Goal: Transaction & Acquisition: Purchase product/service

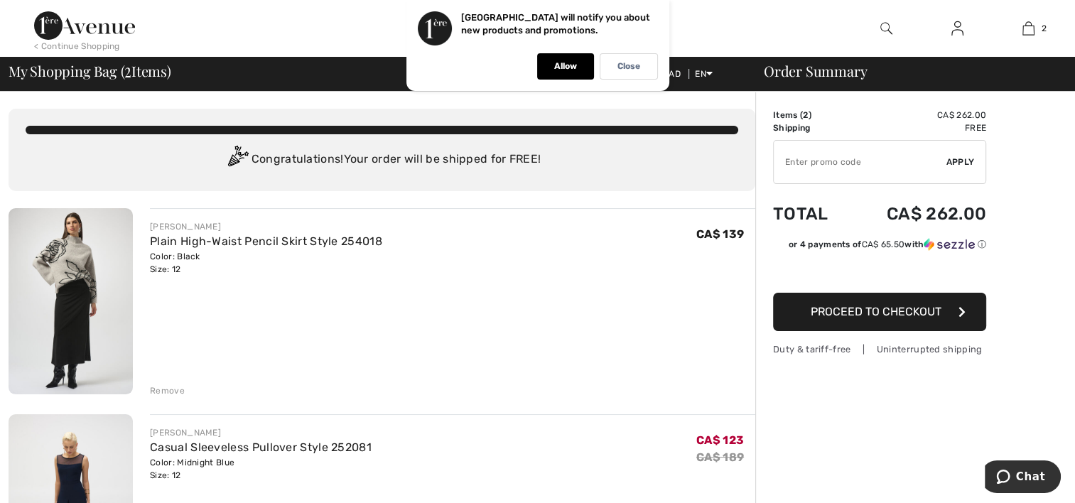
click at [954, 33] on img at bounding box center [958, 28] width 12 height 17
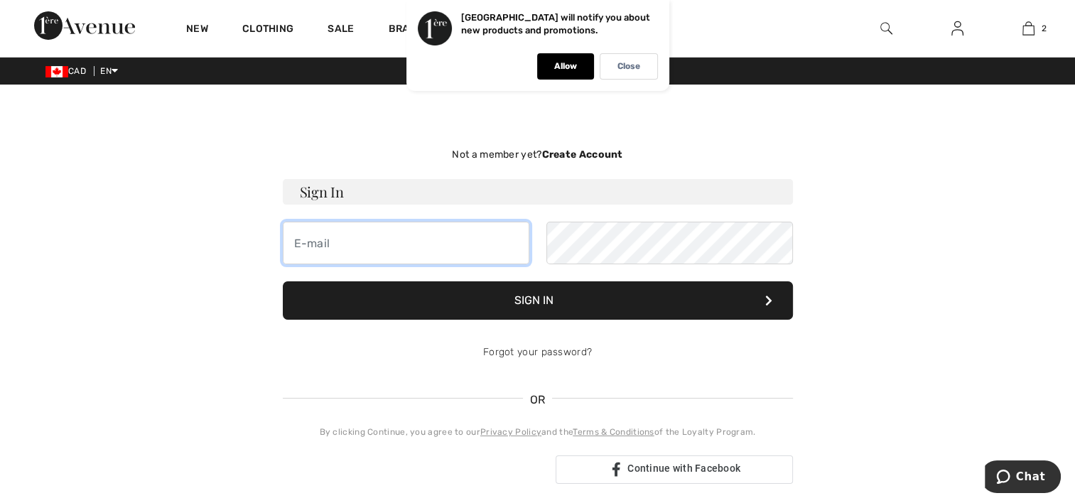
click at [454, 262] on input "email" at bounding box center [406, 243] width 247 height 43
type input "dhuynen99@gmail.com"
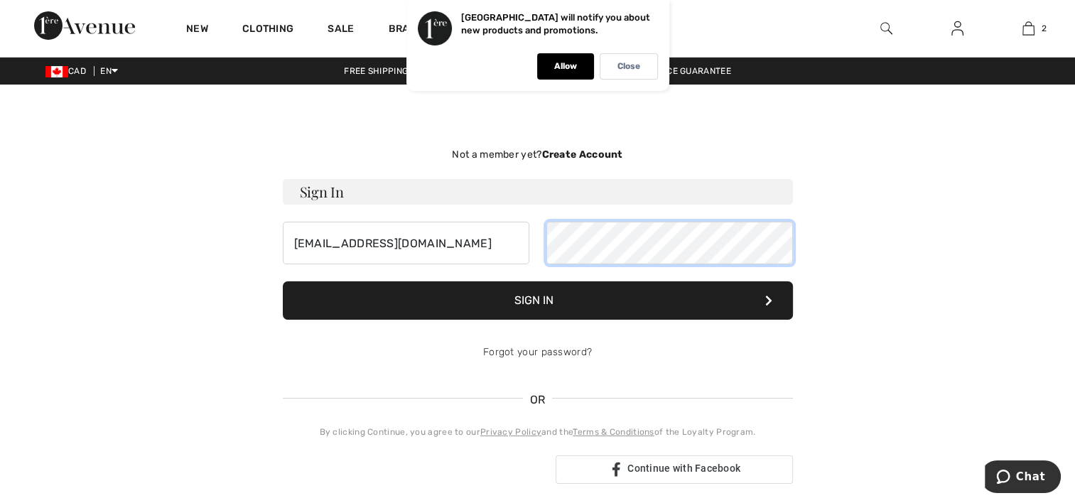
click at [283, 281] on button "Sign In" at bounding box center [538, 300] width 510 height 38
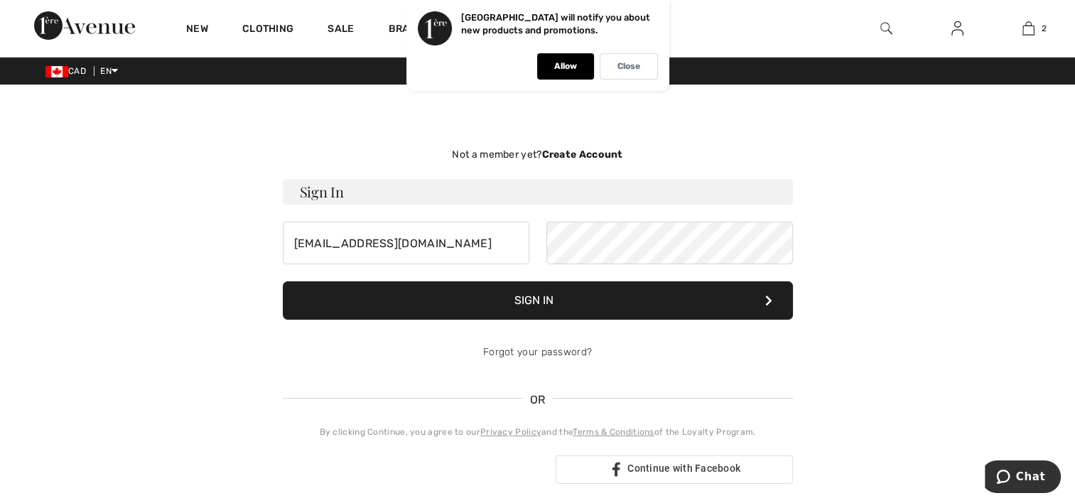
click at [675, 306] on button "Sign In" at bounding box center [538, 300] width 510 height 38
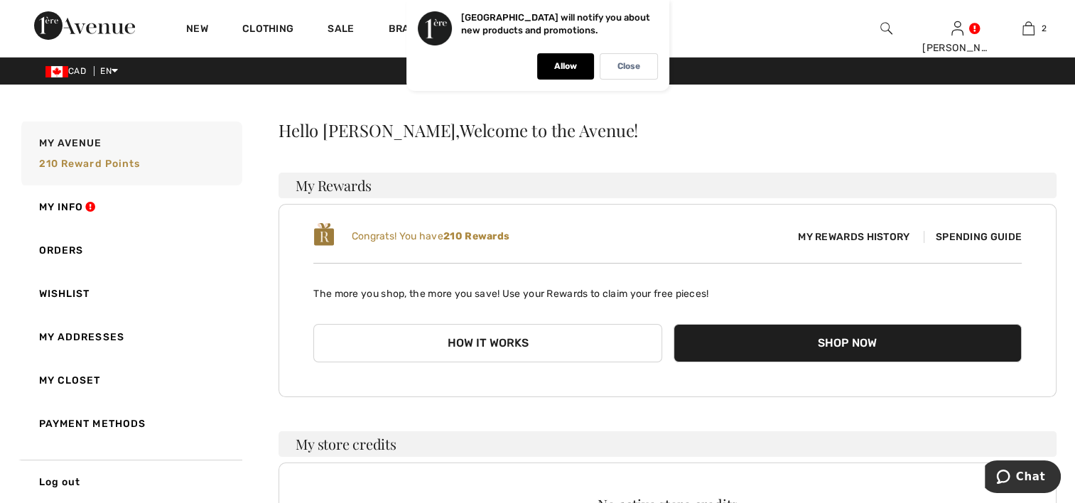
click at [963, 233] on span "Spending Guide" at bounding box center [973, 237] width 98 height 12
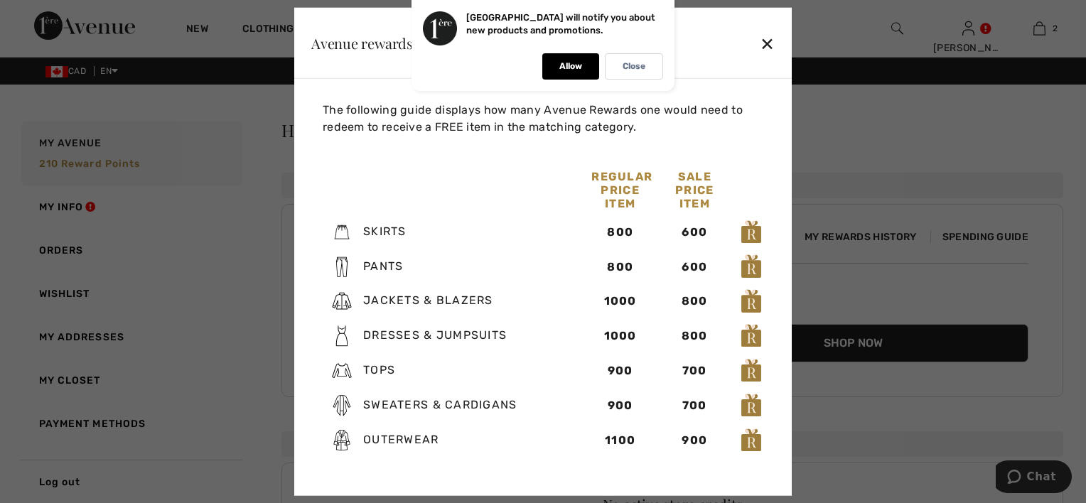
click at [769, 41] on div "✕" at bounding box center [767, 43] width 15 height 30
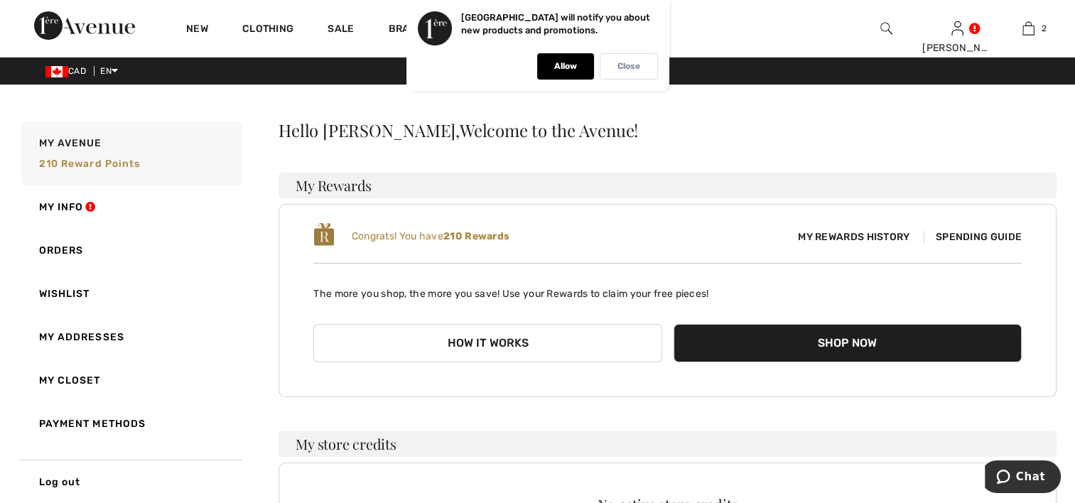
click at [622, 62] on p "Close" at bounding box center [629, 66] width 23 height 11
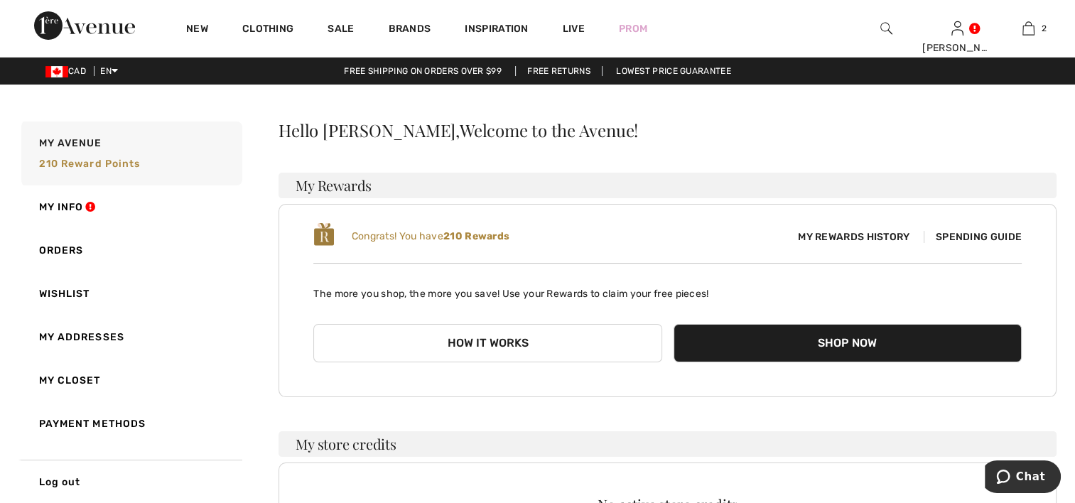
click at [884, 26] on img at bounding box center [887, 28] width 12 height 17
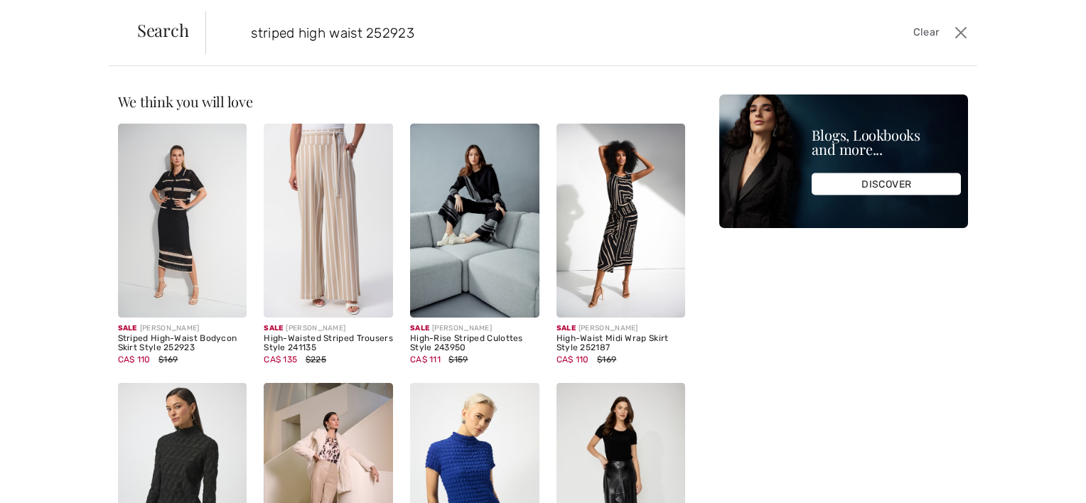
type input "striped high waist 252923"
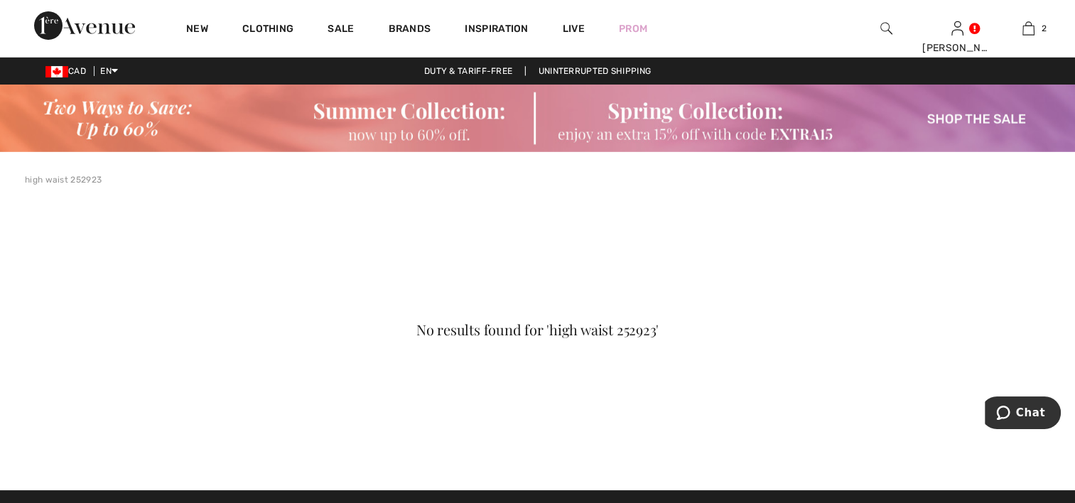
click at [887, 23] on img at bounding box center [887, 28] width 12 height 17
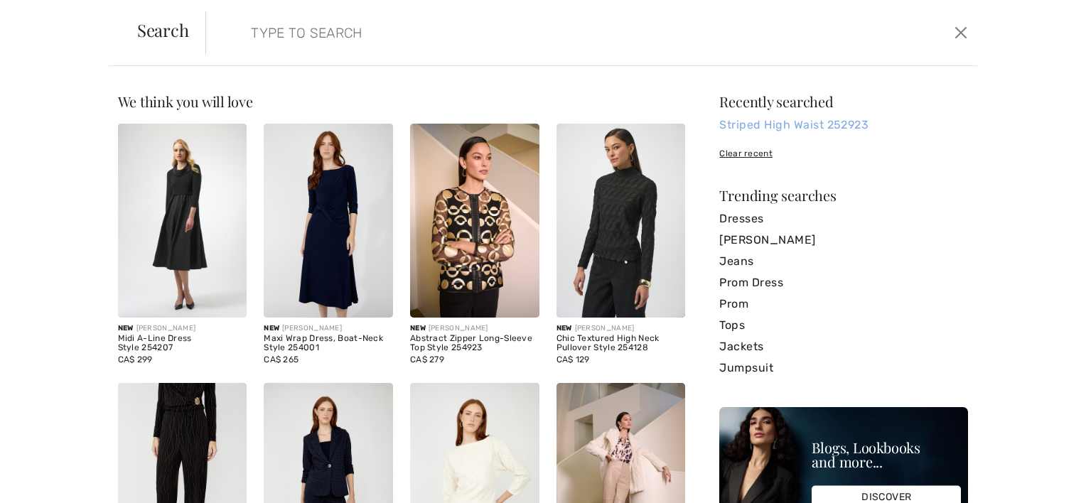
click at [788, 122] on link "Striped High Waist 252923" at bounding box center [843, 124] width 249 height 21
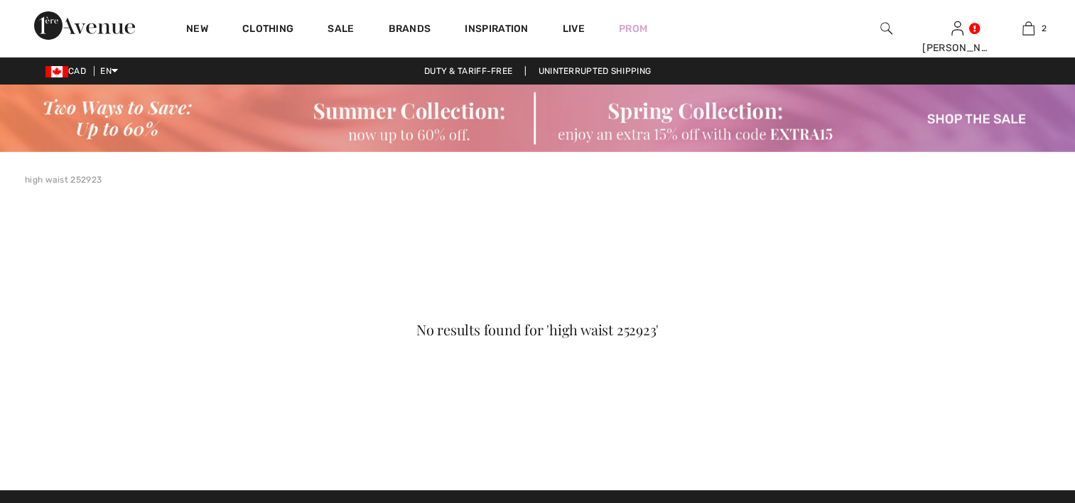
click at [587, 43] on div "Live" at bounding box center [574, 28] width 56 height 58
click at [881, 23] on img at bounding box center [887, 28] width 12 height 17
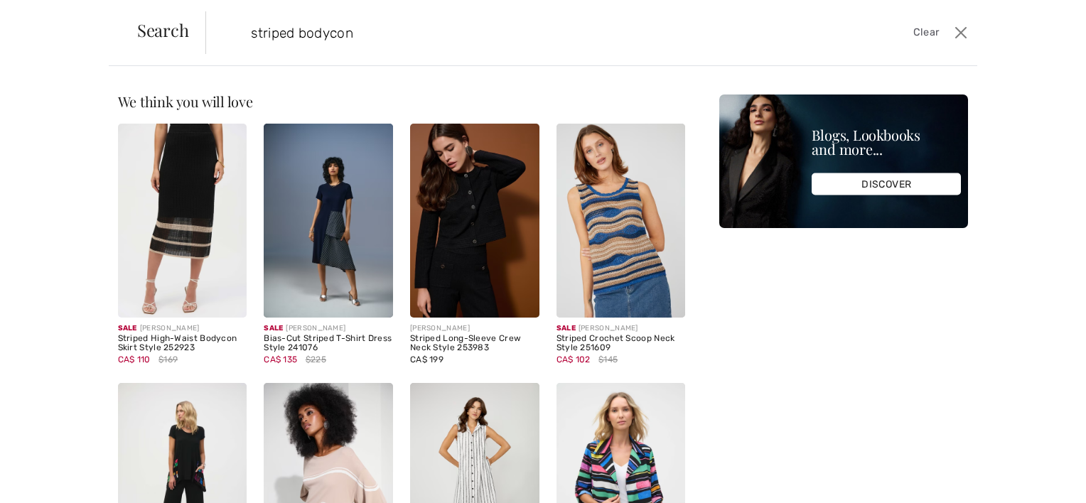
type input "striped bodycon"
drag, startPoint x: 190, startPoint y: 205, endPoint x: 182, endPoint y: 205, distance: 7.8
click at [182, 205] on img at bounding box center [182, 221] width 129 height 194
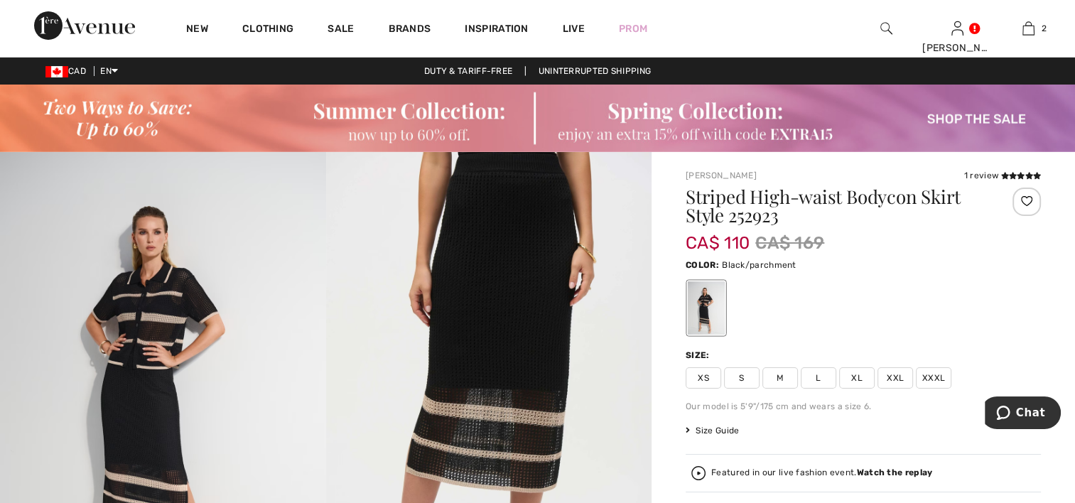
click at [825, 374] on span "L" at bounding box center [819, 378] width 36 height 21
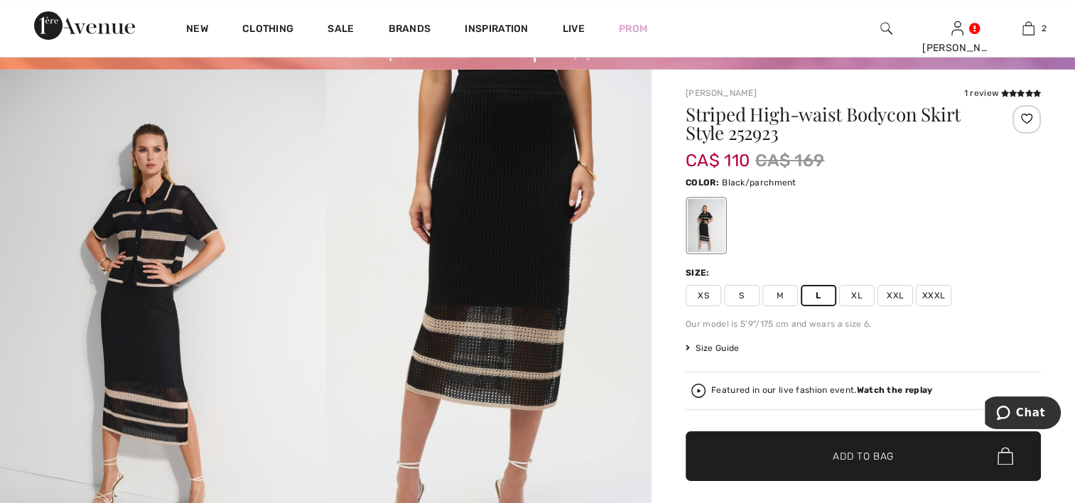
scroll to position [85, 0]
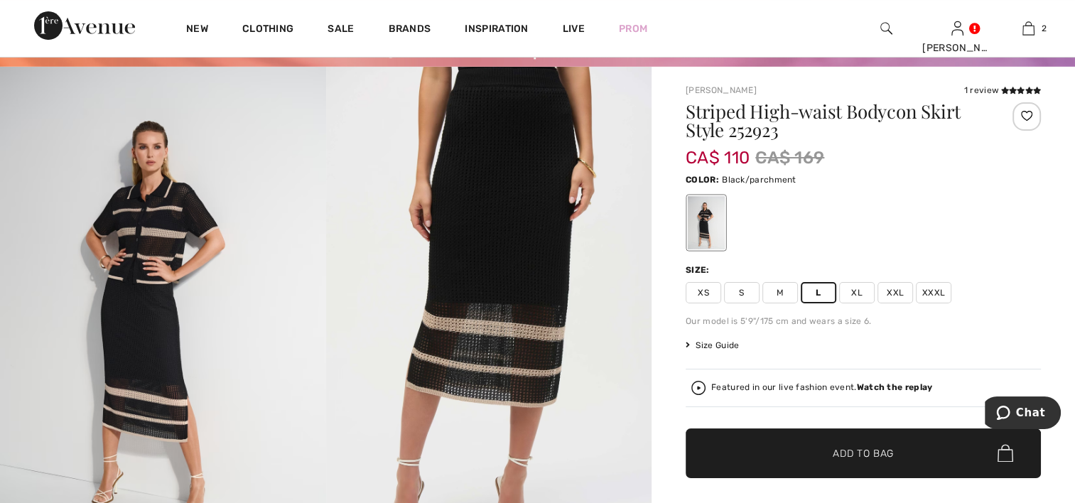
click at [830, 449] on span "✔ Added to Bag" at bounding box center [842, 453] width 87 height 15
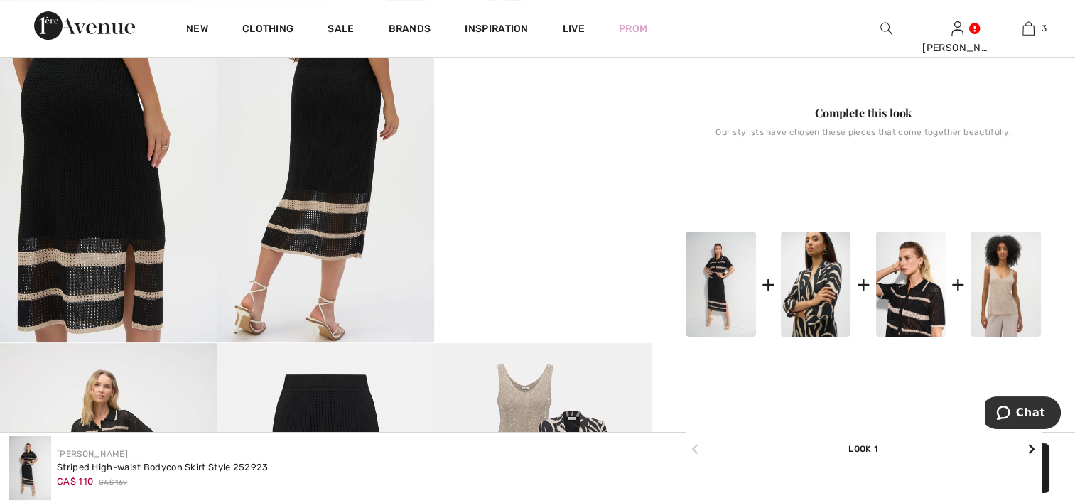
scroll to position [626, 0]
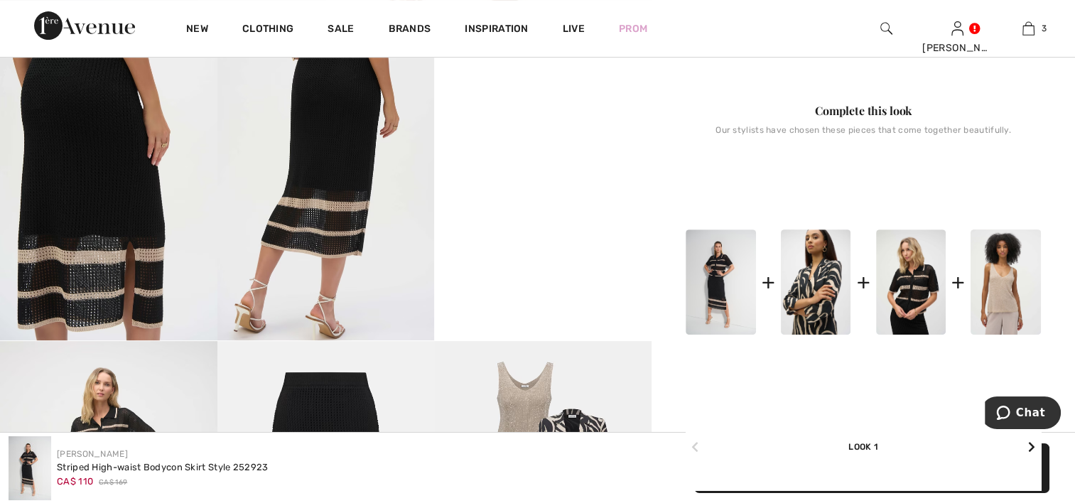
click at [918, 289] on img at bounding box center [911, 282] width 70 height 105
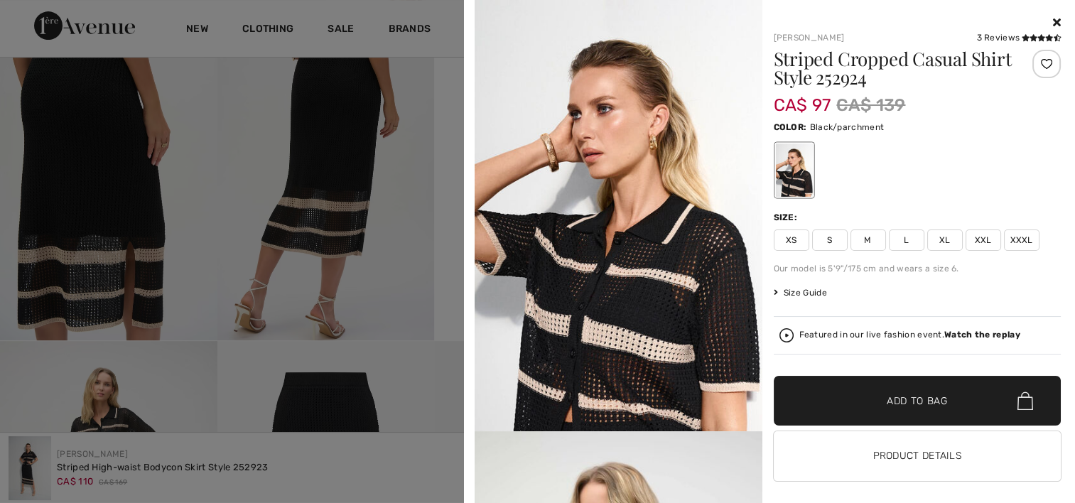
click at [904, 237] on span "L" at bounding box center [907, 240] width 36 height 21
click at [888, 395] on span "Add to Bag" at bounding box center [917, 401] width 61 height 15
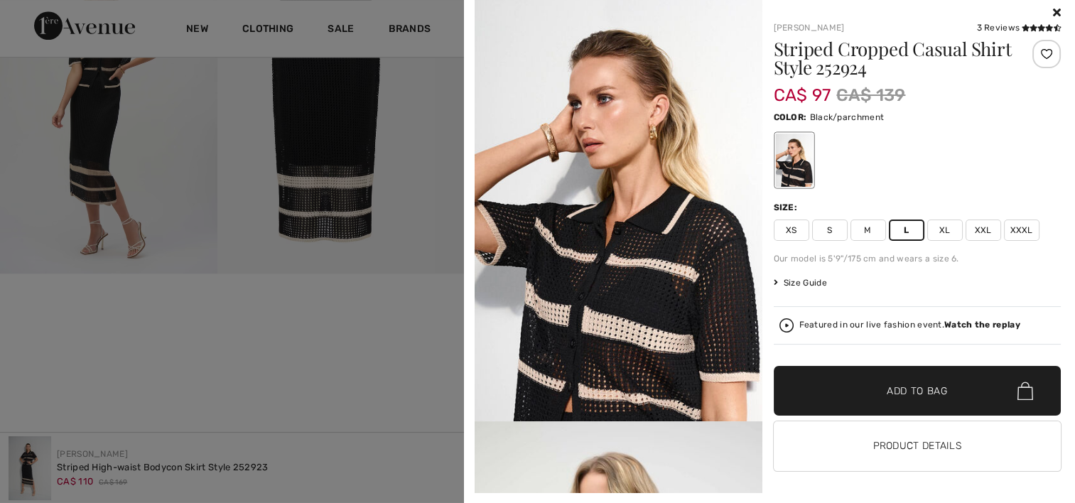
scroll to position [1024, 0]
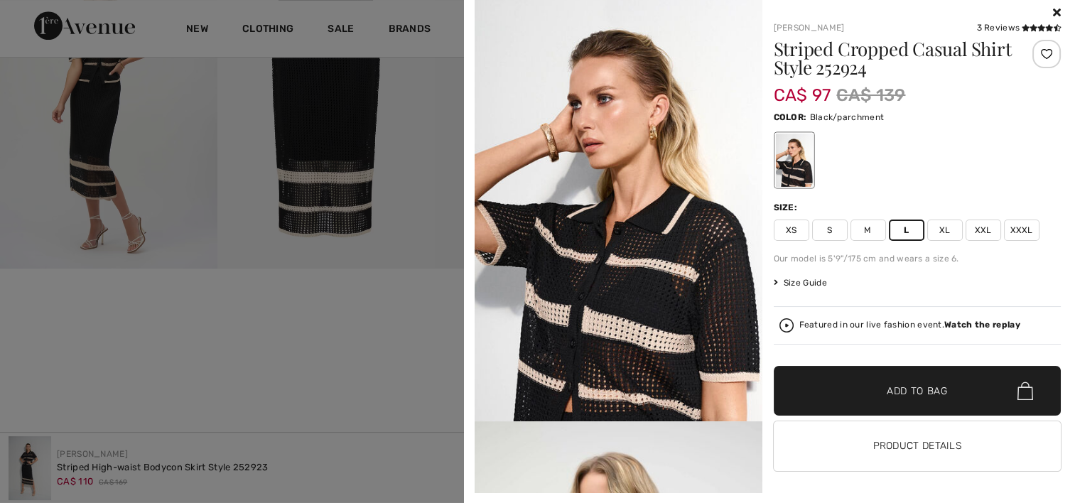
click at [368, 359] on div at bounding box center [537, 251] width 1075 height 503
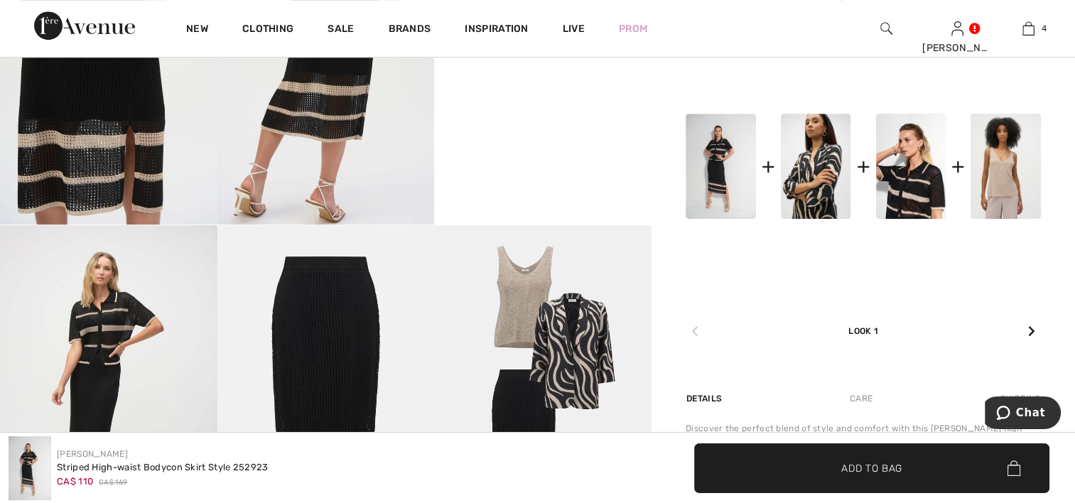
scroll to position [739, 0]
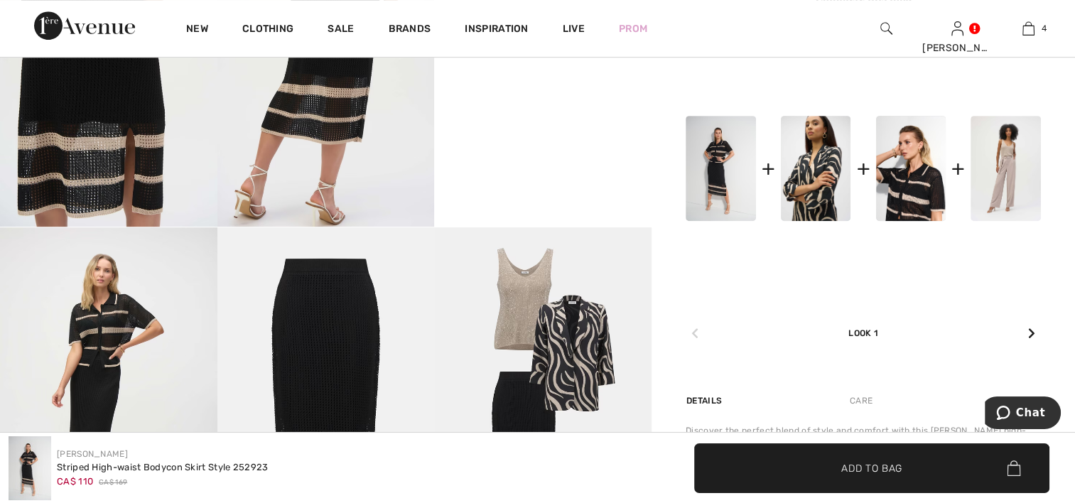
click at [1000, 179] on img at bounding box center [1006, 168] width 70 height 105
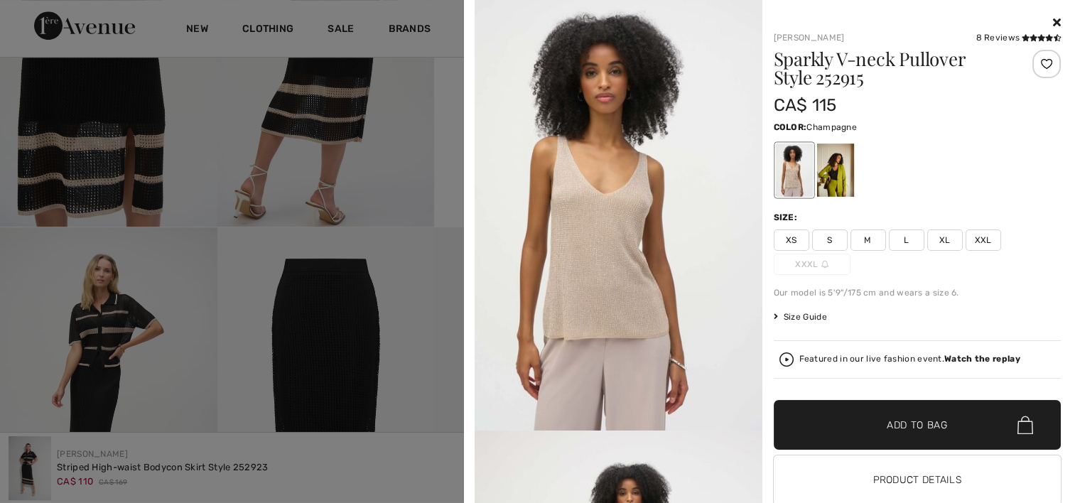
click at [794, 315] on span "Size Guide" at bounding box center [800, 317] width 53 height 13
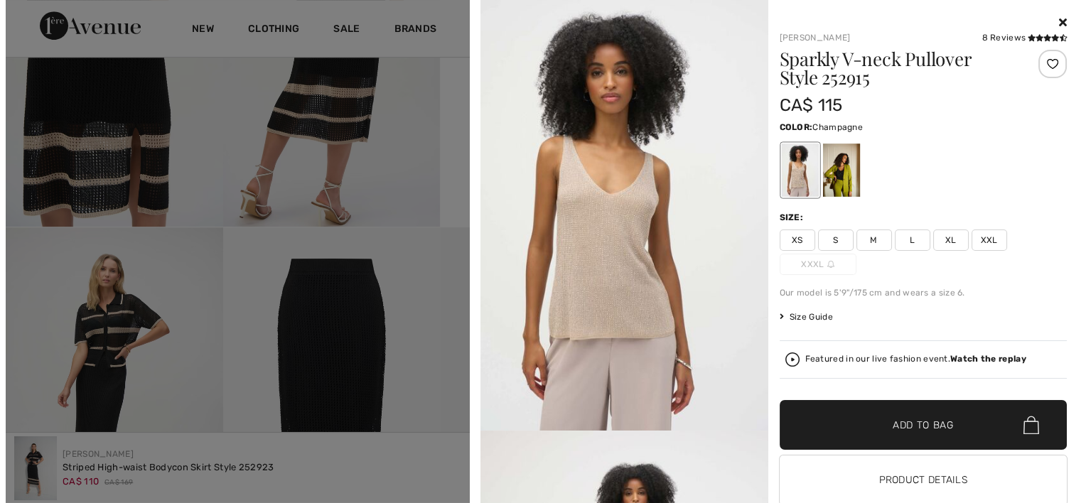
scroll to position [748, 0]
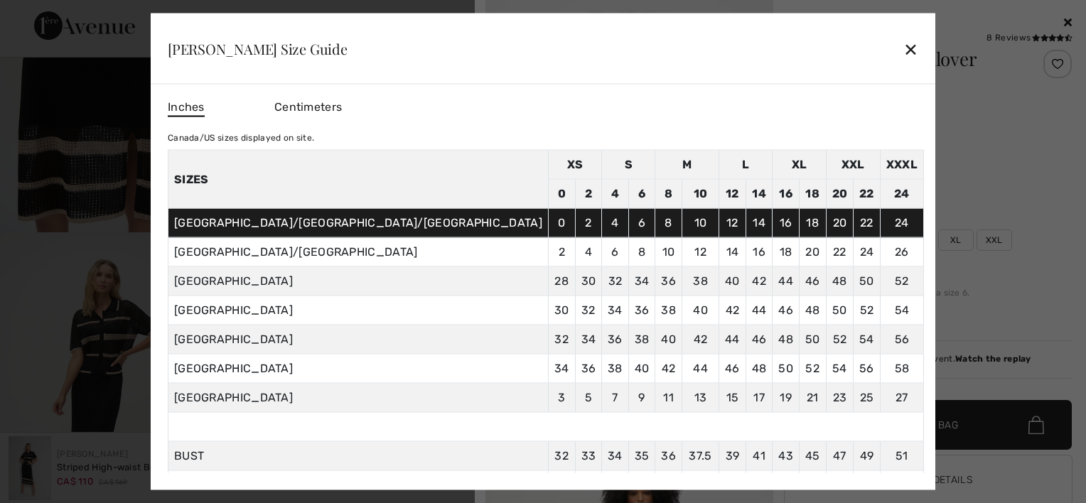
click at [903, 47] on div "✕" at bounding box center [910, 48] width 15 height 30
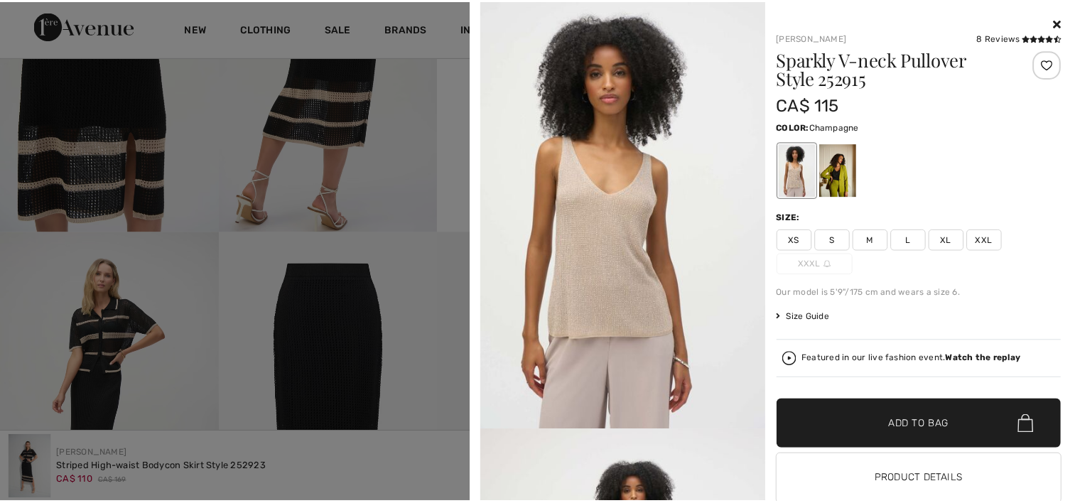
scroll to position [739, 0]
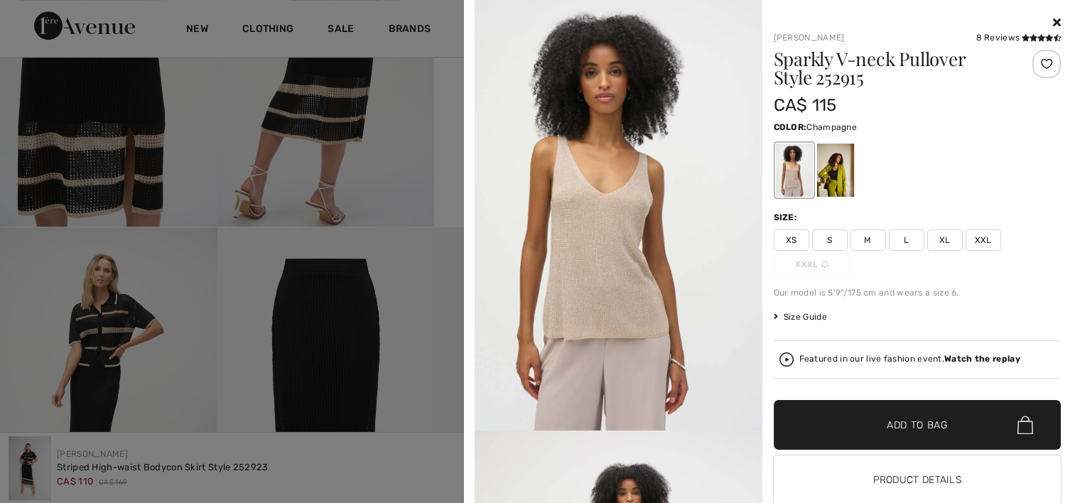
click at [901, 237] on span "L" at bounding box center [907, 240] width 36 height 21
click at [903, 430] on span "Add to Bag" at bounding box center [917, 425] width 61 height 15
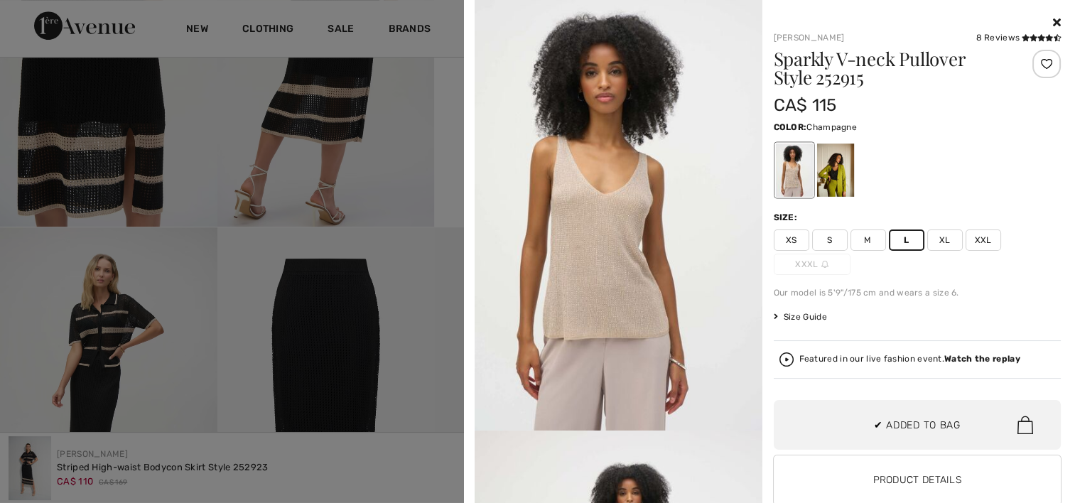
scroll to position [375, 0]
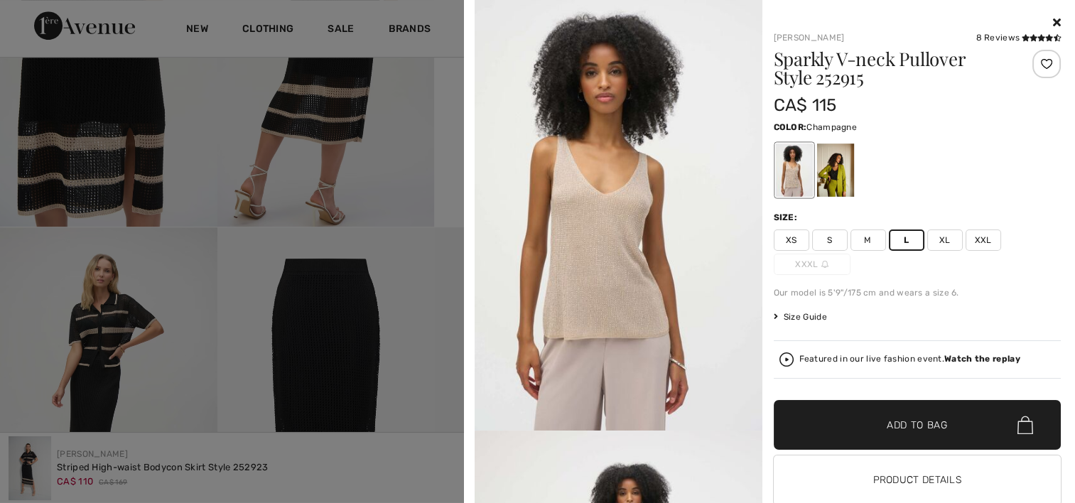
click at [367, 455] on div at bounding box center [537, 251] width 1075 height 503
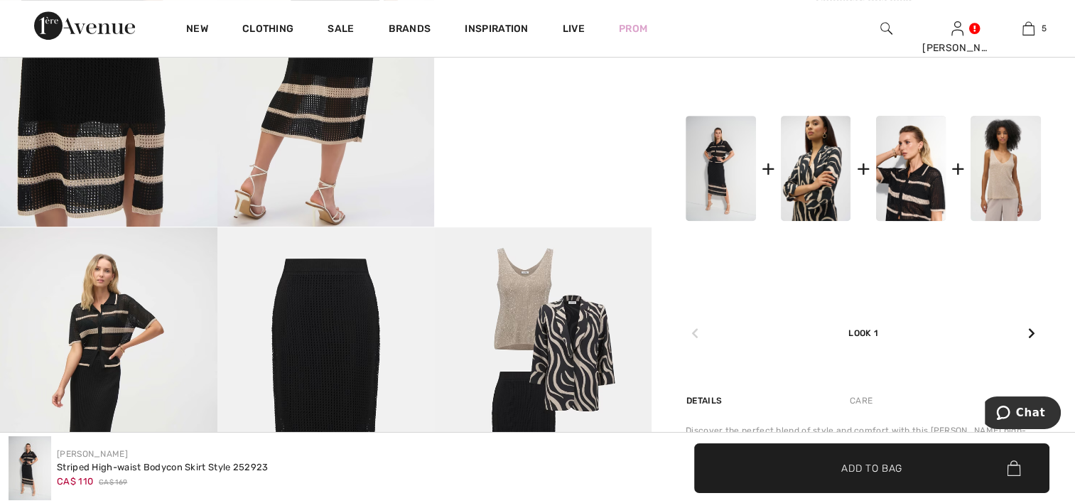
click at [1035, 330] on icon at bounding box center [1032, 333] width 7 height 11
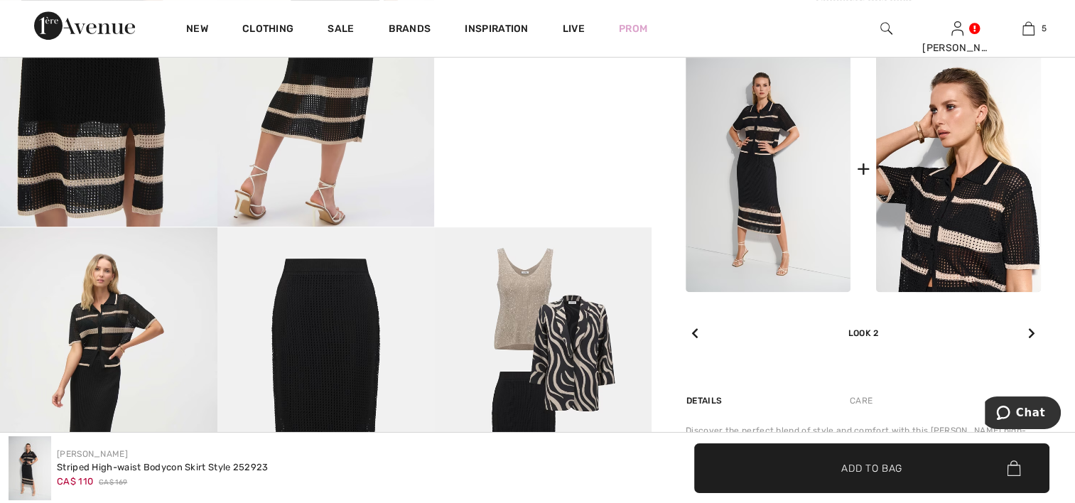
click at [1035, 330] on icon at bounding box center [1032, 333] width 7 height 11
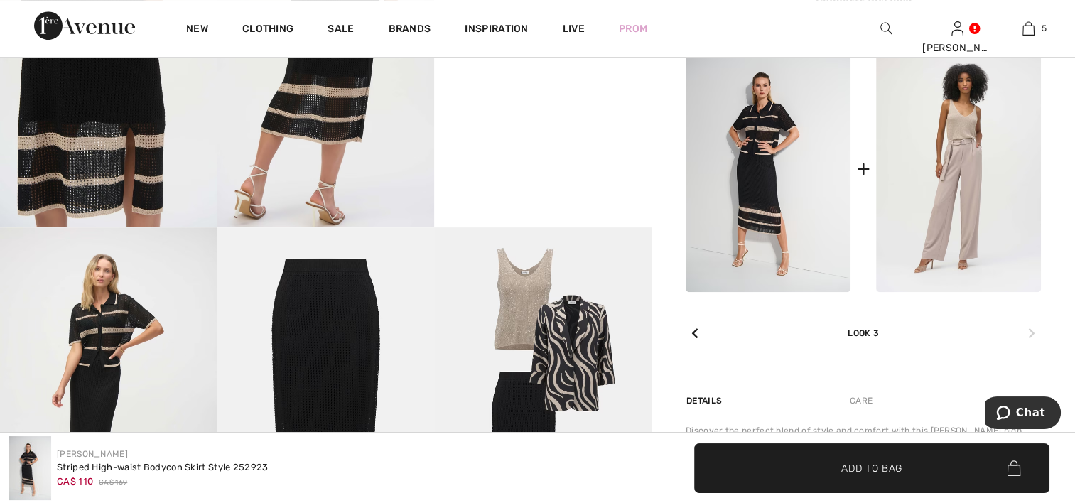
click at [961, 230] on img at bounding box center [958, 168] width 165 height 247
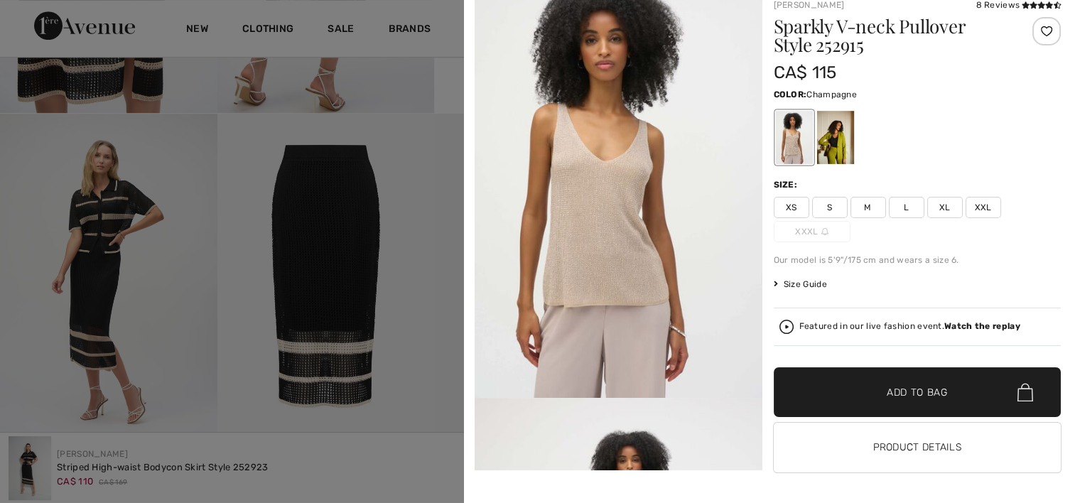
scroll to position [34, 0]
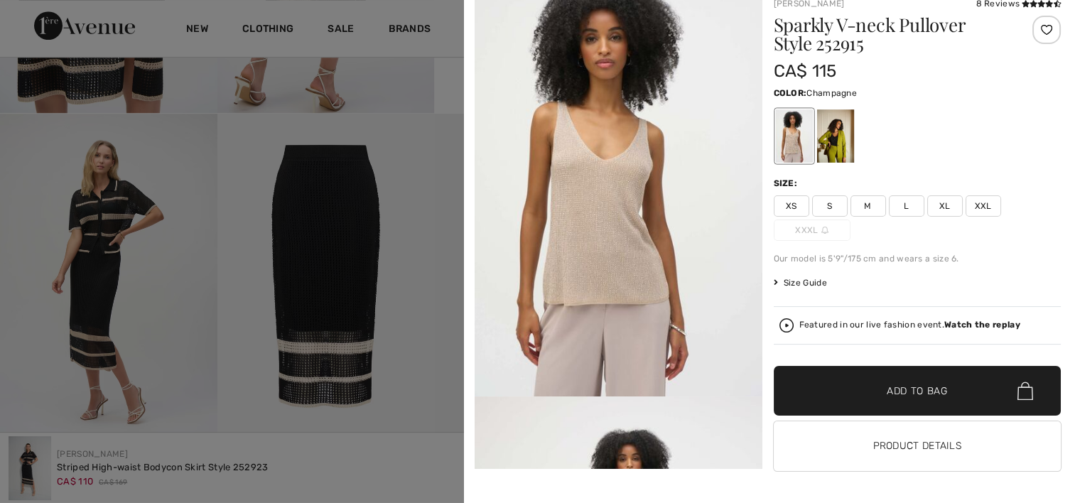
click at [620, 217] on img at bounding box center [619, 181] width 288 height 431
click at [789, 135] on div at bounding box center [794, 135] width 37 height 53
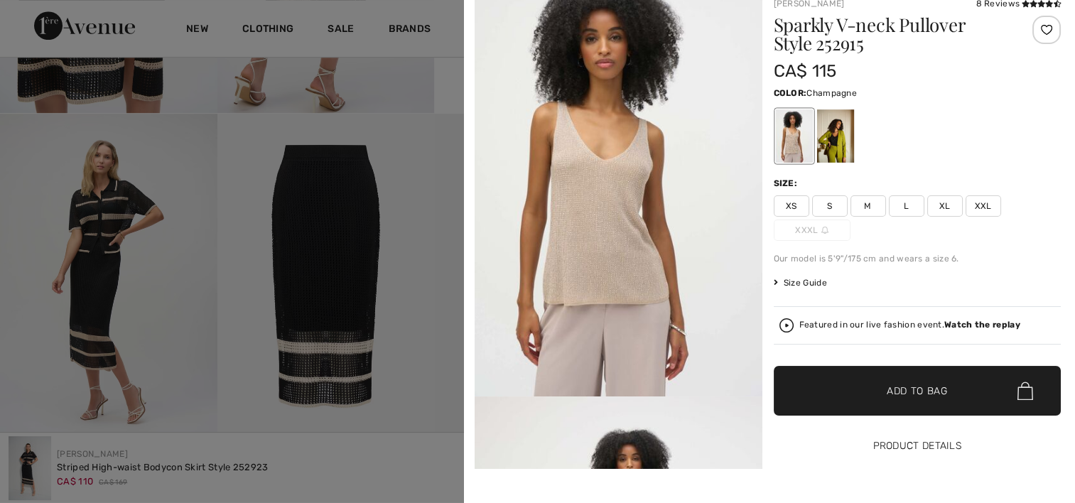
click at [909, 438] on button "Product Details" at bounding box center [918, 447] width 288 height 50
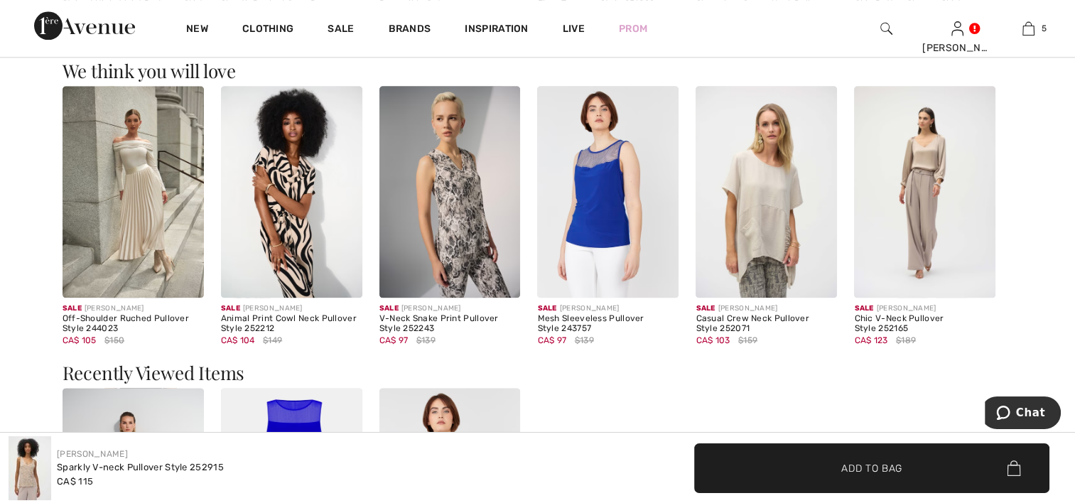
scroll to position [1649, 0]
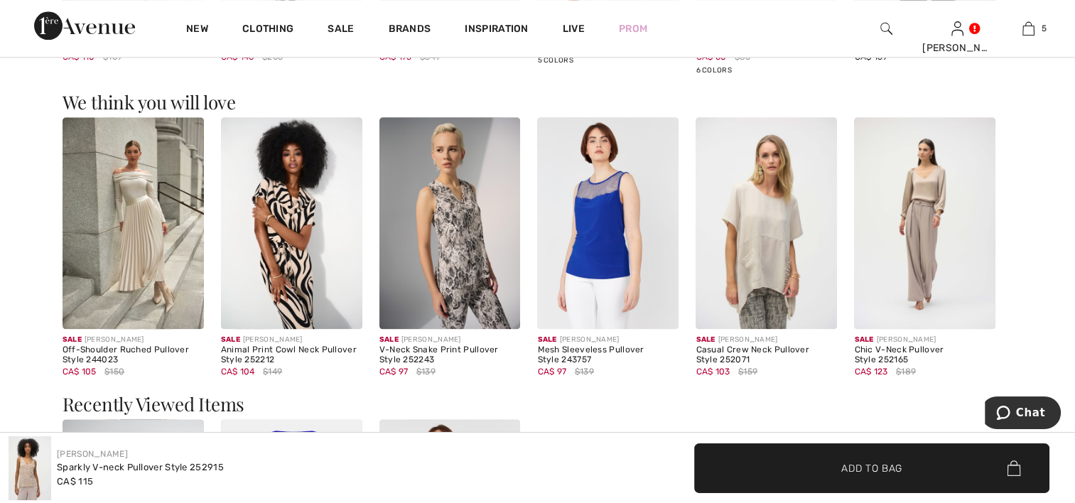
click at [938, 264] on img at bounding box center [924, 223] width 141 height 212
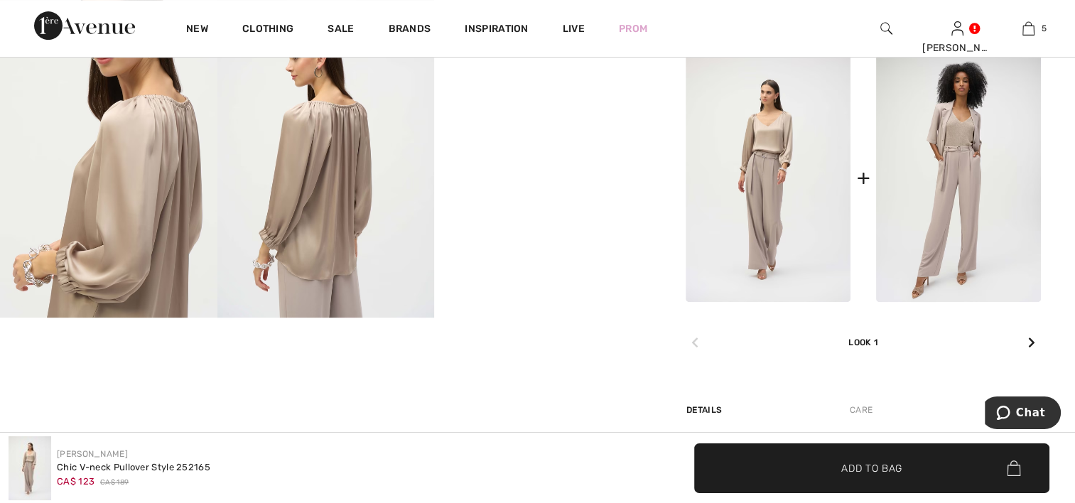
scroll to position [654, 0]
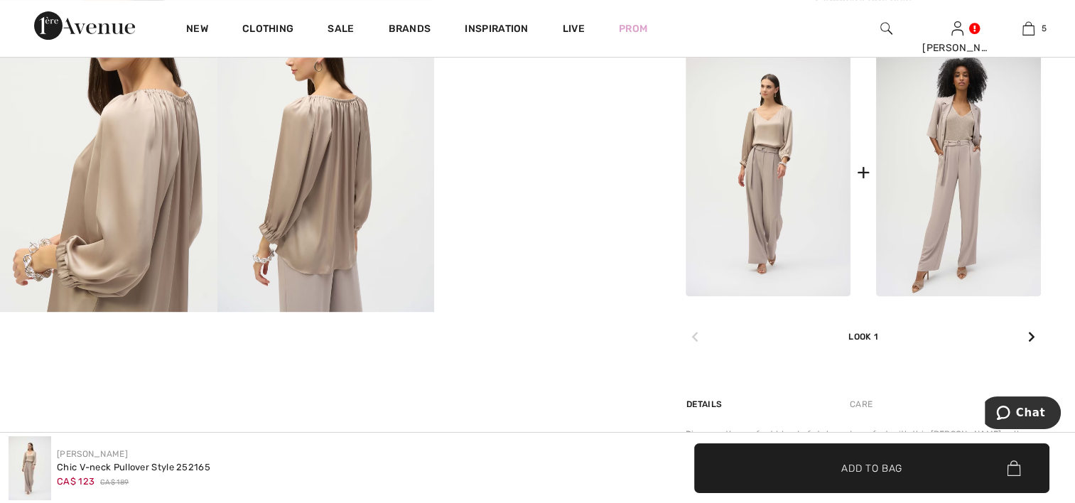
click at [763, 191] on img at bounding box center [768, 172] width 165 height 247
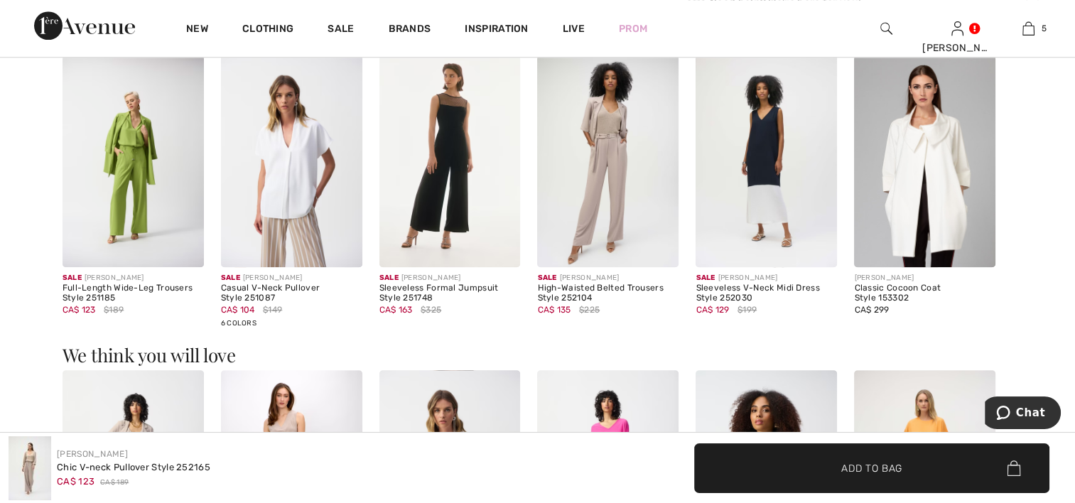
scroll to position [1393, 0]
click at [602, 225] on img at bounding box center [607, 162] width 141 height 212
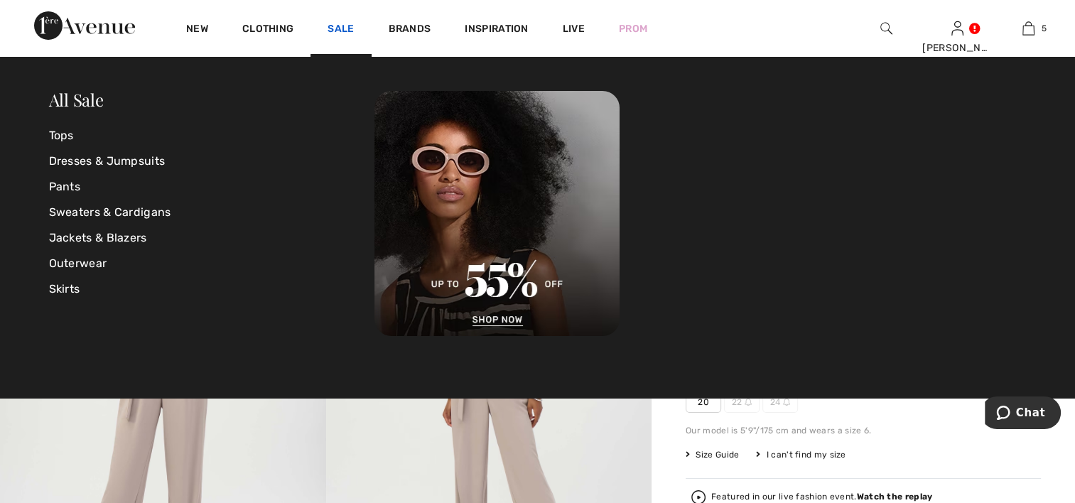
click at [342, 28] on link "Sale" at bounding box center [341, 30] width 26 height 15
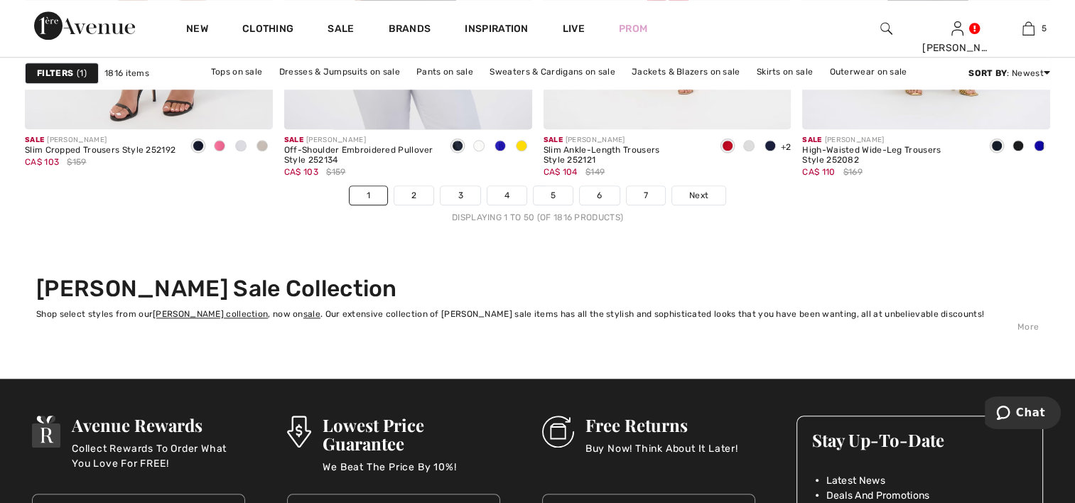
scroll to position [6767, 0]
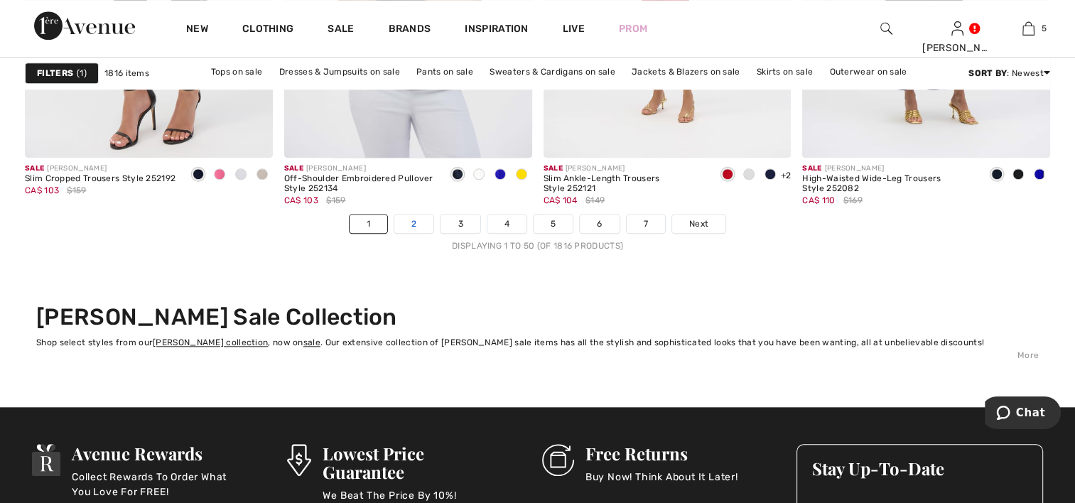
click at [419, 220] on link "2" at bounding box center [414, 224] width 39 height 18
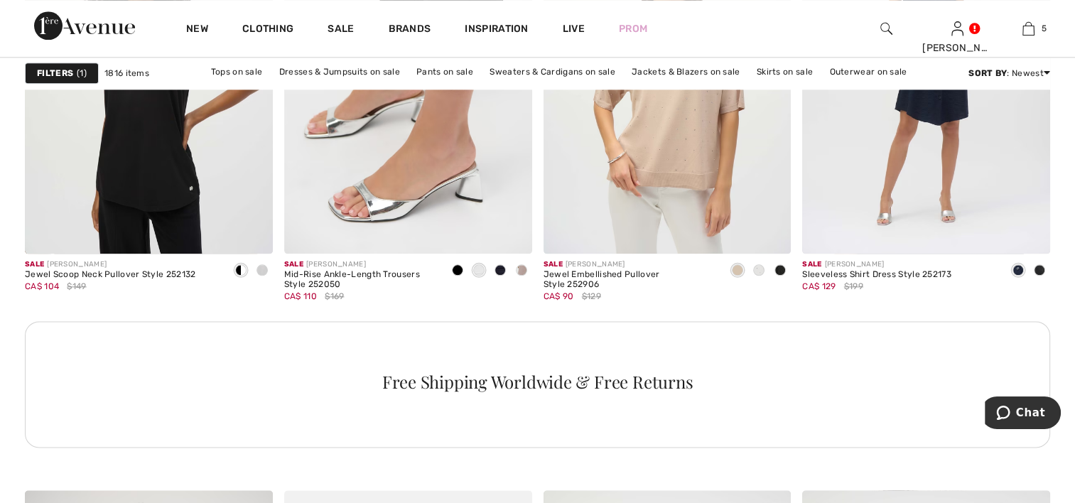
scroll to position [1734, 0]
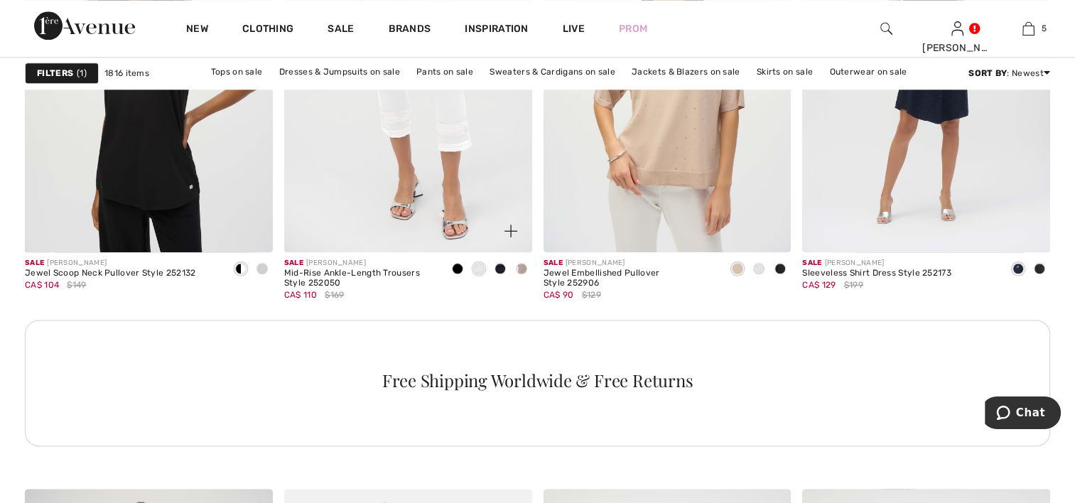
click at [379, 272] on div "Mid-Rise Ankle-Length Trousers Style 252050" at bounding box center [359, 279] width 151 height 20
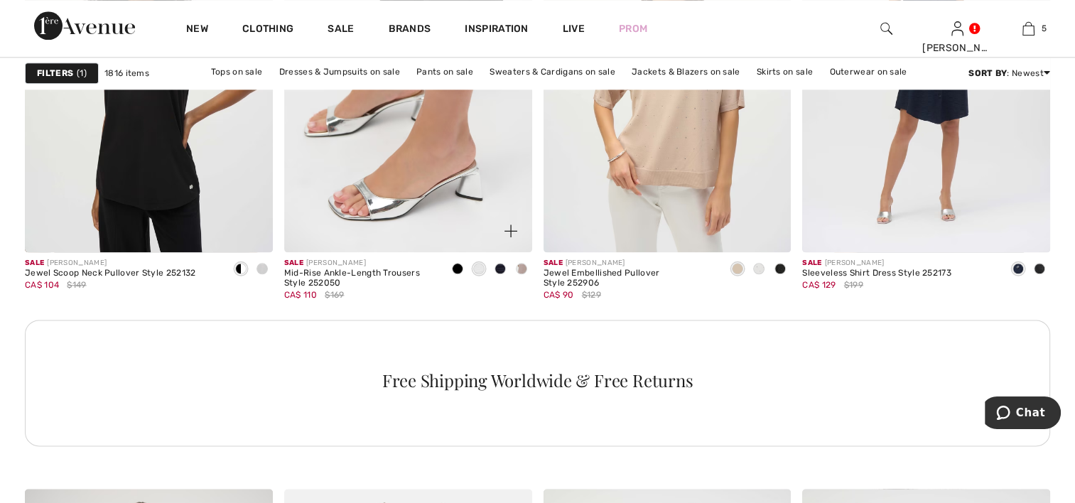
click at [392, 193] on img at bounding box center [408, 67] width 248 height 372
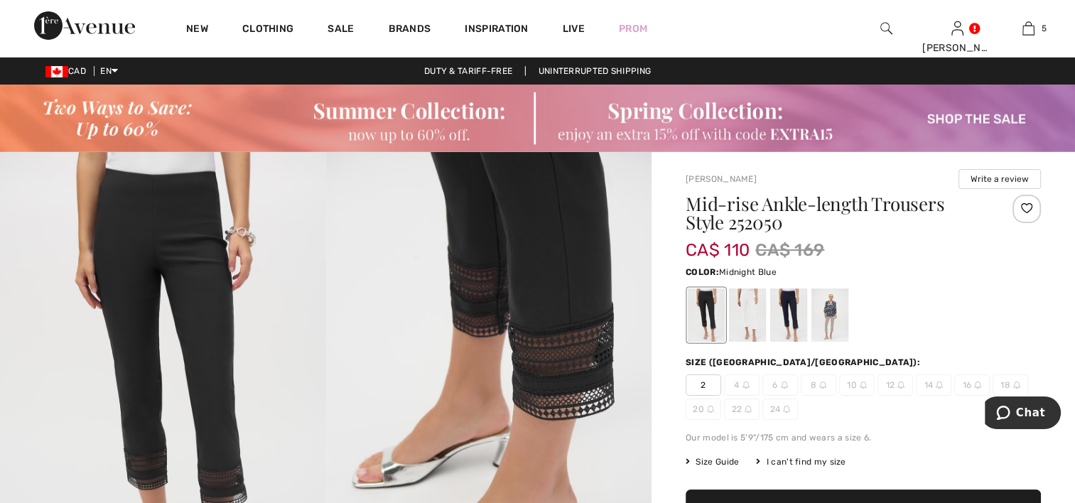
click at [789, 306] on div at bounding box center [789, 315] width 37 height 53
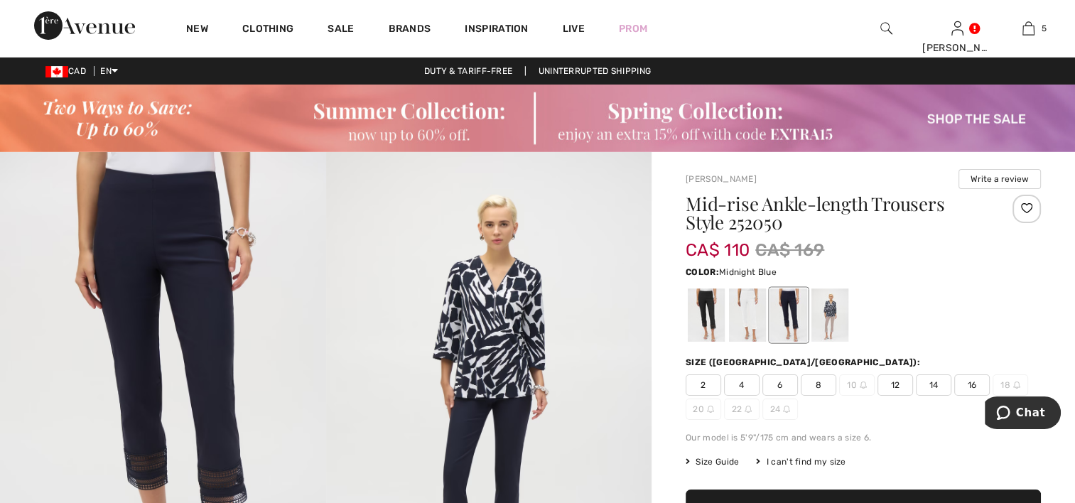
click at [884, 26] on img at bounding box center [887, 28] width 12 height 17
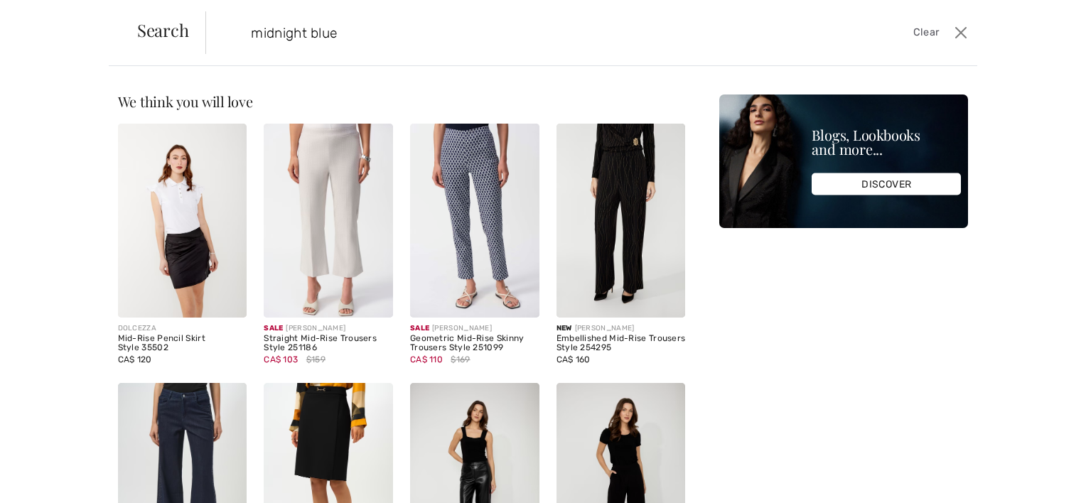
type input "midnight blue"
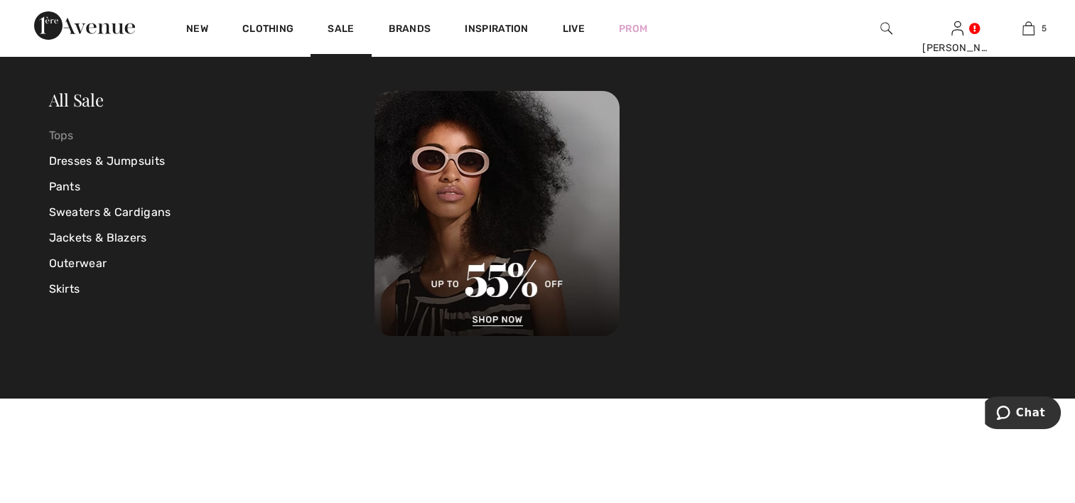
click at [63, 131] on link "Tops" at bounding box center [212, 136] width 326 height 26
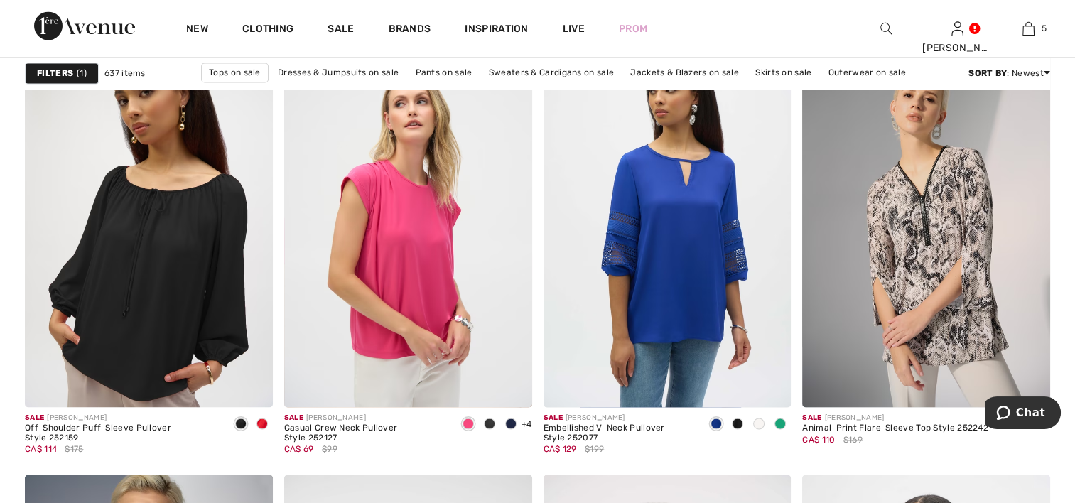
scroll to position [2189, 0]
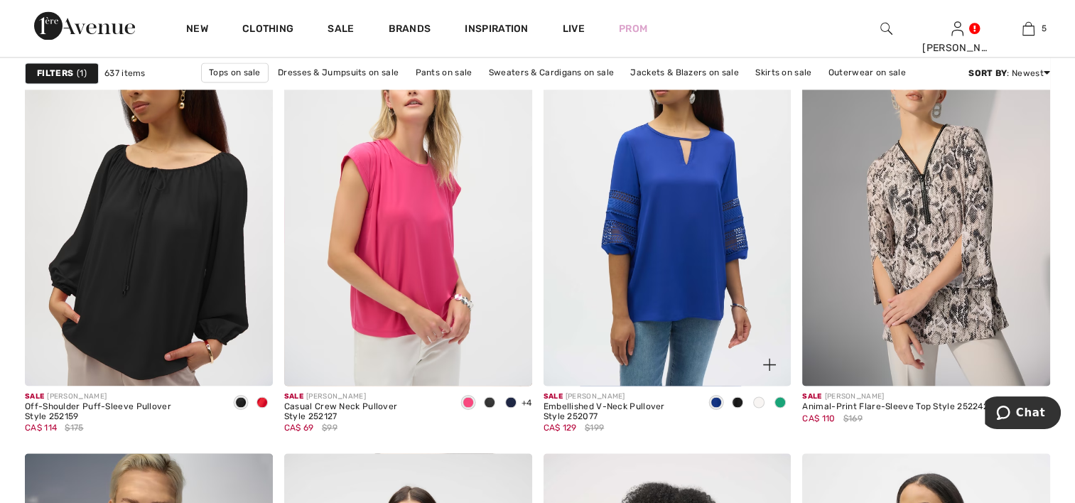
click at [737, 399] on span at bounding box center [737, 402] width 11 height 11
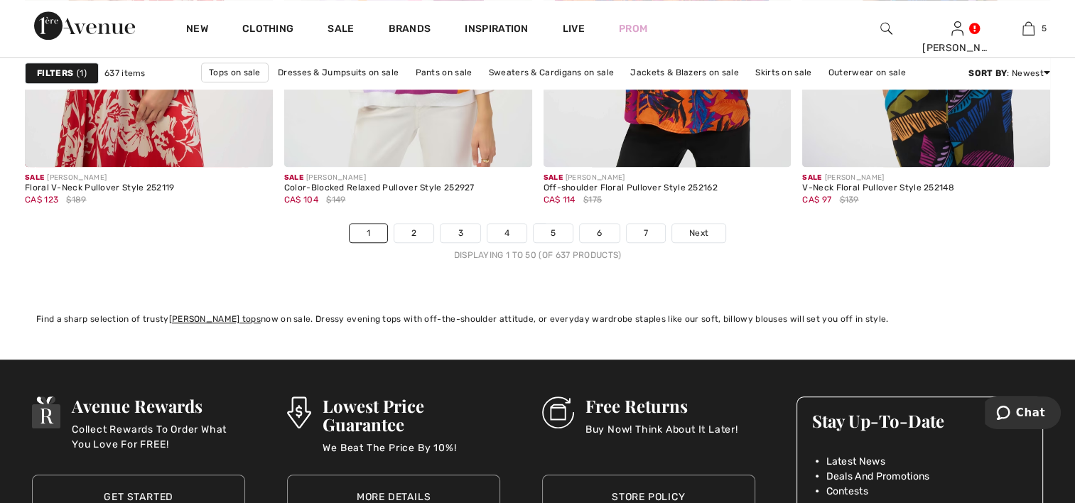
scroll to position [6739, 0]
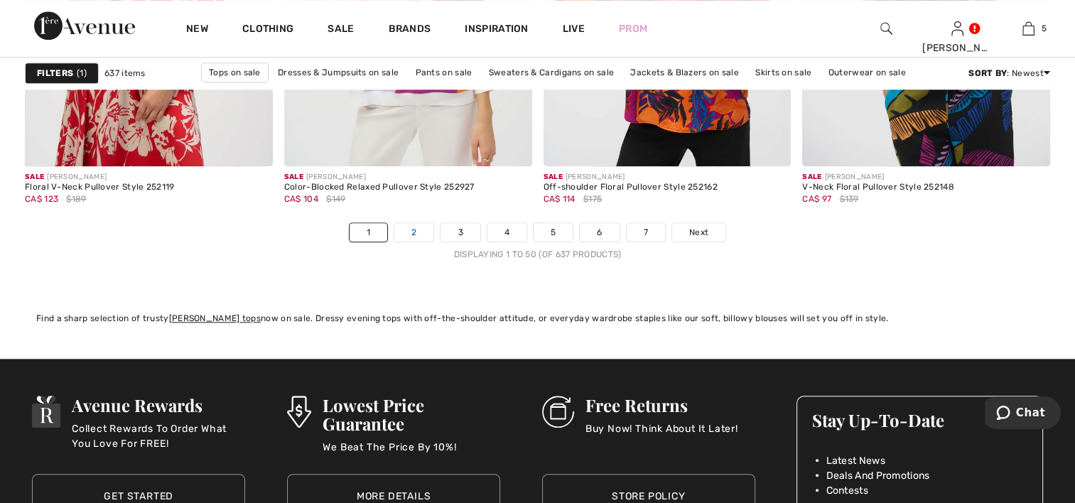
click at [414, 224] on link "2" at bounding box center [414, 232] width 39 height 18
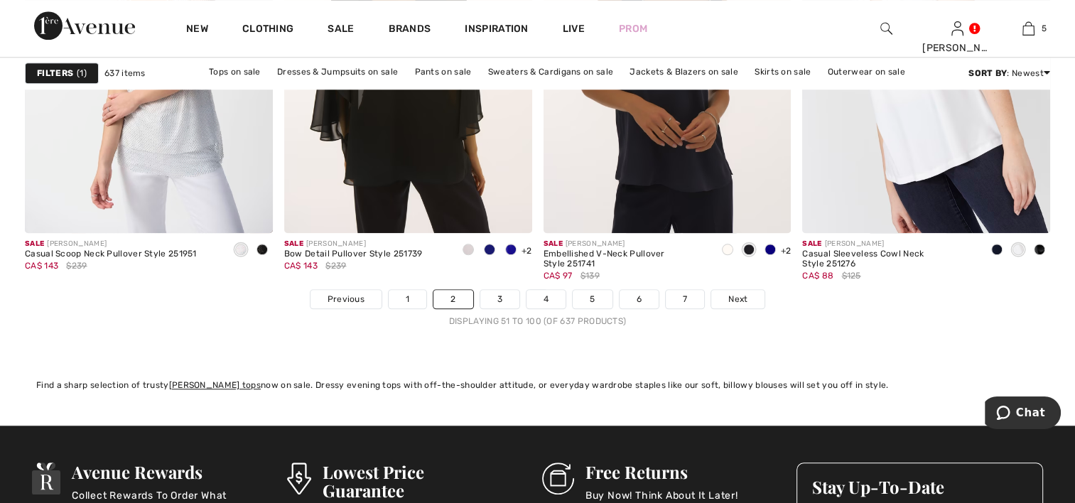
scroll to position [6767, 0]
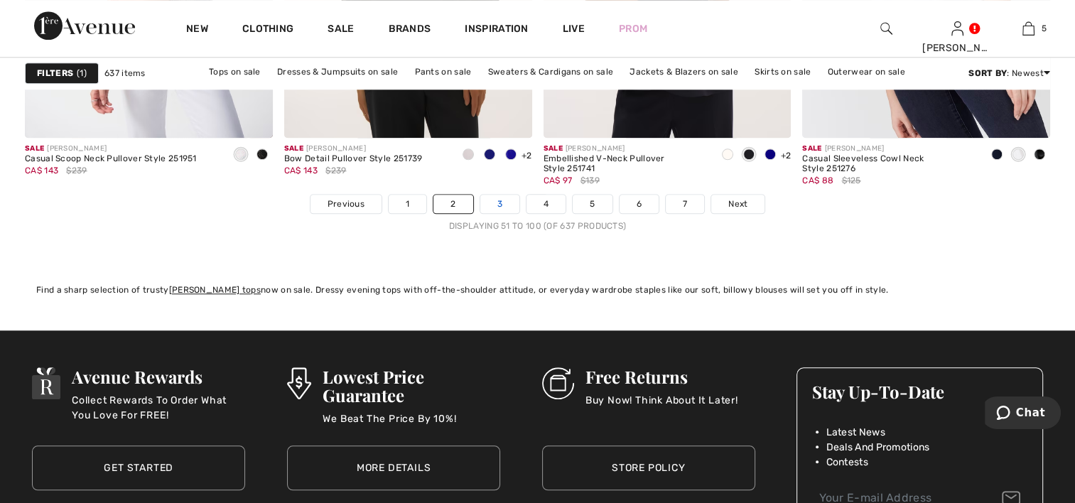
click at [501, 202] on link "3" at bounding box center [500, 204] width 39 height 18
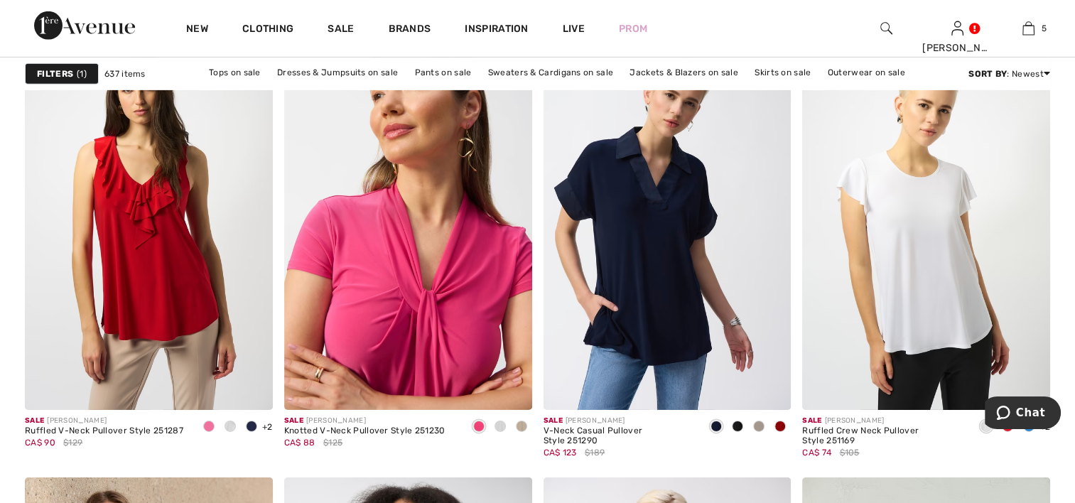
scroll to position [4635, 0]
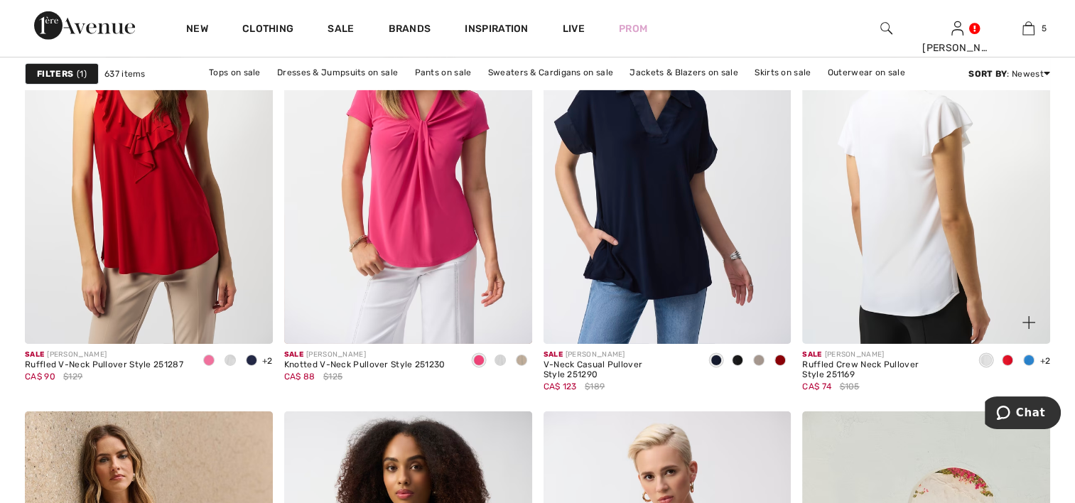
click at [890, 231] on img at bounding box center [927, 158] width 248 height 372
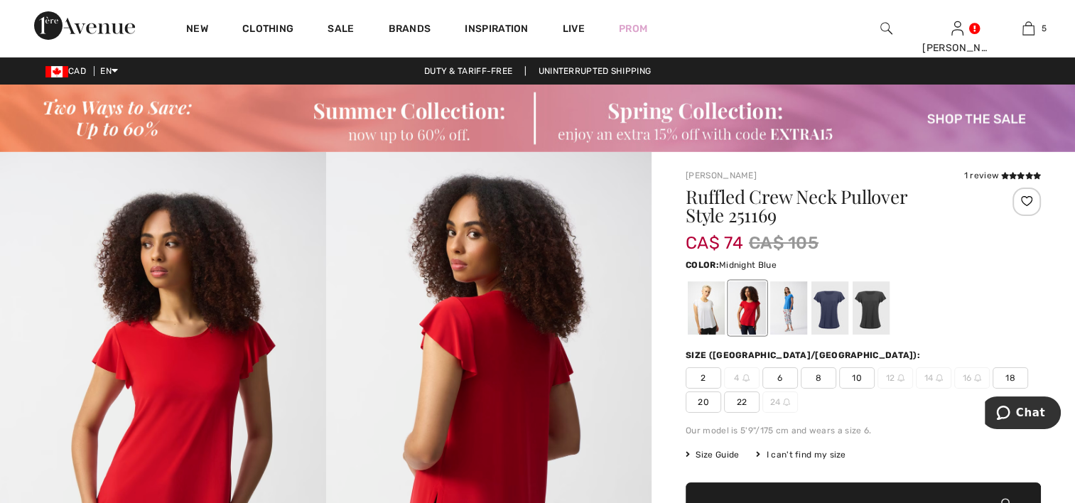
click at [826, 310] on div at bounding box center [830, 307] width 37 height 53
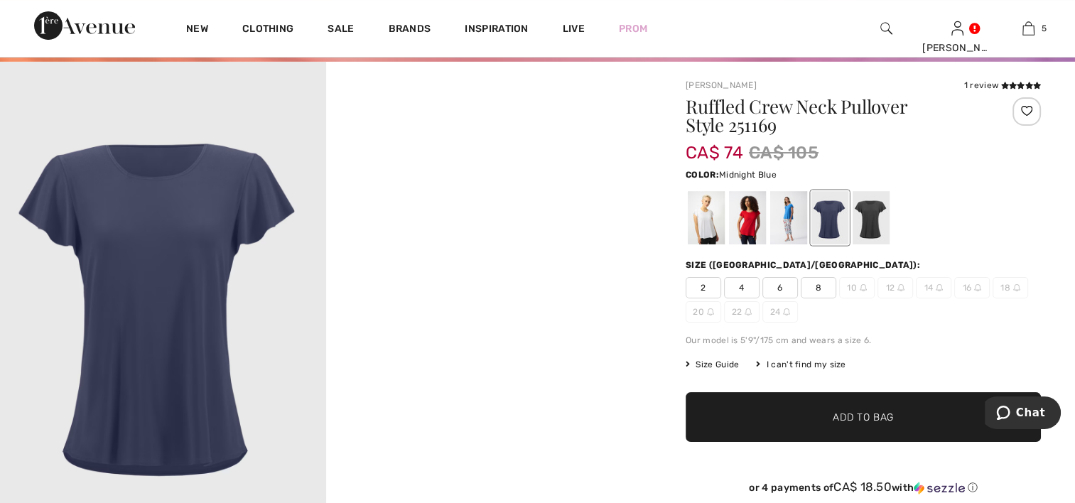
scroll to position [114, 0]
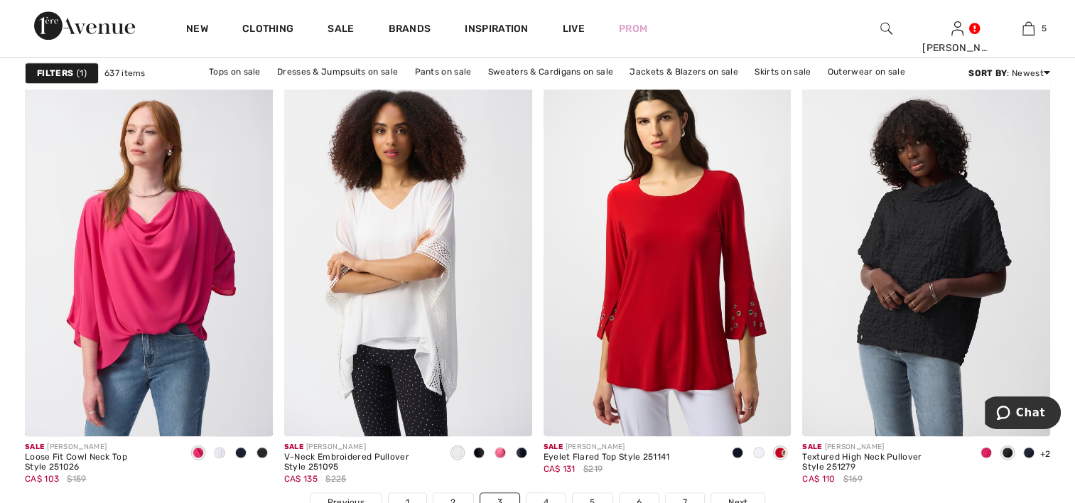
scroll to position [6540, 0]
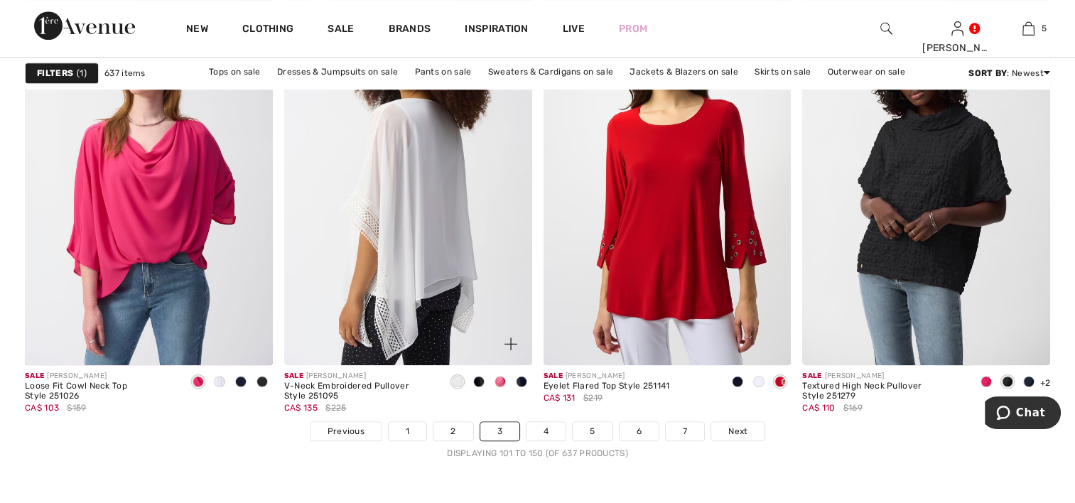
click at [421, 222] on img at bounding box center [408, 180] width 248 height 372
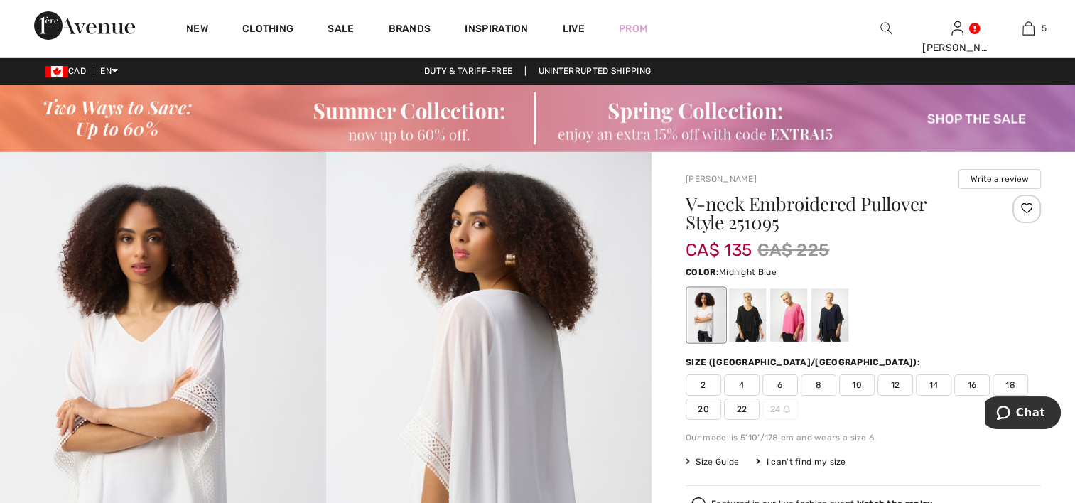
click at [826, 306] on div at bounding box center [830, 315] width 37 height 53
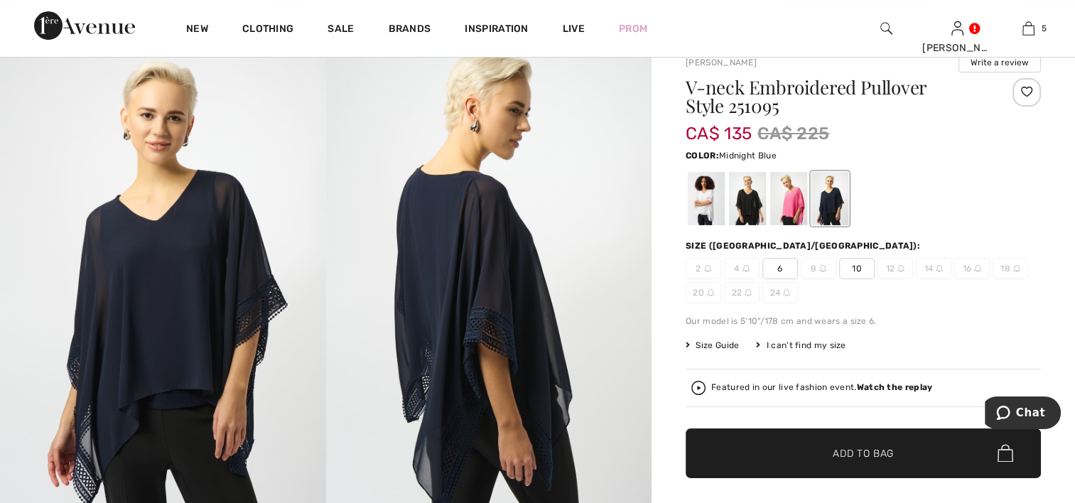
scroll to position [114, 0]
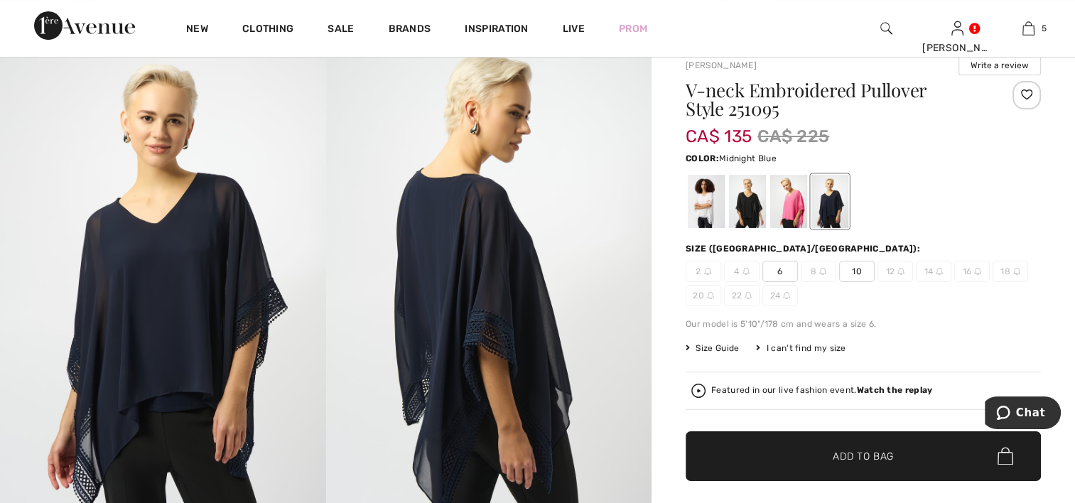
click at [860, 271] on span "10" at bounding box center [857, 271] width 36 height 21
click at [853, 454] on span "Add to Bag" at bounding box center [863, 456] width 61 height 15
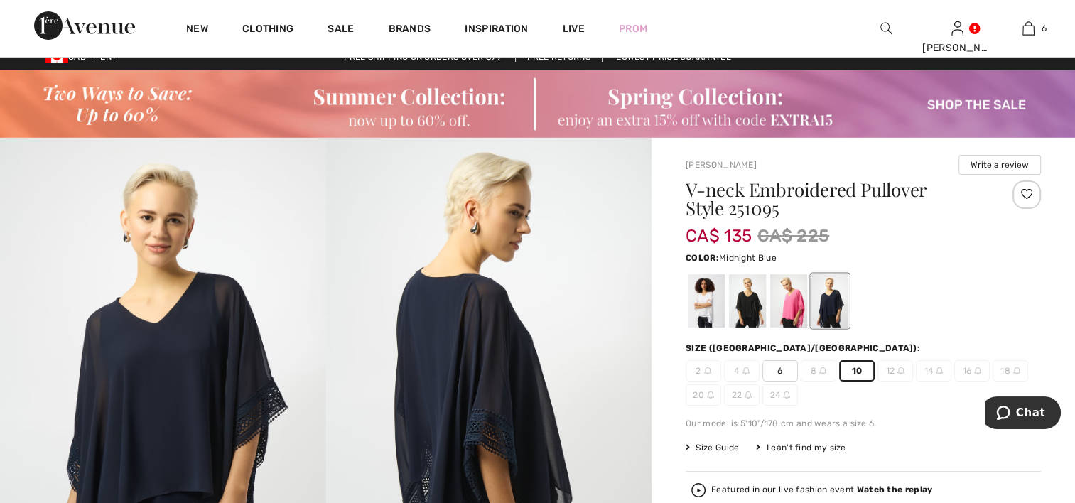
scroll to position [0, 0]
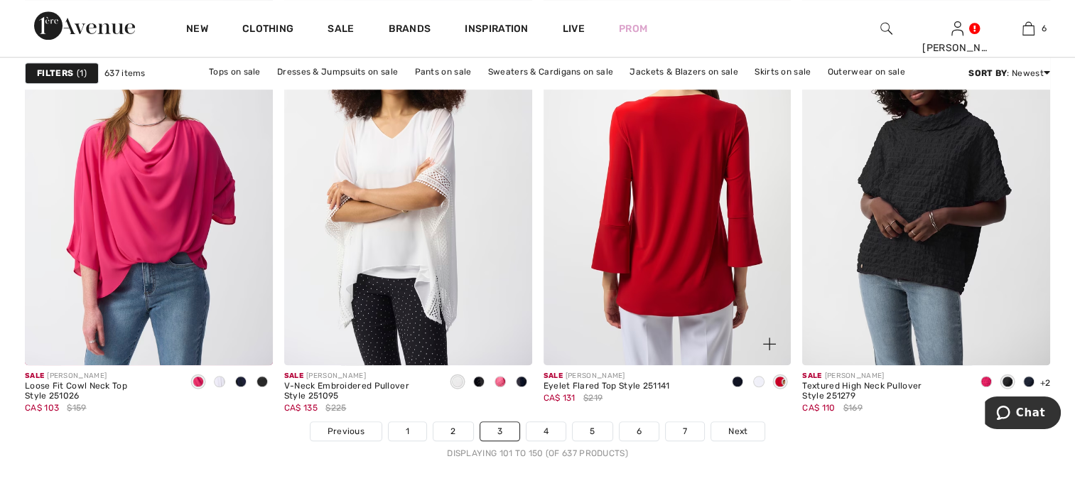
click at [663, 278] on img at bounding box center [668, 180] width 248 height 372
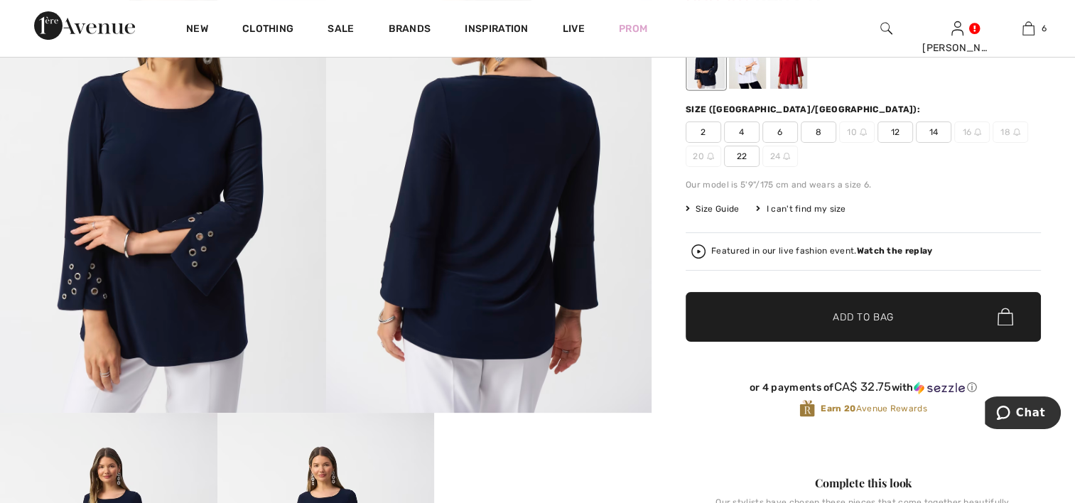
scroll to position [171, 0]
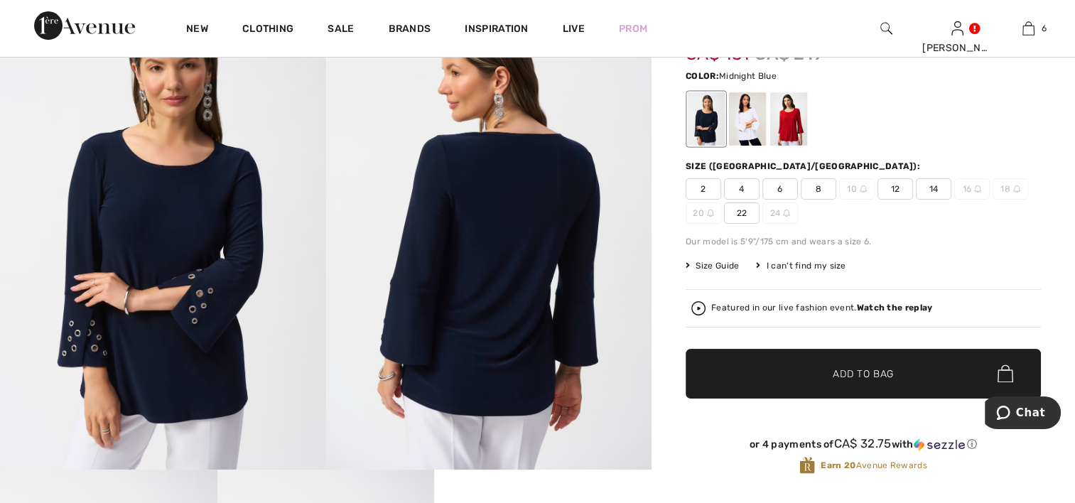
click at [891, 191] on span "12" at bounding box center [896, 188] width 36 height 21
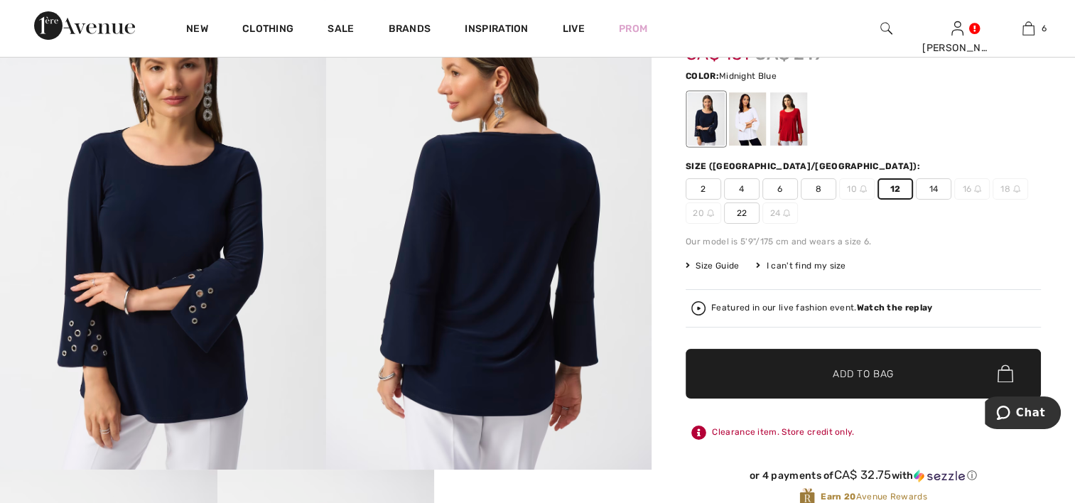
click at [196, 310] on img at bounding box center [163, 226] width 326 height 488
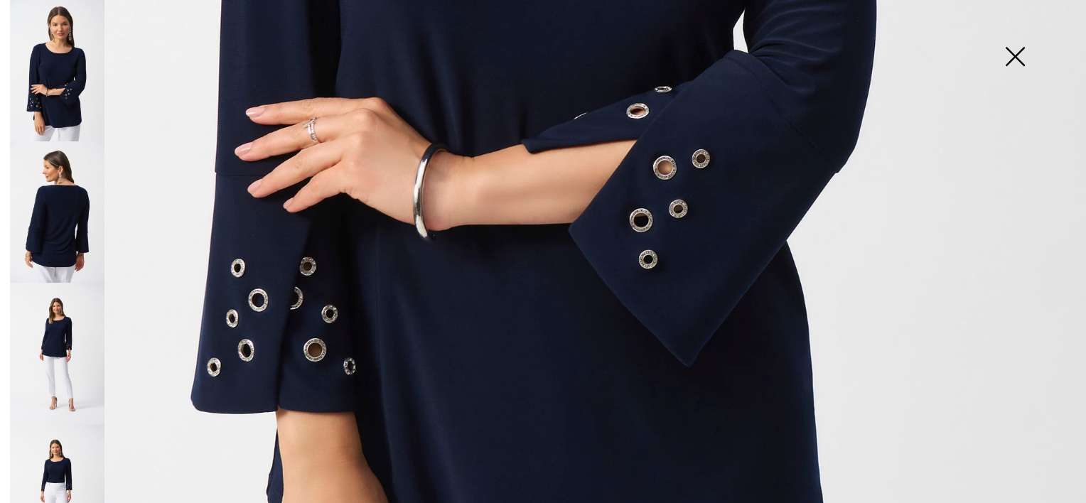
scroll to position [919, 0]
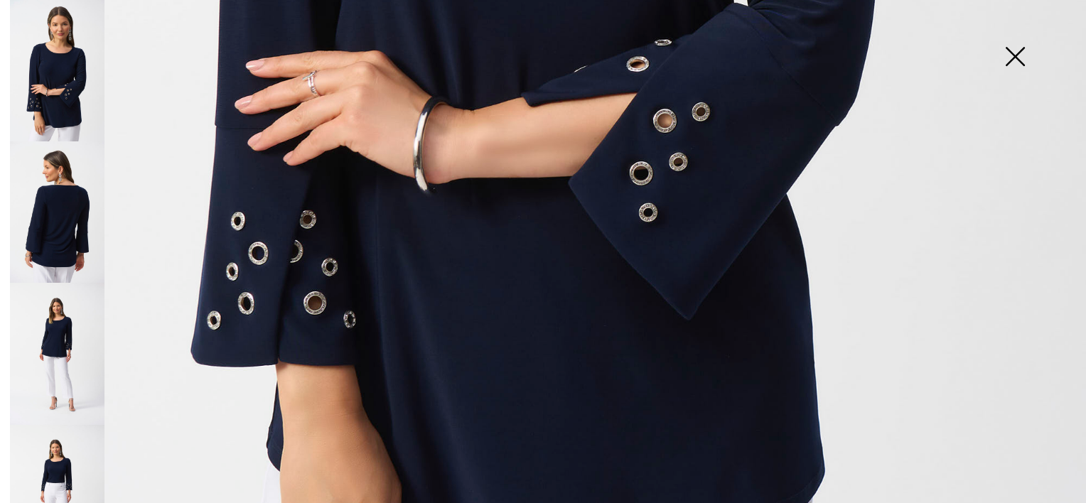
click at [1015, 54] on img at bounding box center [1015, 57] width 71 height 73
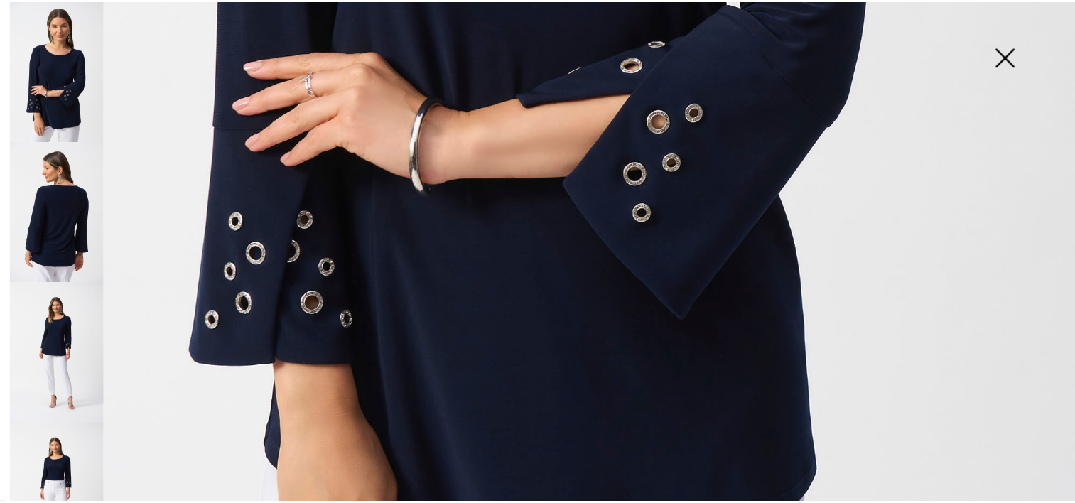
scroll to position [171, 0]
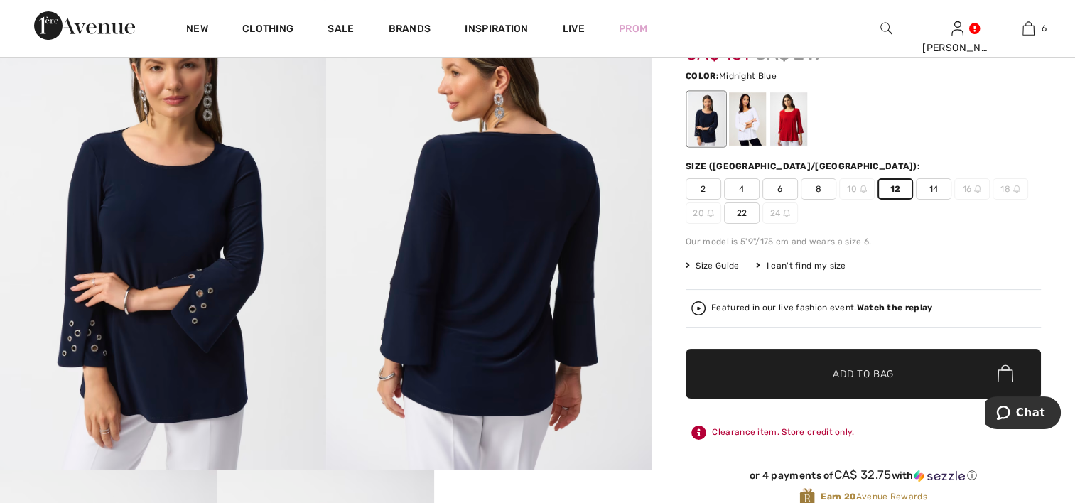
click at [607, 341] on img at bounding box center [489, 226] width 326 height 488
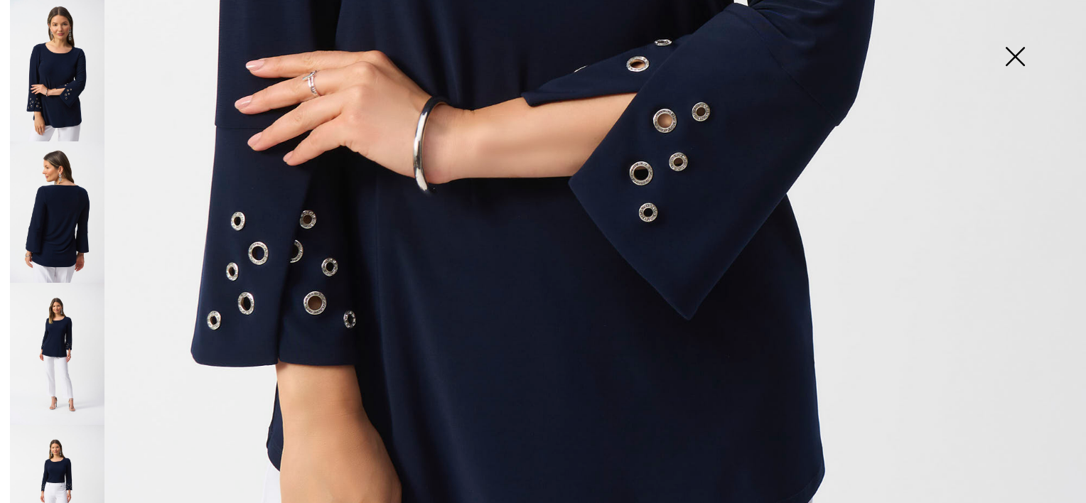
click at [1012, 63] on img at bounding box center [1015, 57] width 71 height 73
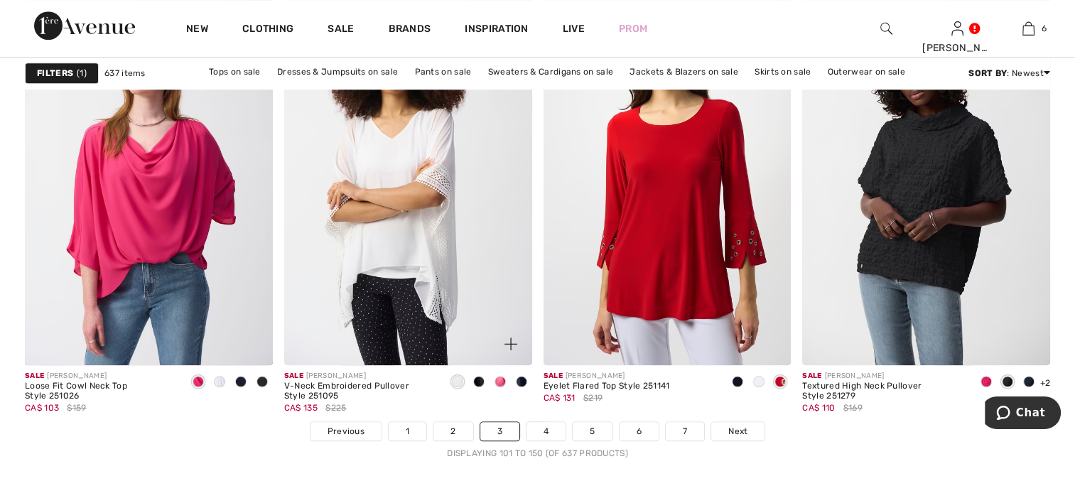
click at [478, 378] on span at bounding box center [478, 381] width 11 height 11
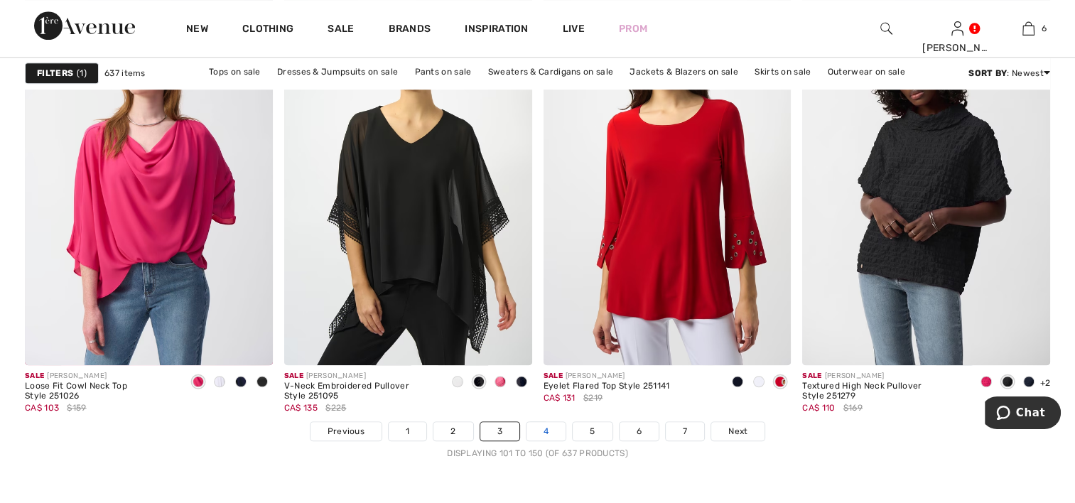
click at [544, 428] on link "4" at bounding box center [546, 431] width 39 height 18
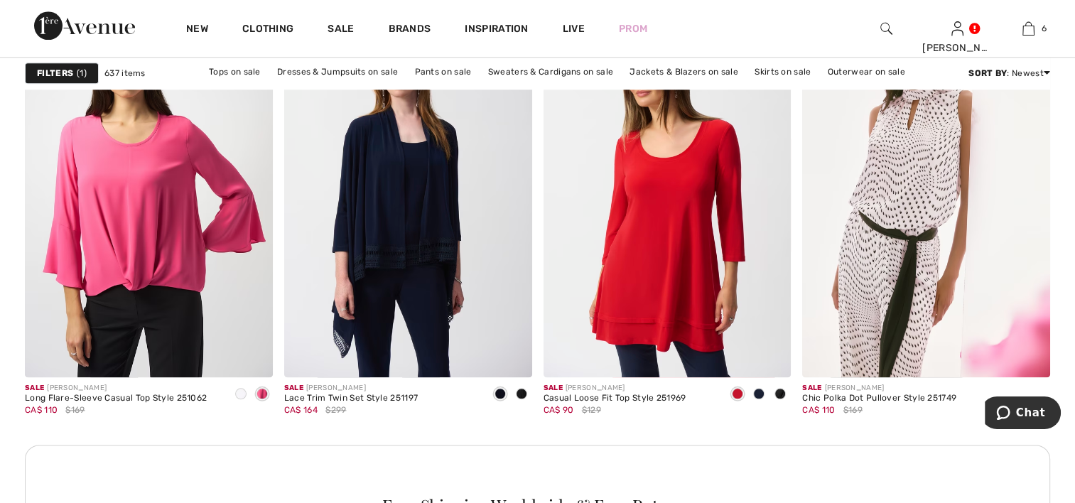
scroll to position [1564, 0]
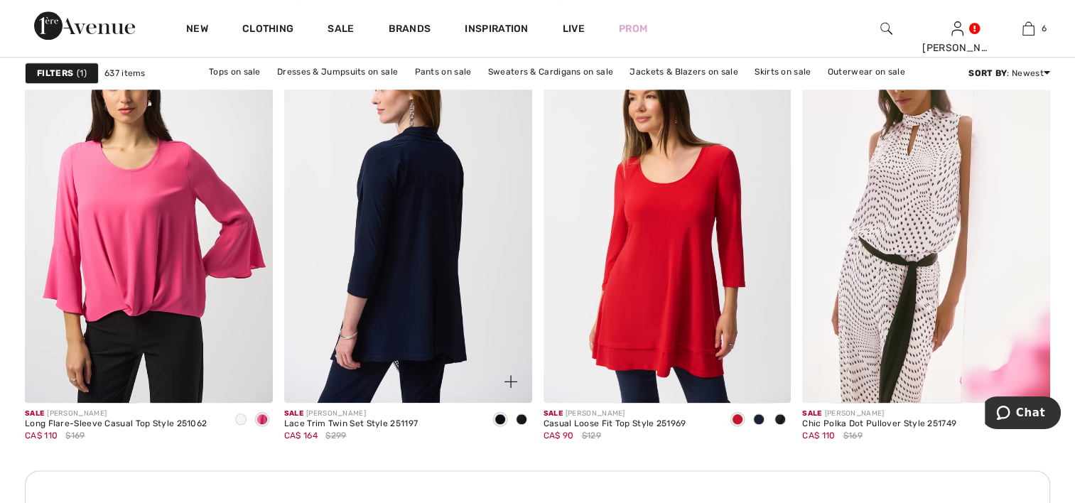
click at [425, 283] on img at bounding box center [408, 217] width 248 height 372
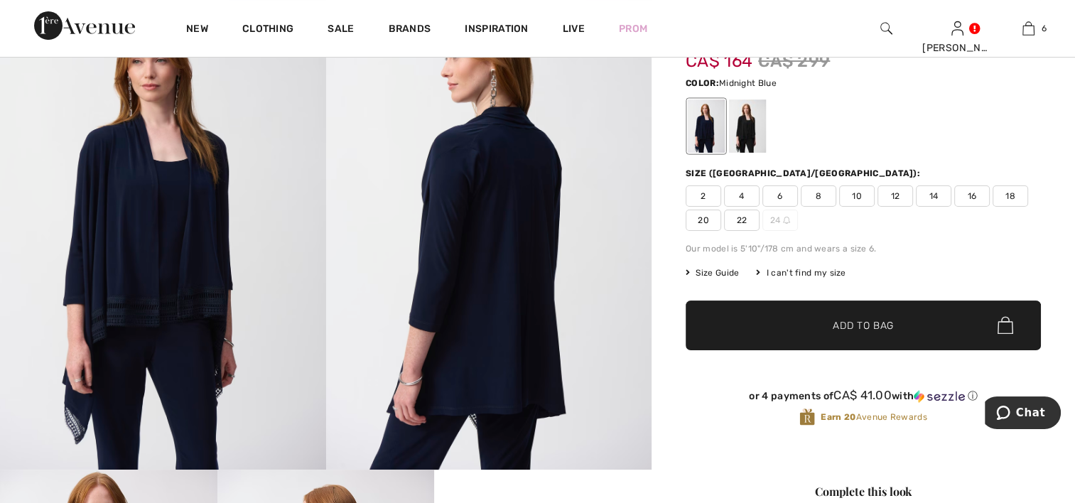
scroll to position [142, 0]
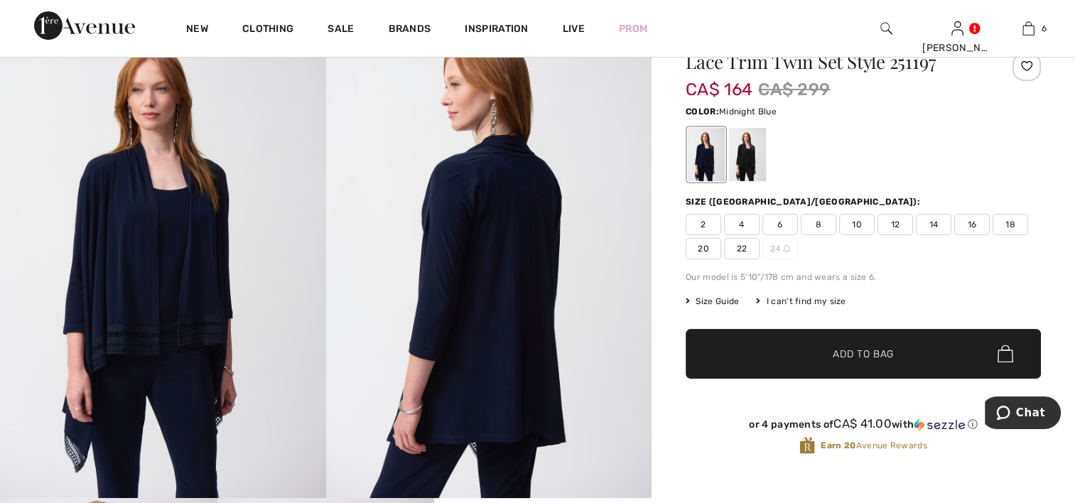
click at [895, 223] on span "12" at bounding box center [896, 224] width 36 height 21
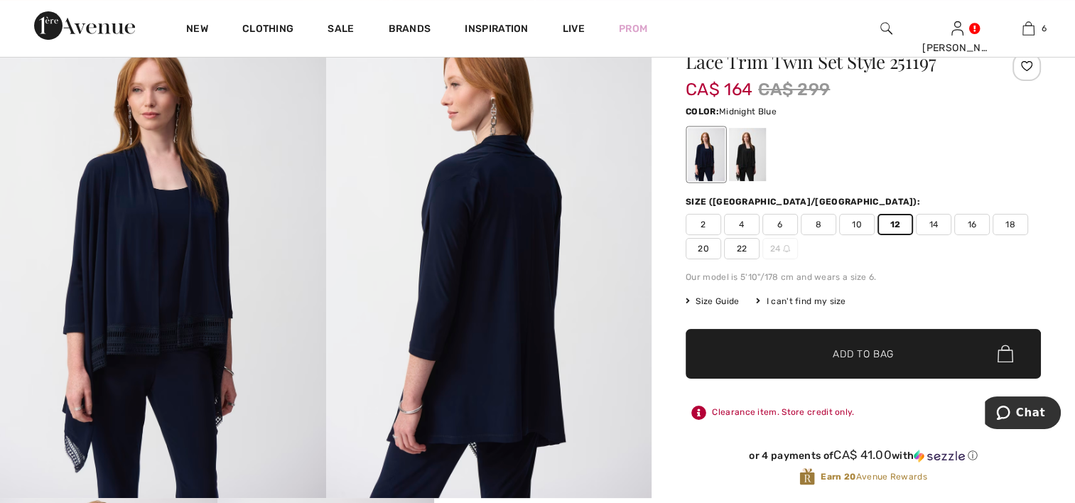
click at [863, 353] on span "Add to Bag" at bounding box center [863, 353] width 61 height 15
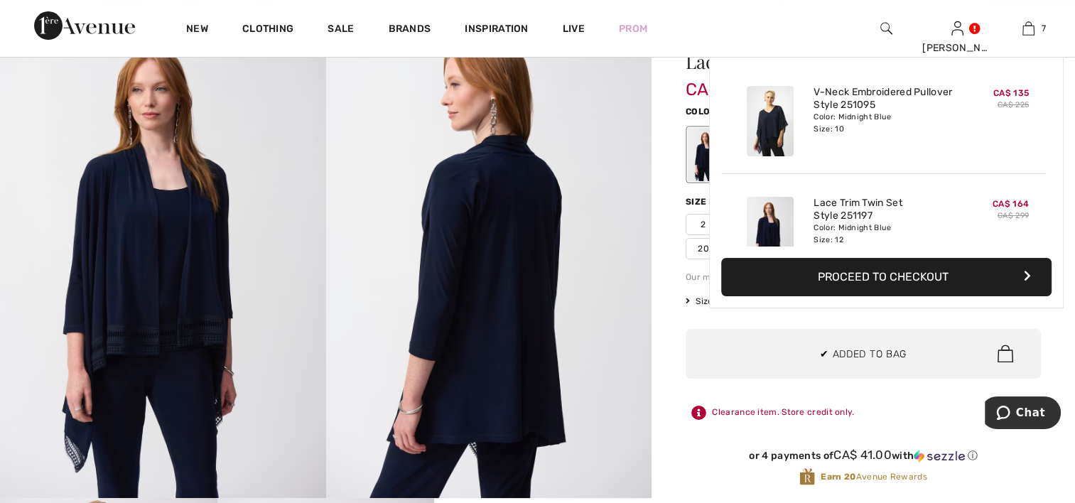
scroll to position [597, 0]
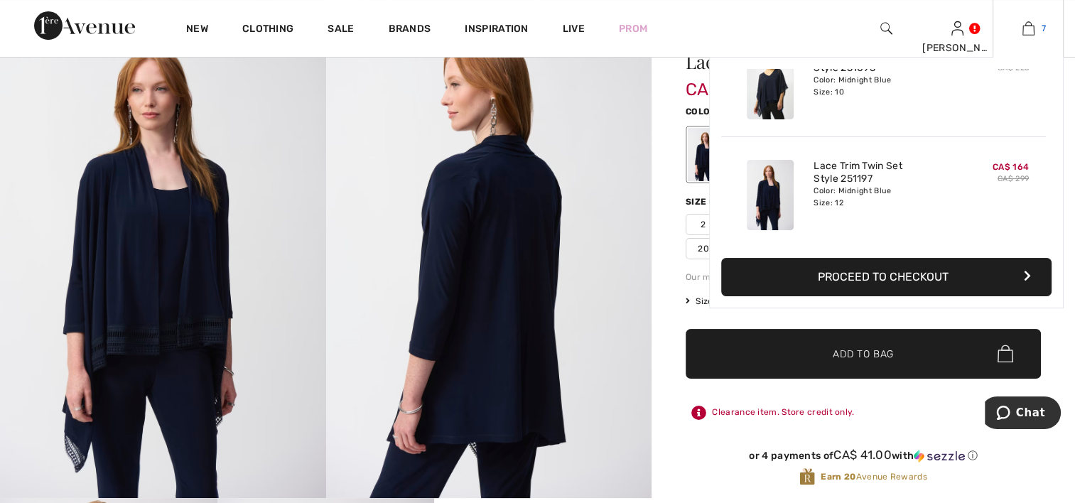
click at [1029, 23] on img at bounding box center [1029, 28] width 12 height 17
click at [1032, 28] on img at bounding box center [1029, 28] width 12 height 17
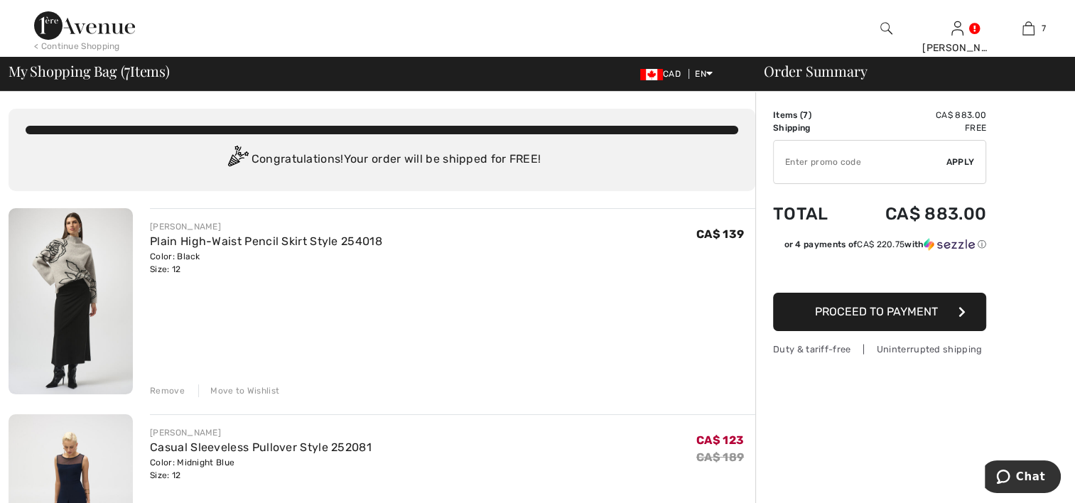
click at [172, 387] on div "Remove" at bounding box center [167, 391] width 35 height 13
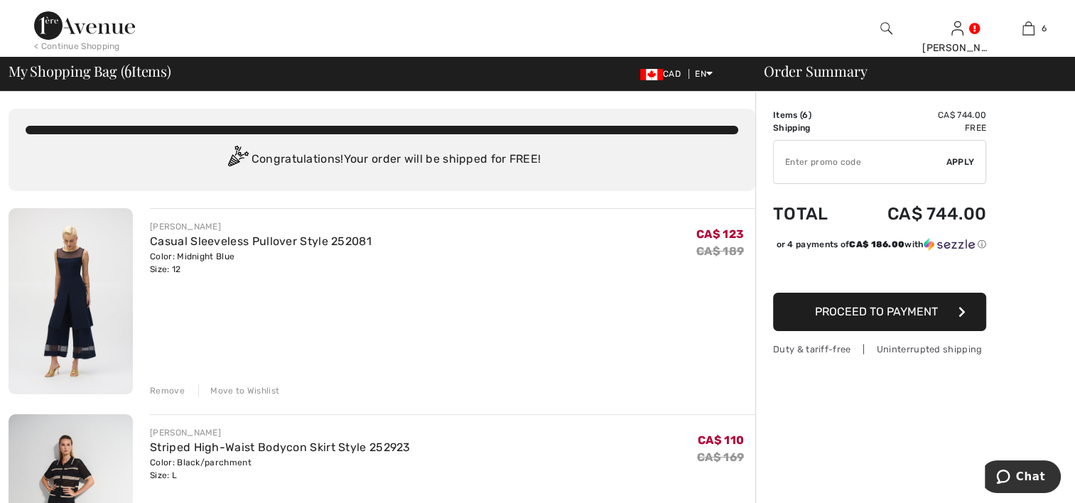
click at [173, 388] on div "Remove" at bounding box center [167, 391] width 35 height 13
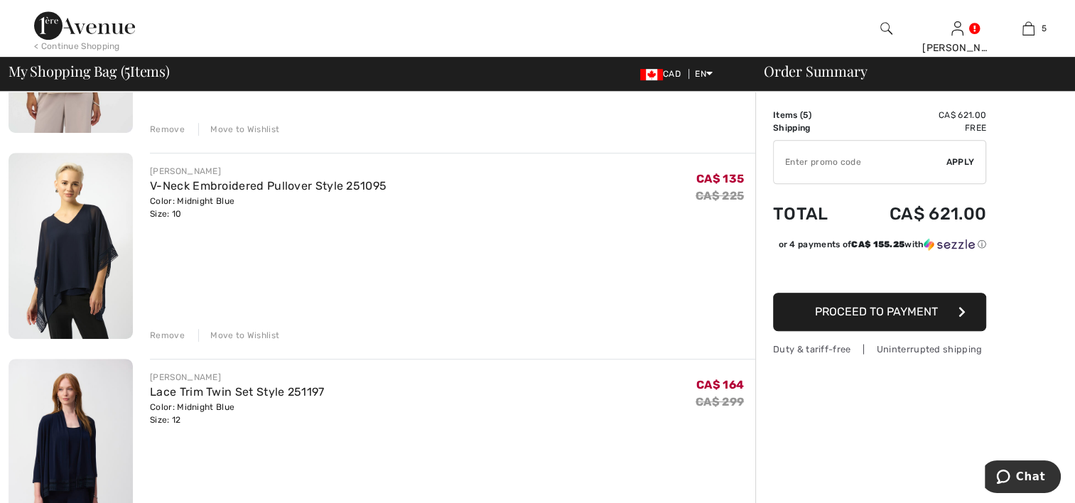
scroll to position [682, 0]
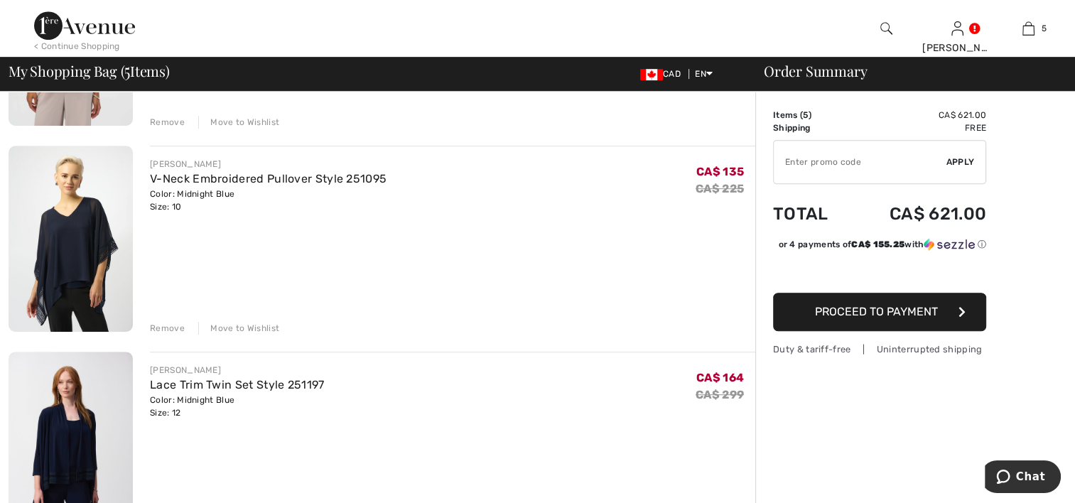
click at [160, 327] on div "Remove" at bounding box center [167, 328] width 35 height 13
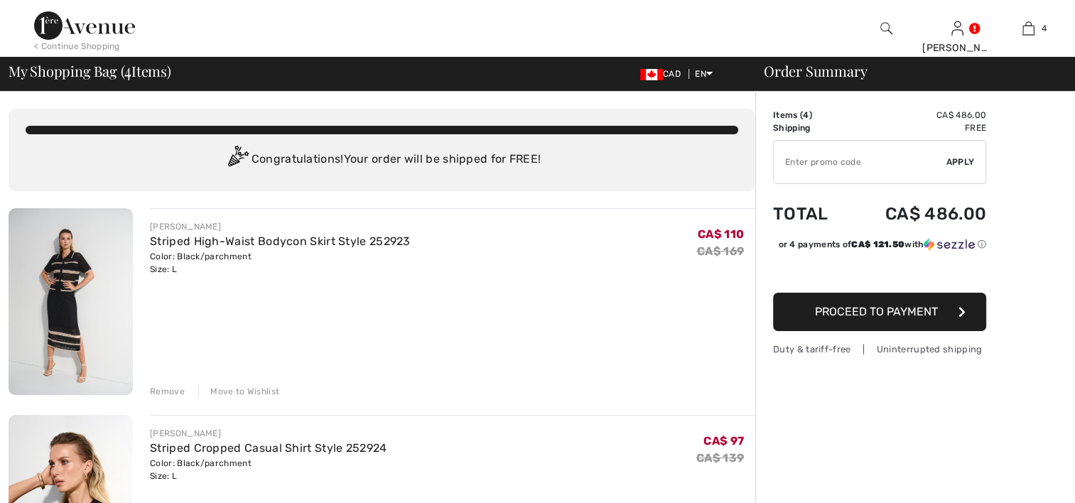
scroll to position [0, 0]
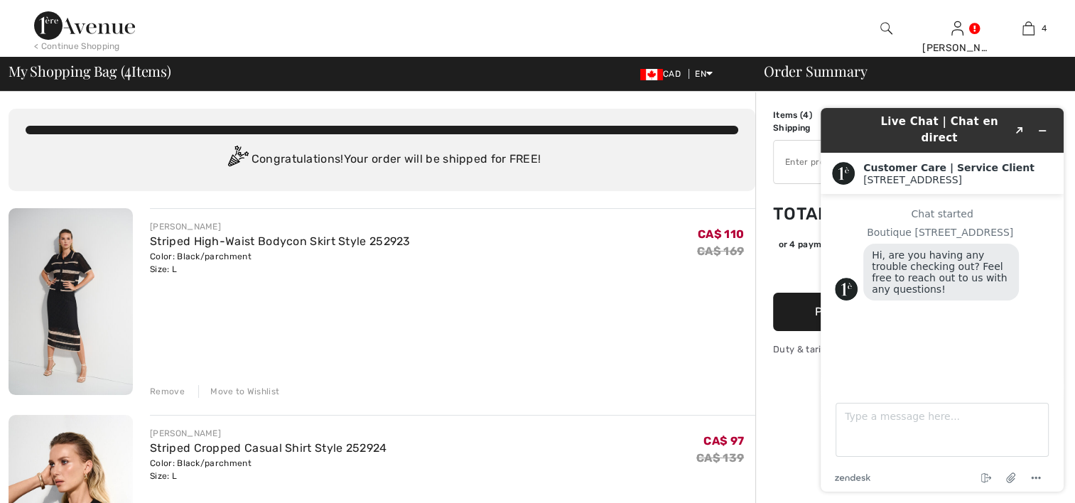
click at [103, 43] on div "< Continue Shopping" at bounding box center [77, 46] width 86 height 13
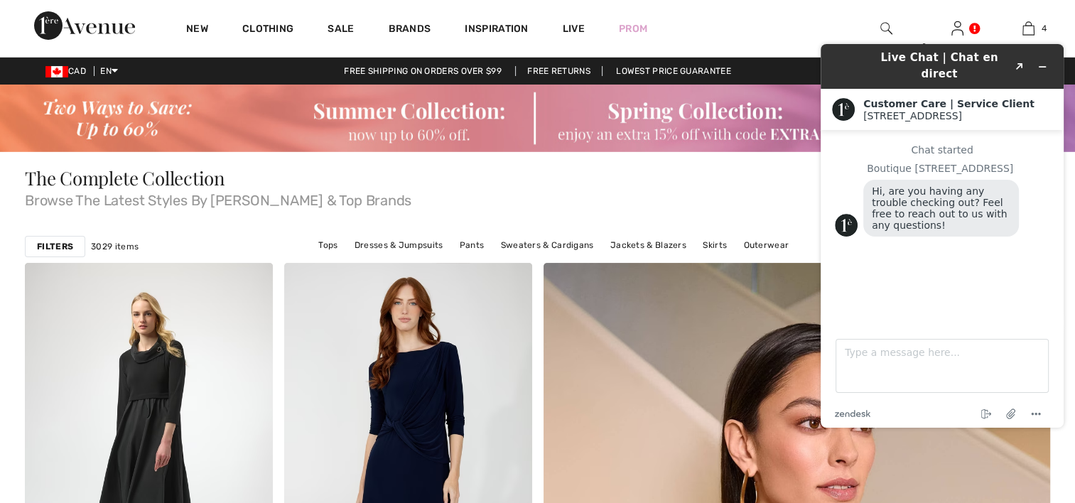
click at [662, 191] on span "Browse The Latest Styles By Joseph Ribkoff & Top Brands" at bounding box center [538, 198] width 1026 height 20
click at [665, 190] on span "Browse The Latest Styles By [PERSON_NAME] & Top Brands" at bounding box center [538, 198] width 1026 height 20
click at [1041, 62] on icon "Minimize widget" at bounding box center [1043, 67] width 10 height 10
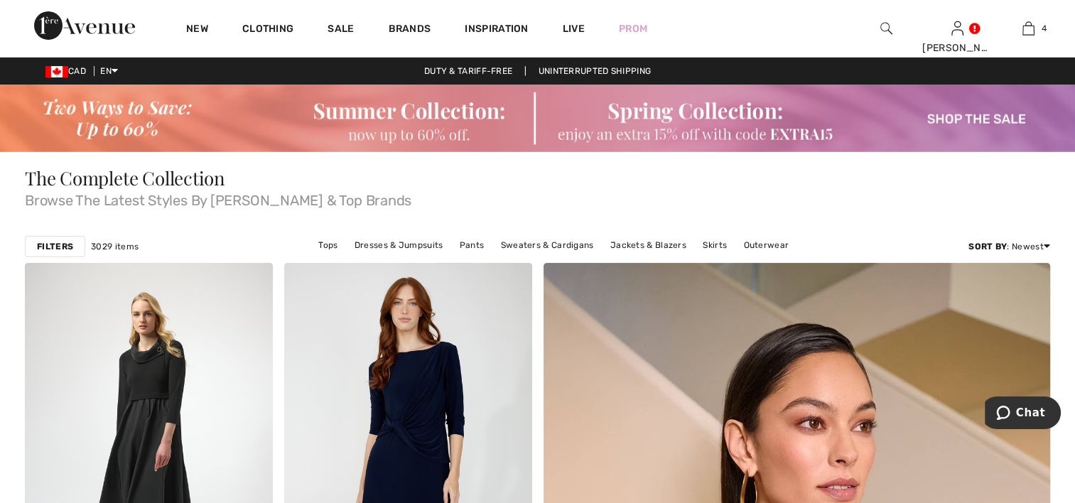
click at [656, 188] on span "Browse The Latest Styles By Joseph Ribkoff & Top Brands" at bounding box center [538, 198] width 1026 height 20
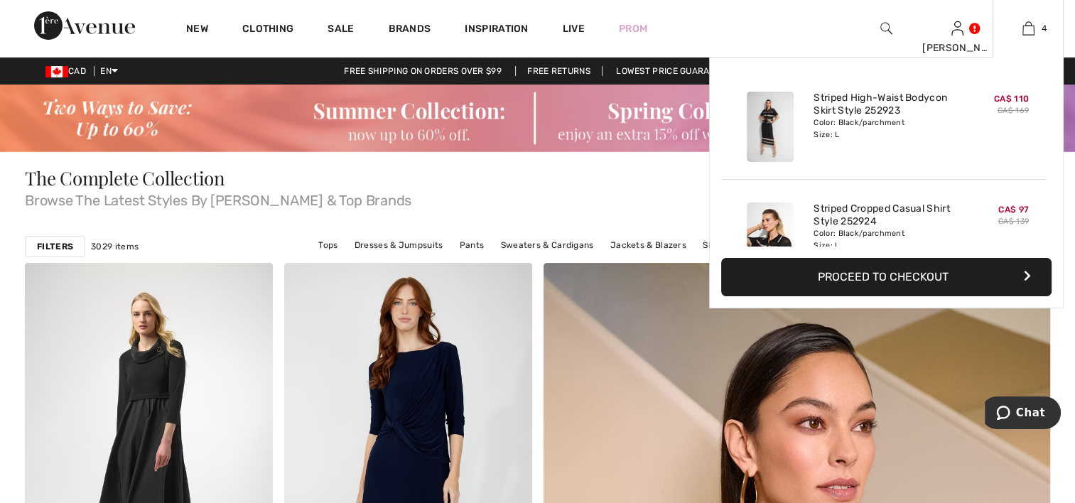
click at [910, 272] on button "Proceed to Checkout" at bounding box center [886, 277] width 331 height 38
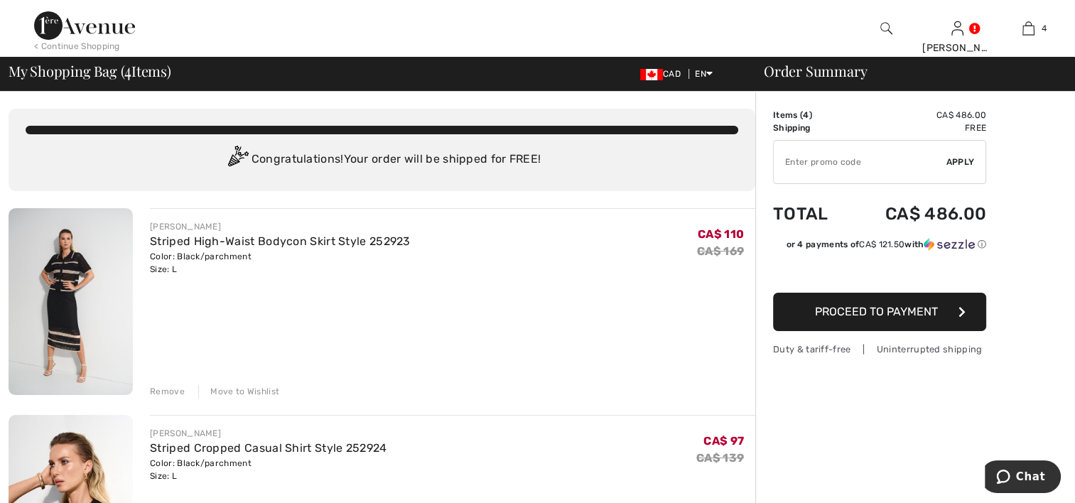
click at [894, 159] on input "TEXT" at bounding box center [860, 162] width 173 height 43
type input "EXTRA15"
click at [967, 159] on span "Apply" at bounding box center [961, 162] width 28 height 13
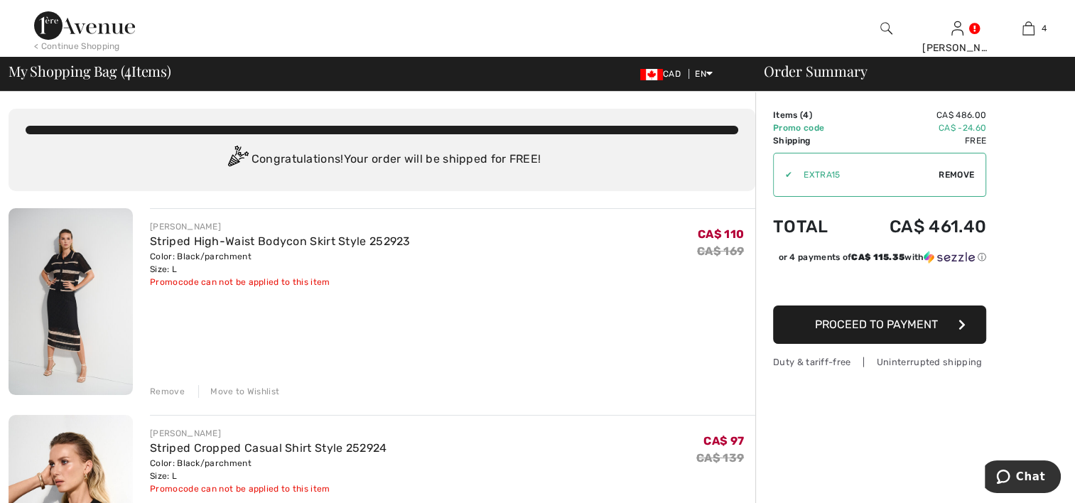
click at [76, 41] on div "< Continue Shopping" at bounding box center [77, 46] width 86 height 13
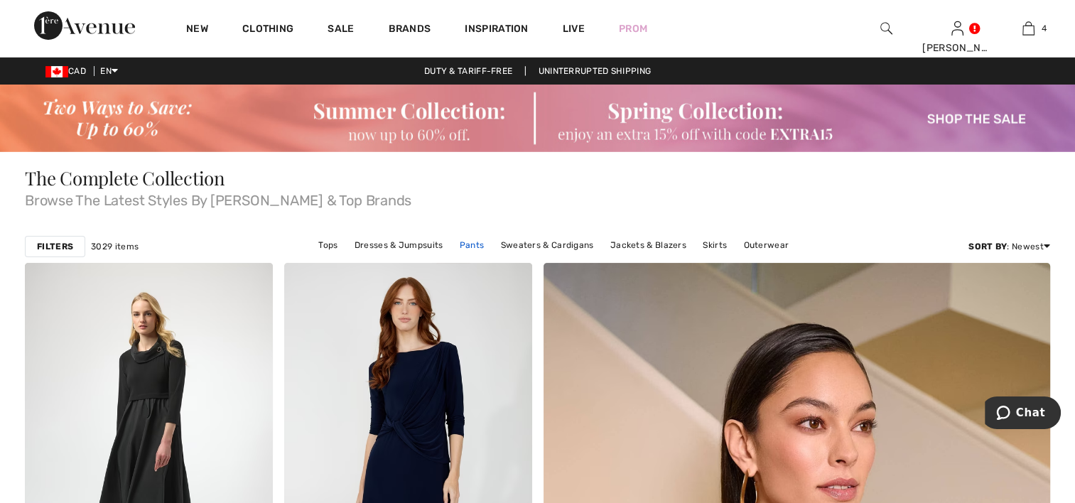
click at [472, 245] on link "Pants" at bounding box center [472, 245] width 39 height 18
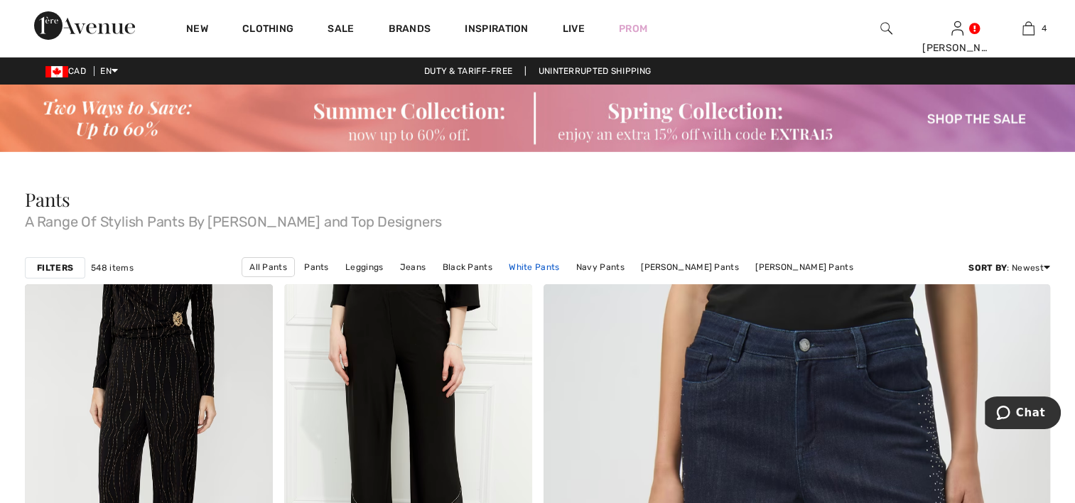
click at [543, 264] on link "White Pants" at bounding box center [534, 267] width 65 height 18
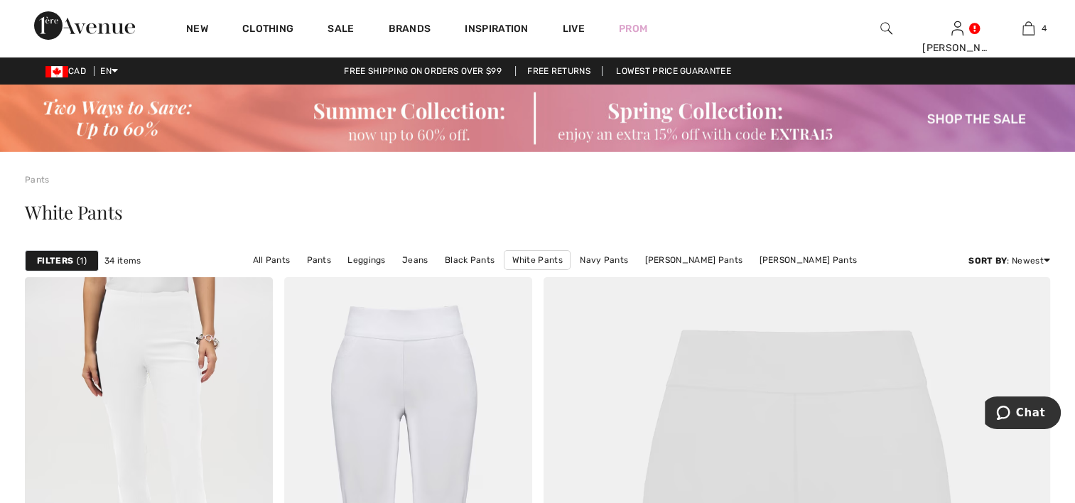
click at [885, 26] on img at bounding box center [887, 28] width 12 height 17
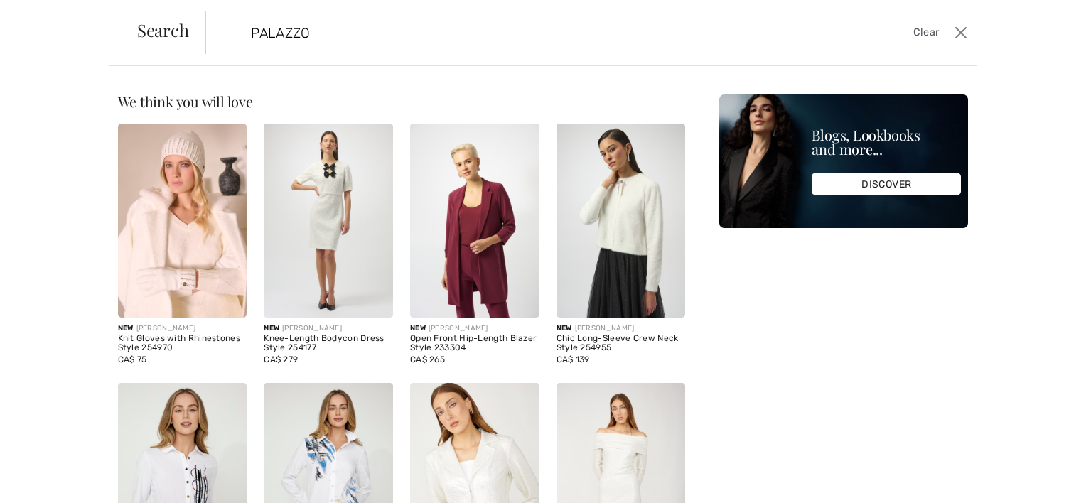
type input "PALAZZO"
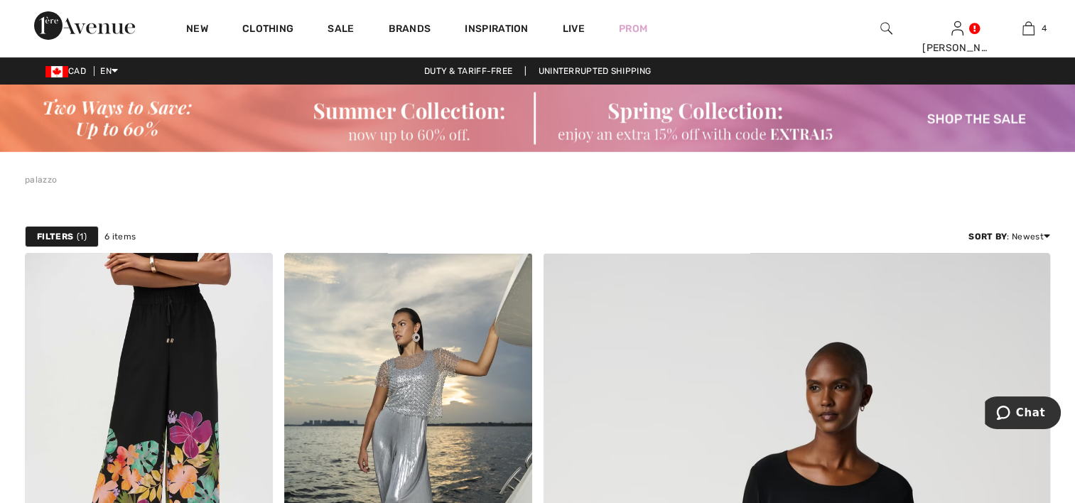
click at [640, 205] on div at bounding box center [538, 203] width 1026 height 34
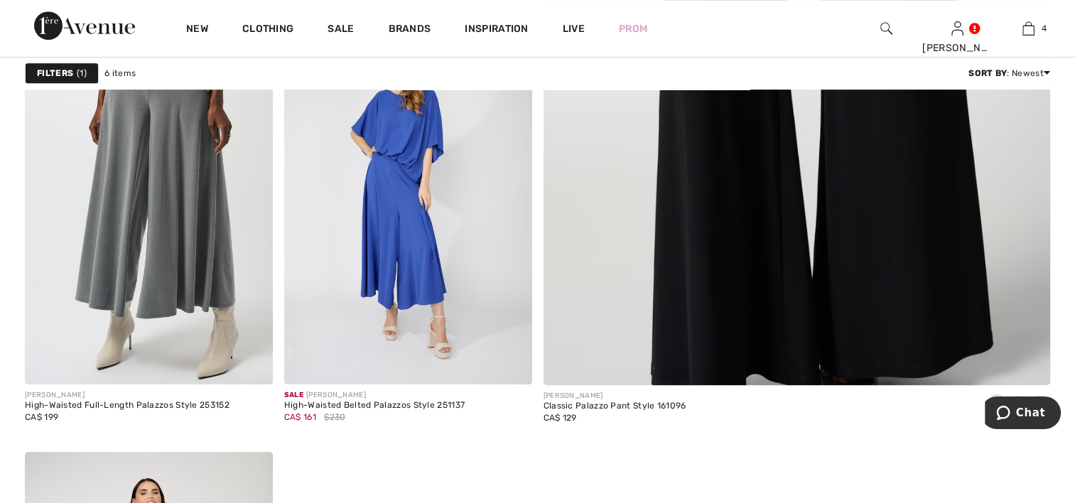
scroll to position [711, 0]
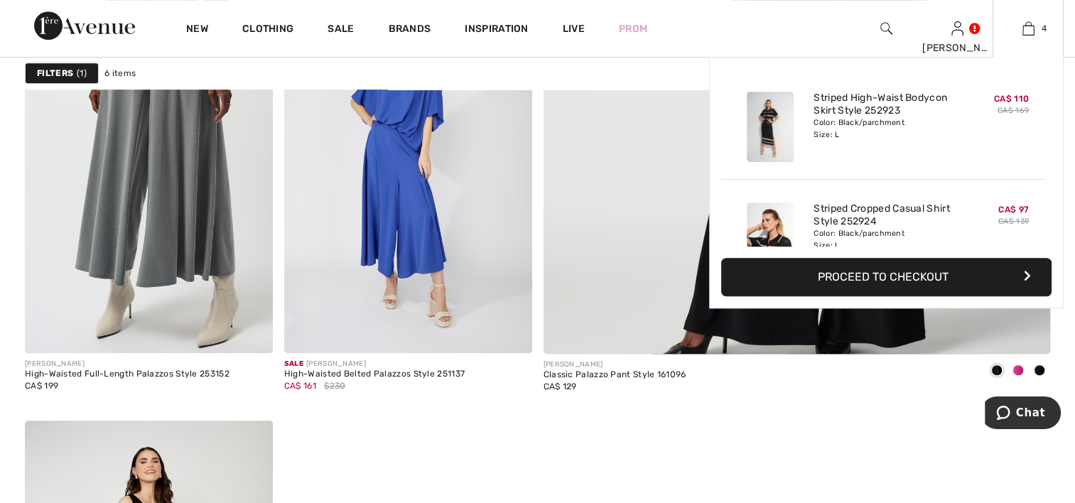
click at [867, 275] on button "Proceed to Checkout" at bounding box center [886, 277] width 331 height 38
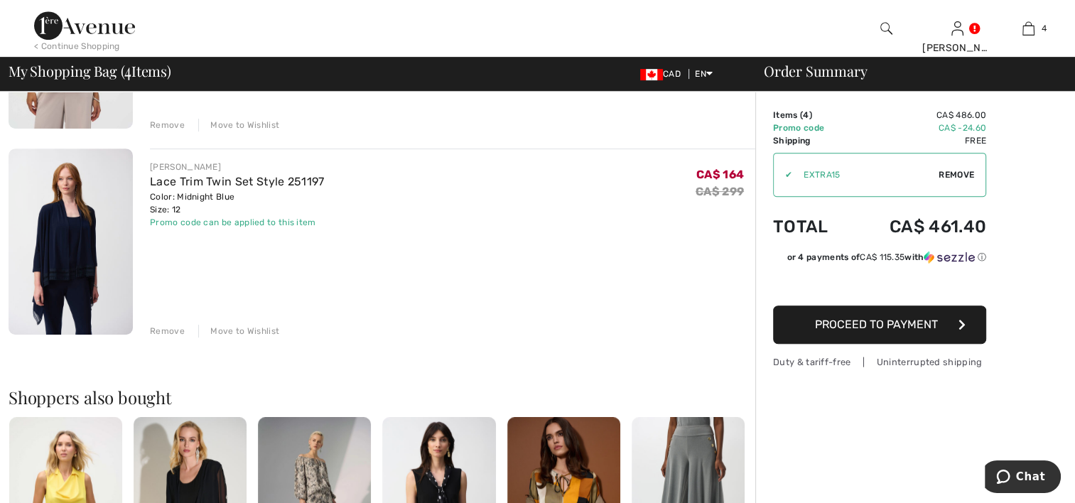
scroll to position [682, 0]
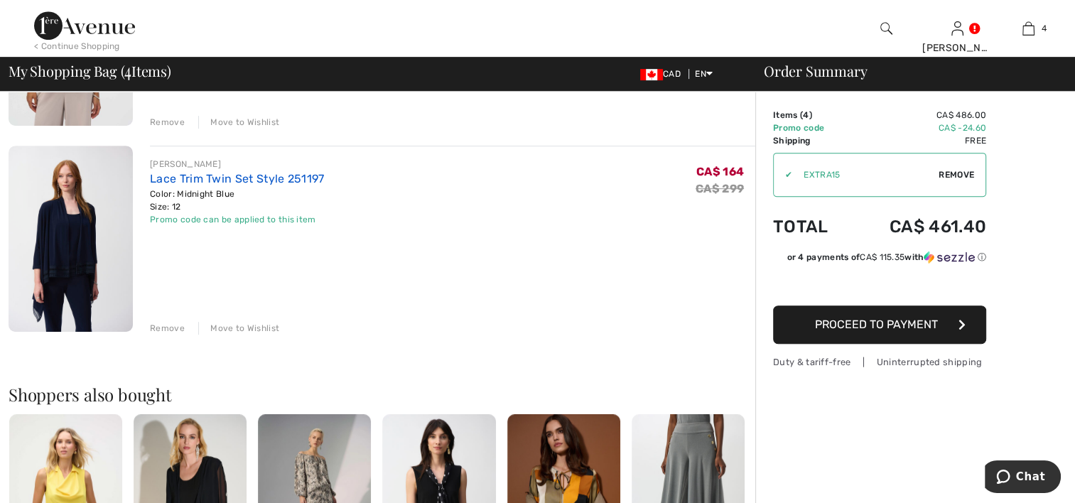
click at [183, 185] on link "Lace Trim Twin Set Style 251197" at bounding box center [237, 179] width 174 height 14
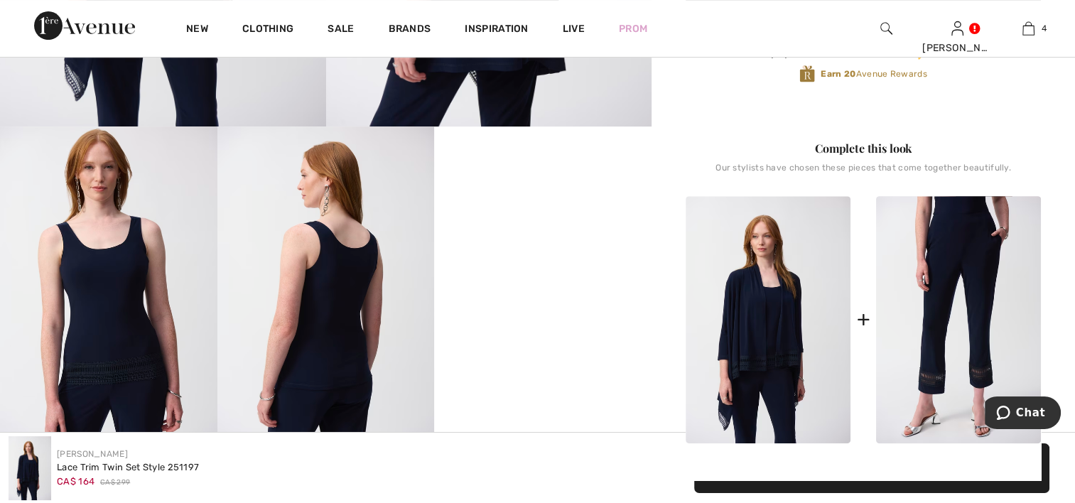
scroll to position [512, 0]
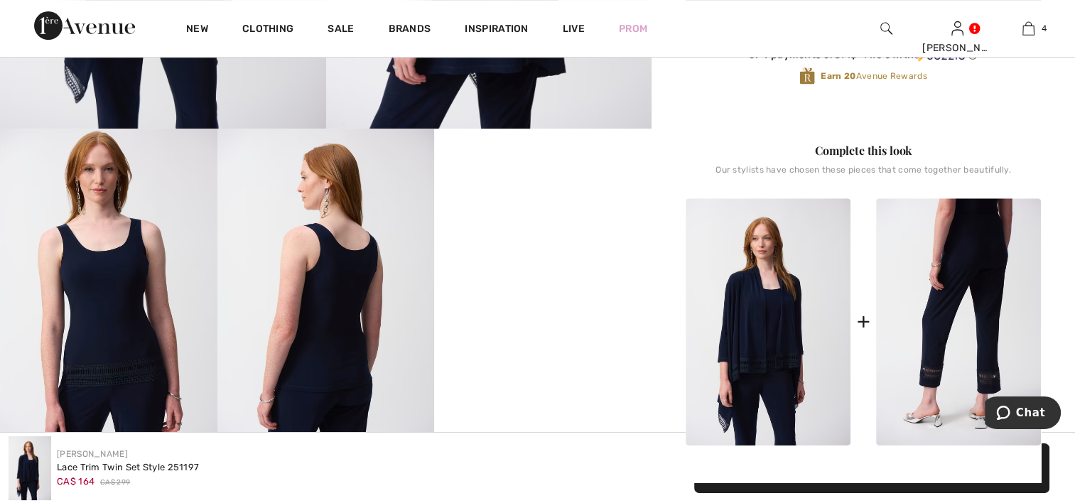
click at [955, 285] on img at bounding box center [958, 321] width 165 height 247
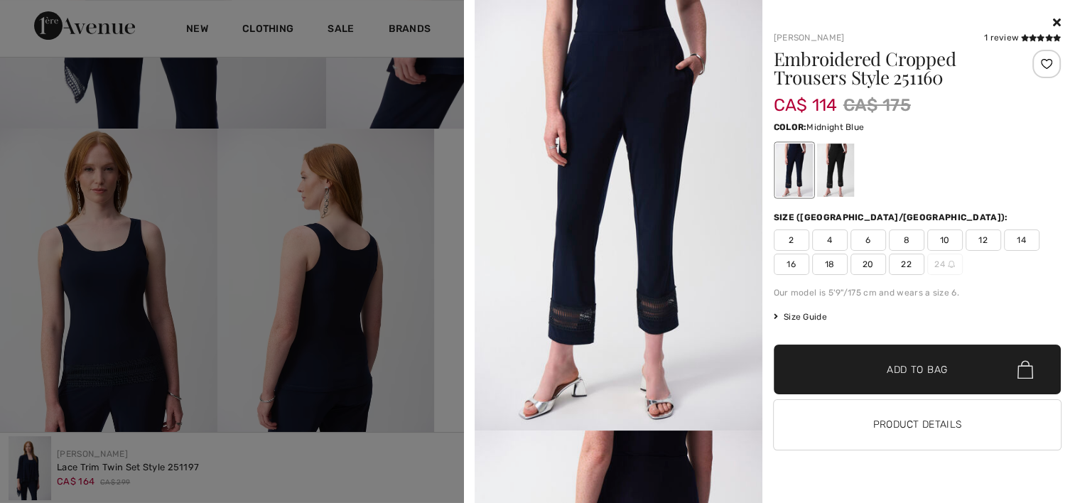
click at [1057, 22] on icon at bounding box center [1057, 21] width 8 height 11
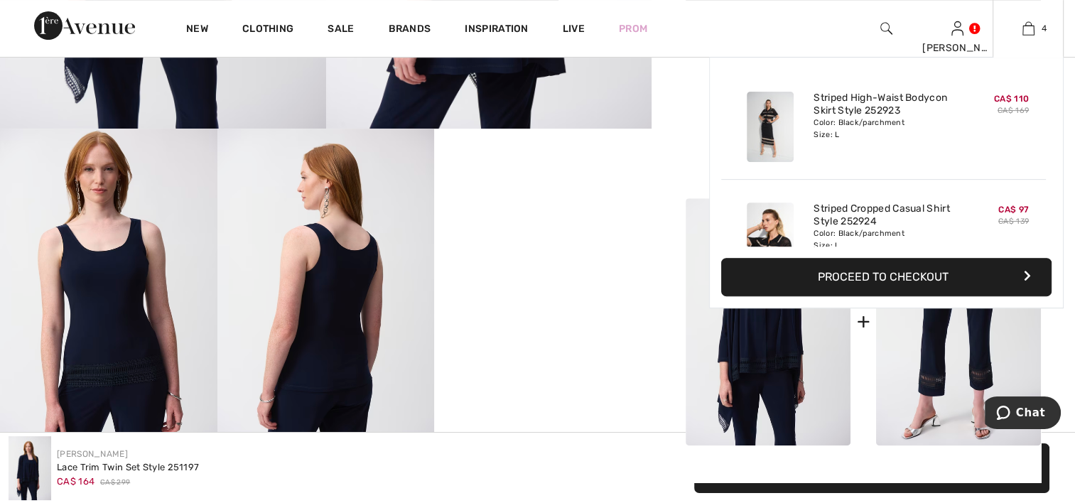
click at [873, 272] on button "Proceed to Checkout" at bounding box center [886, 277] width 331 height 38
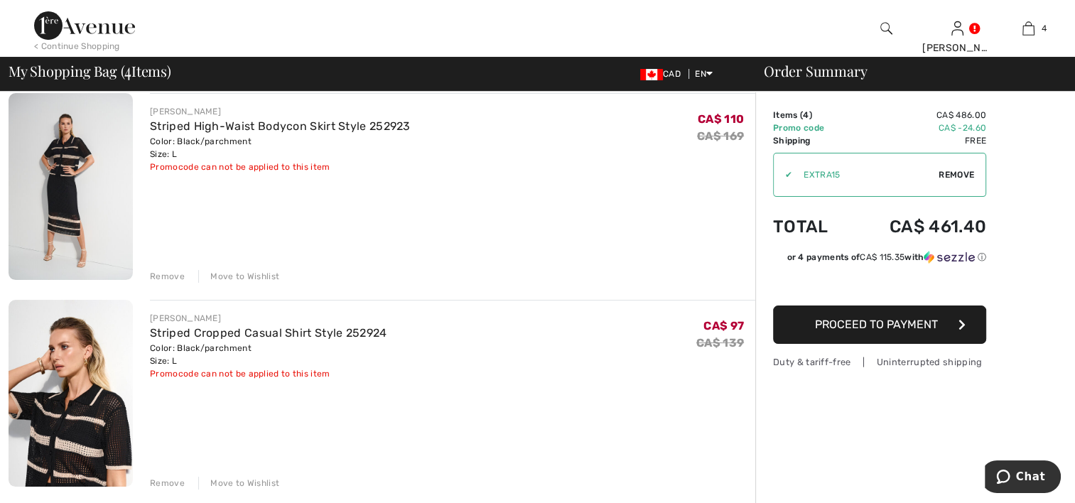
scroll to position [114, 0]
click at [921, 324] on span "Proceed to Payment" at bounding box center [876, 325] width 123 height 14
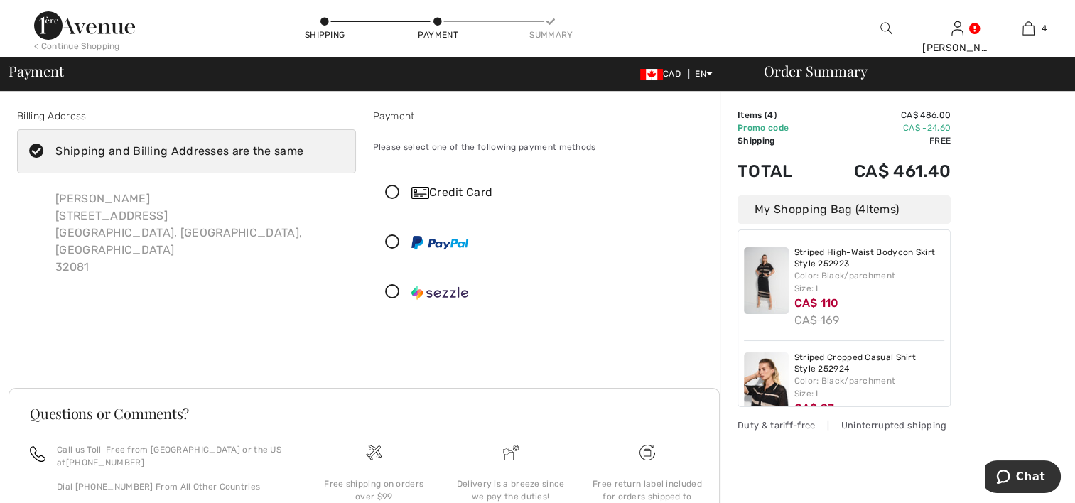
click at [397, 190] on icon at bounding box center [393, 193] width 38 height 15
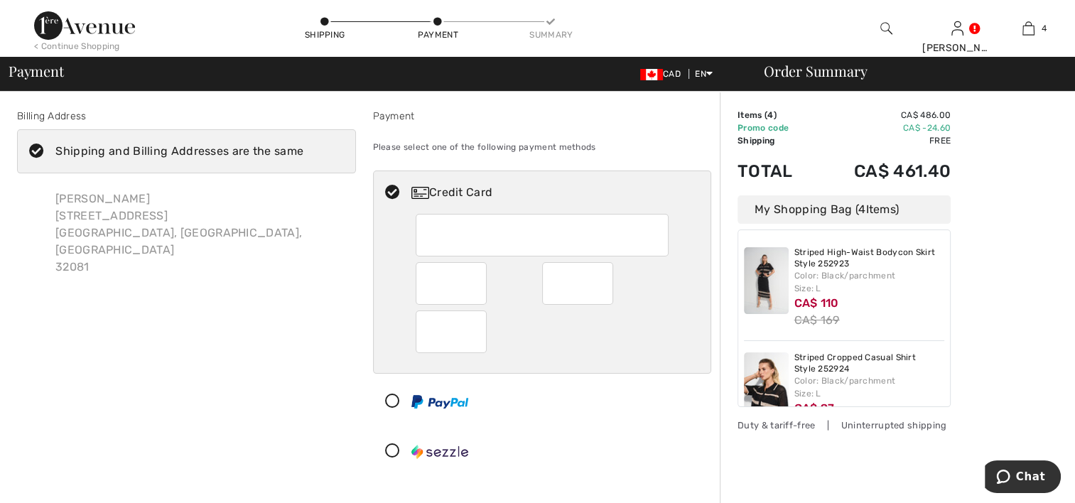
click at [33, 148] on icon at bounding box center [37, 151] width 38 height 15
click at [304, 148] on input "Shipping and Billing Addresses are the same" at bounding box center [308, 151] width 9 height 43
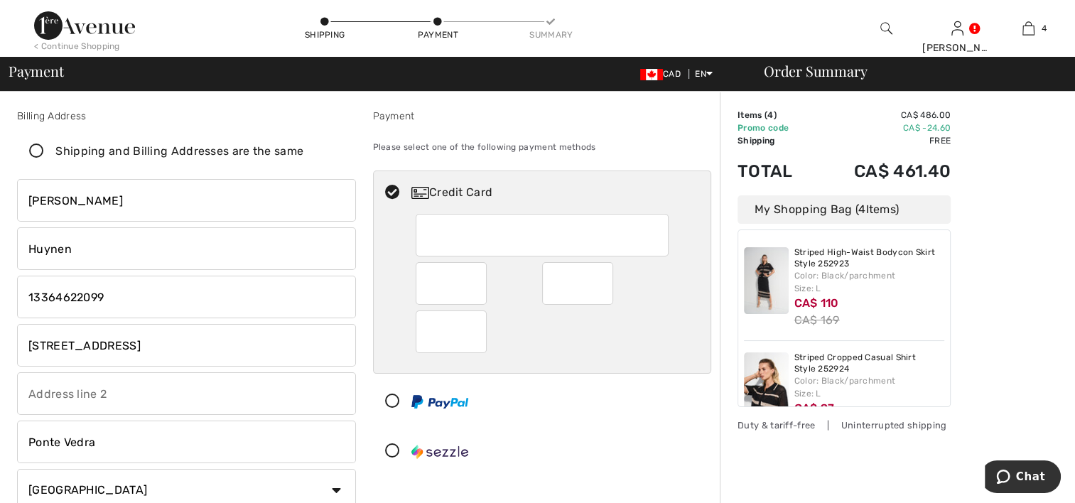
checkbox input "false"
click at [324, 18] on icon at bounding box center [325, 22] width 9 height 9
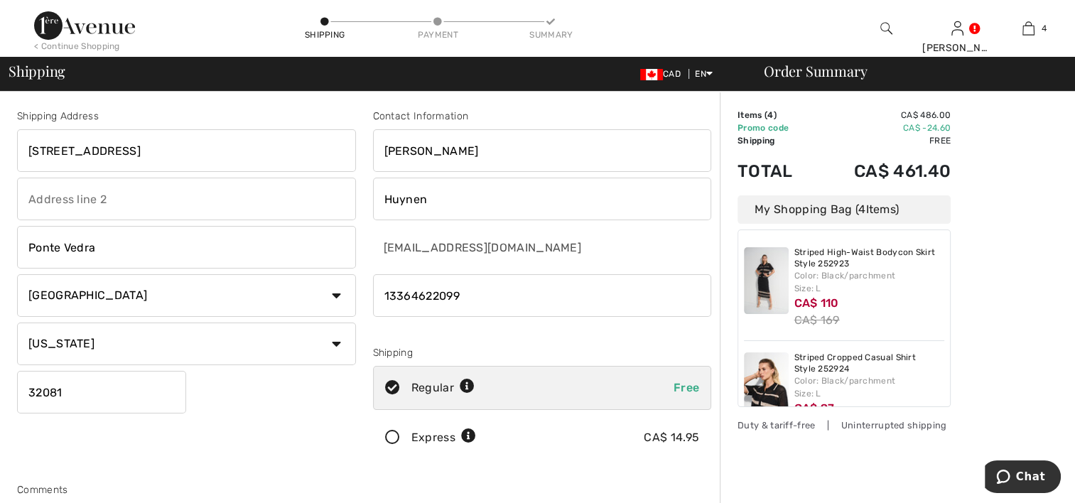
click at [196, 154] on input "[STREET_ADDRESS]" at bounding box center [186, 150] width 339 height 43
type input "1"
type input "81 Tanager Trail"
select select "CA"
click at [109, 250] on input "Ponte Vedra" at bounding box center [186, 247] width 339 height 43
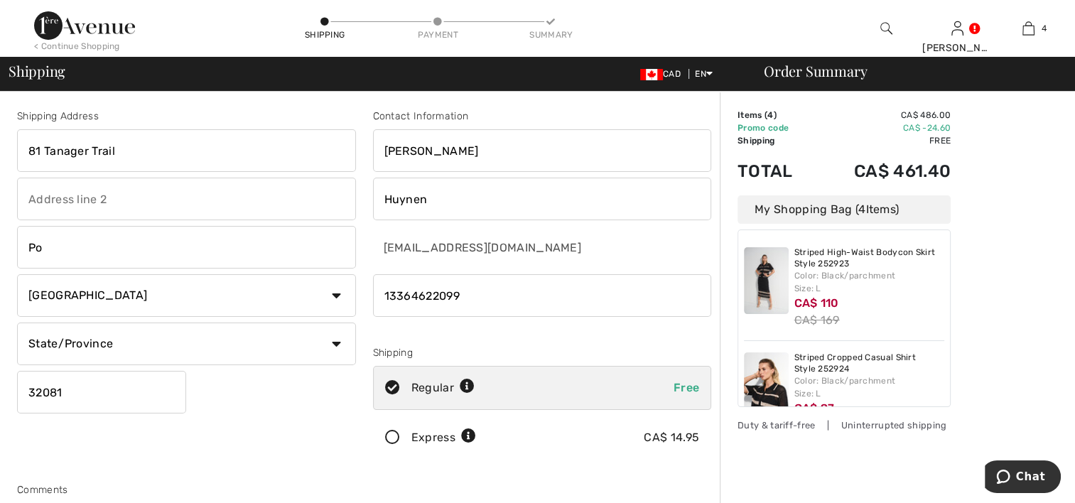
type input "P"
type input "w"
type input "[GEOGRAPHIC_DATA]"
click at [133, 342] on select "State/Province [GEOGRAPHIC_DATA] [GEOGRAPHIC_DATA] [GEOGRAPHIC_DATA] [GEOGRAPHI…" at bounding box center [186, 344] width 339 height 43
select select "MB"
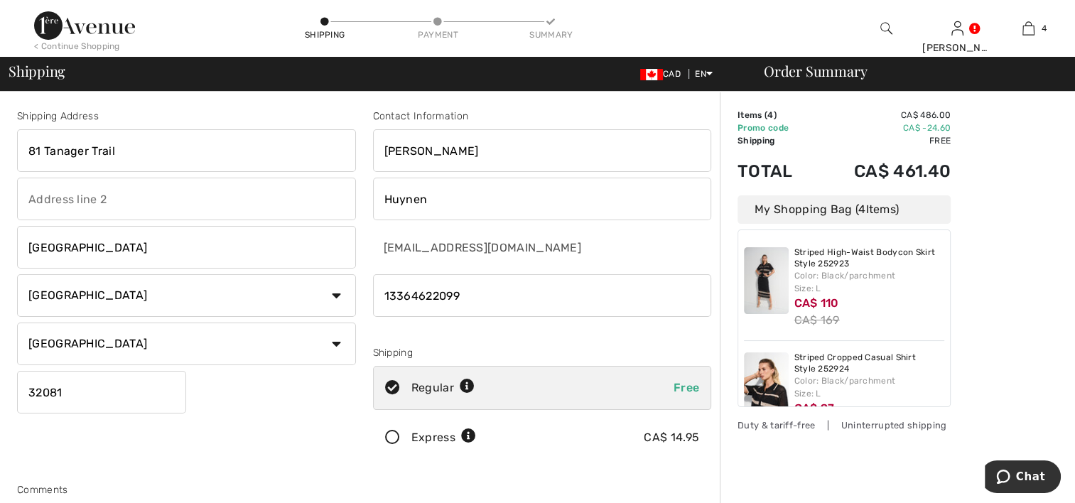
click at [17, 323] on select "State/Province Alberta British Columbia Manitoba New Brunswick Newfoundland and…" at bounding box center [186, 344] width 339 height 43
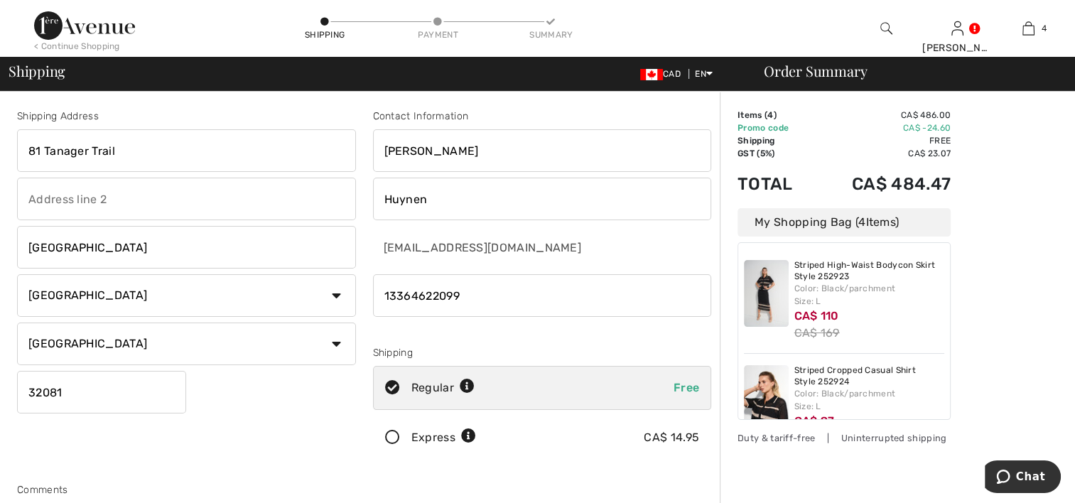
click at [95, 398] on input "32081" at bounding box center [101, 392] width 169 height 43
type input "3"
type input "R3X0P7"
radio input "true"
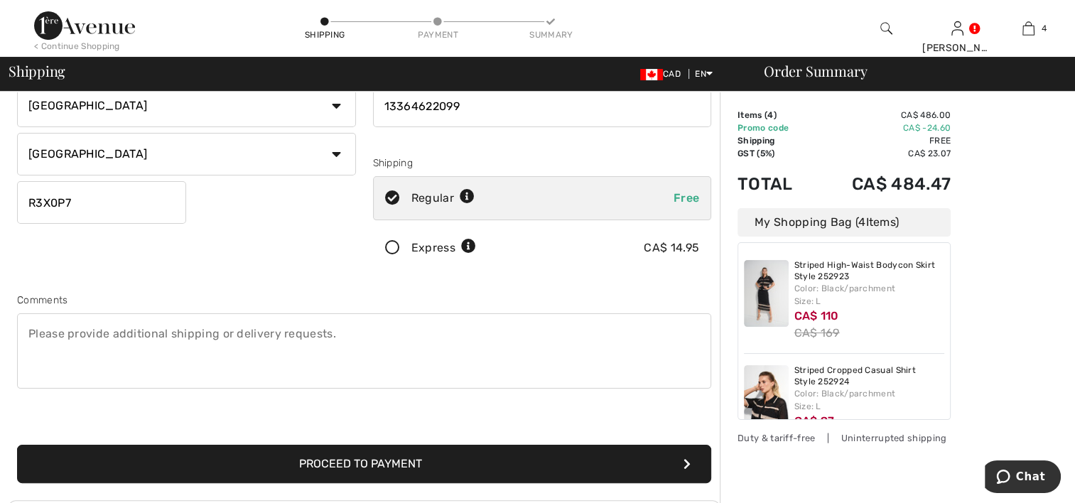
scroll to position [242, 0]
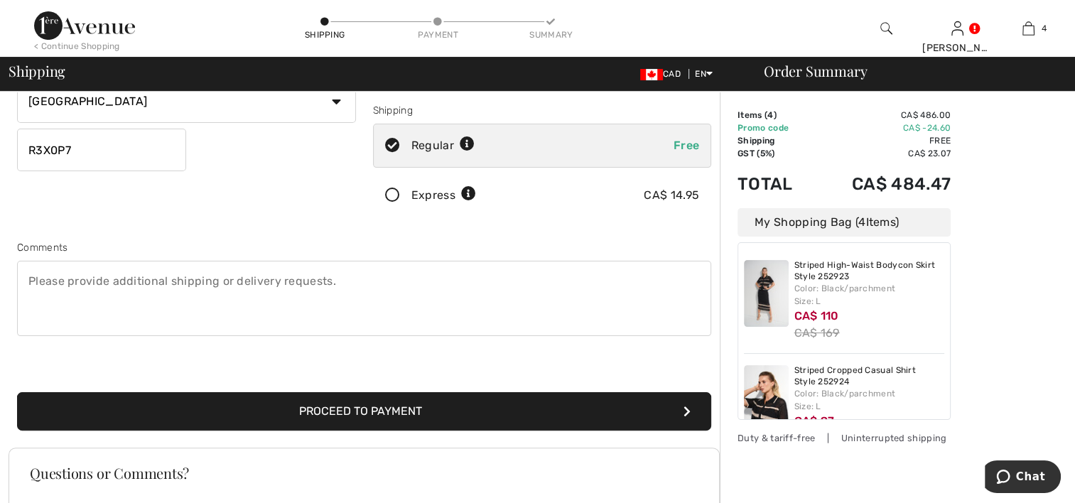
click at [289, 406] on button "Proceed to Payment" at bounding box center [364, 411] width 694 height 38
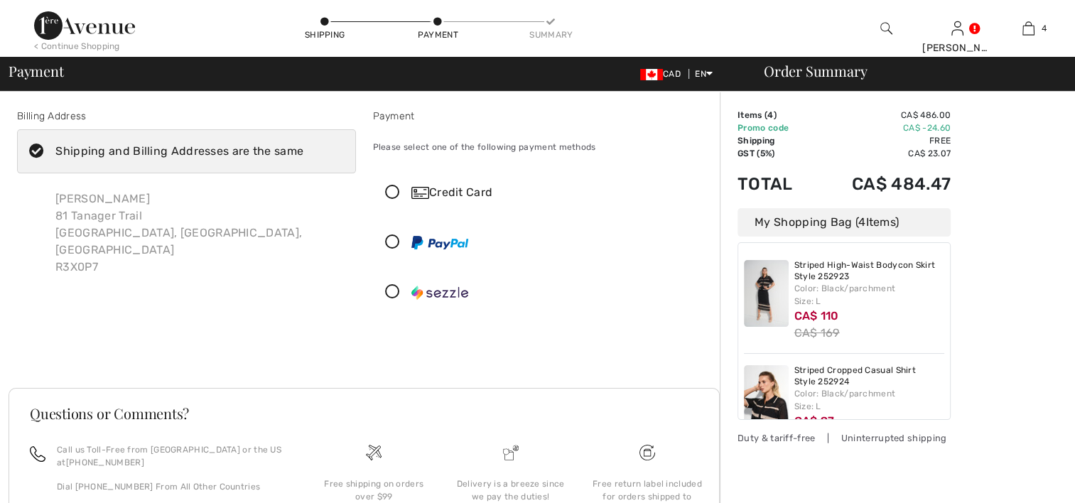
click at [326, 404] on div "Billing Address Shipping and Billing Addresses are the same [PERSON_NAME] [STRE…" at bounding box center [365, 349] width 712 height 549
click at [34, 151] on icon at bounding box center [37, 151] width 38 height 15
click at [304, 151] on input "Shipping and Billing Addresses are the same" at bounding box center [308, 151] width 9 height 43
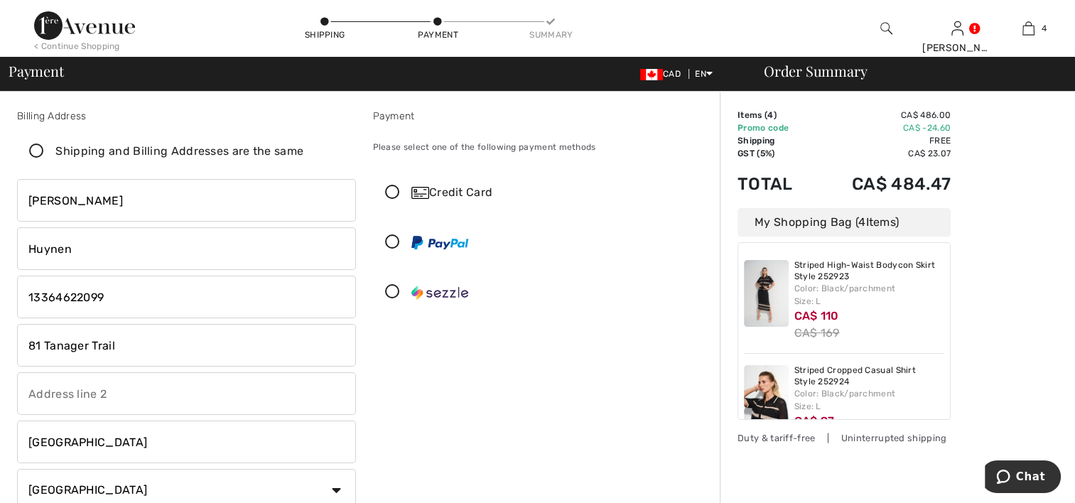
checkbox input "false"
click at [146, 336] on input "81 Tanager Trail" at bounding box center [186, 345] width 339 height 43
type input "8"
type input "[STREET_ADDRESS]"
type input "Ponte Vedra"
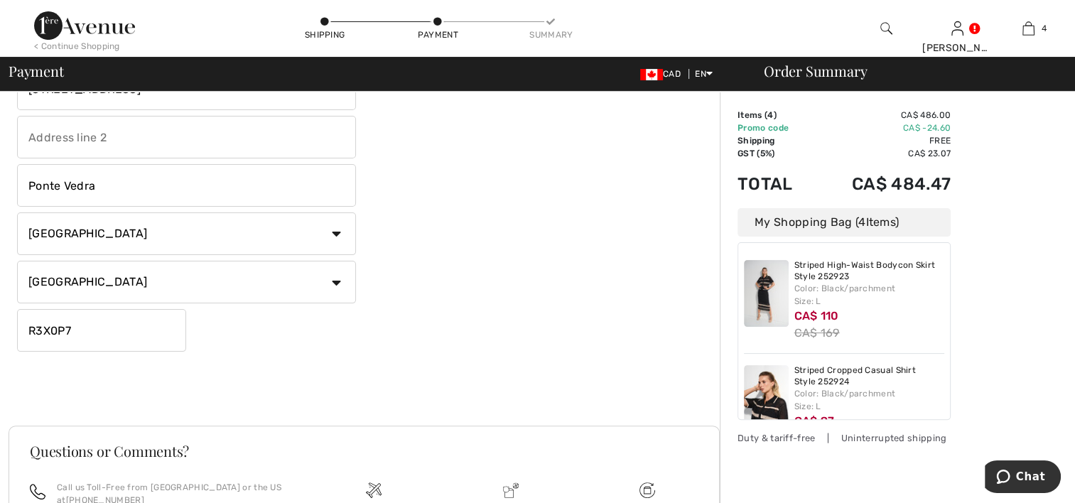
scroll to position [258, 0]
click at [165, 224] on select "Country Canada United States Afghanistan Aland Islands Albania Algeria American…" at bounding box center [186, 232] width 339 height 43
select select "US"
click at [17, 211] on select "Country Canada United States Afghanistan Aland Islands Albania Algeria American…" at bounding box center [186, 232] width 339 height 43
click at [168, 328] on input "R3X0P7" at bounding box center [101, 329] width 169 height 43
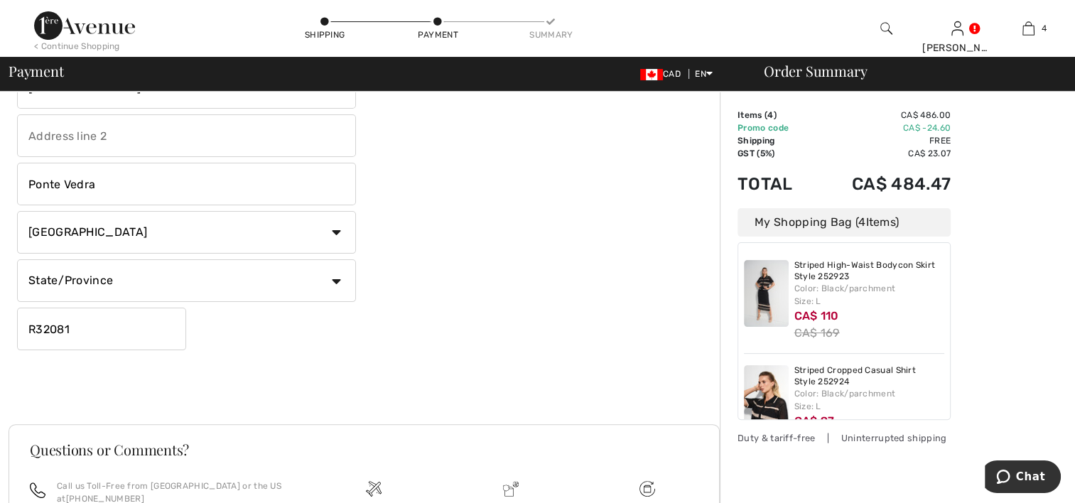
type input "R32081"
click at [277, 282] on select "State/Province Alabama Alaska American Samoa Arizona Arkansas California Colora…" at bounding box center [186, 280] width 339 height 43
select select "FL"
click at [17, 259] on select "State/Province Alabama Alaska American Samoa Arizona Arkansas California Colora…" at bounding box center [186, 280] width 339 height 43
click at [109, 331] on input "R32081" at bounding box center [101, 329] width 169 height 43
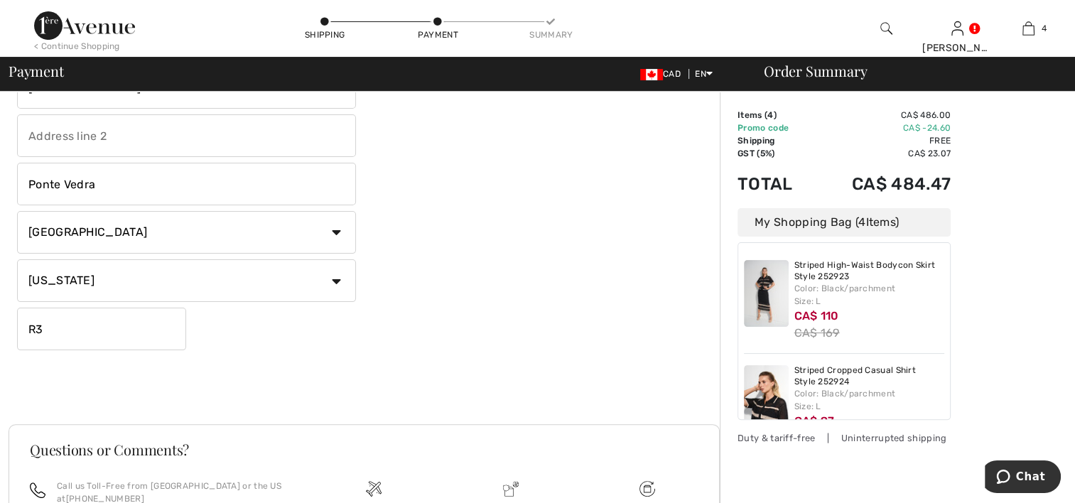
type input "R"
type input "32081"
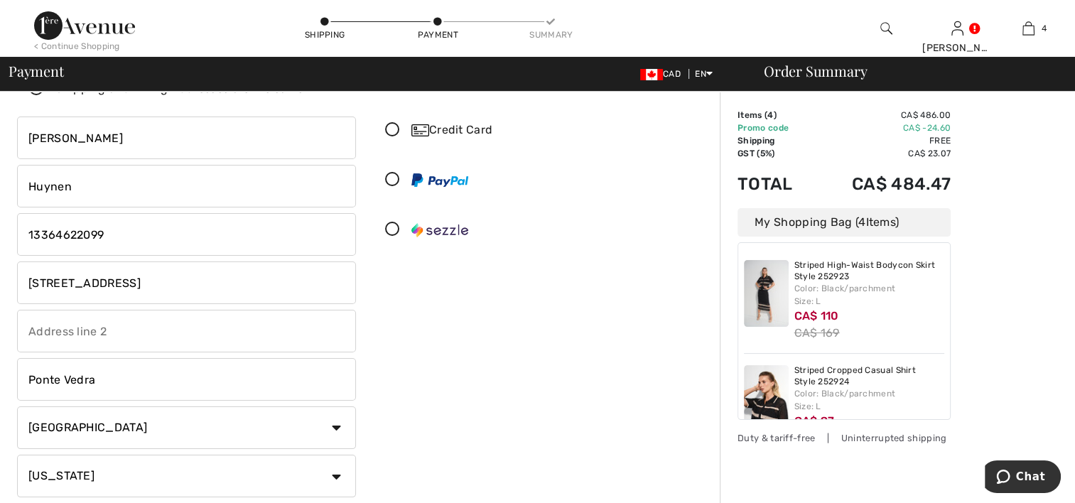
scroll to position [0, 0]
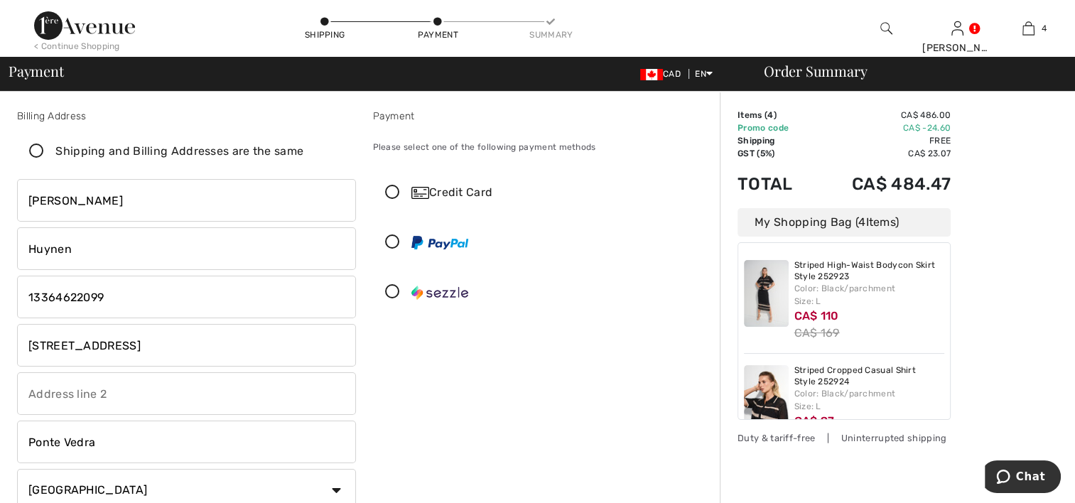
click at [390, 191] on icon at bounding box center [393, 193] width 38 height 15
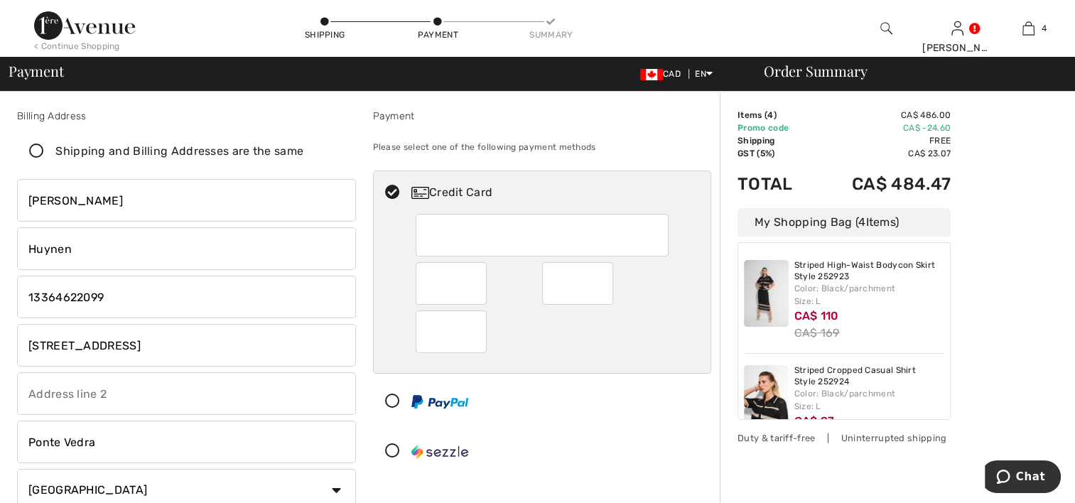
click at [581, 443] on div at bounding box center [537, 451] width 326 height 43
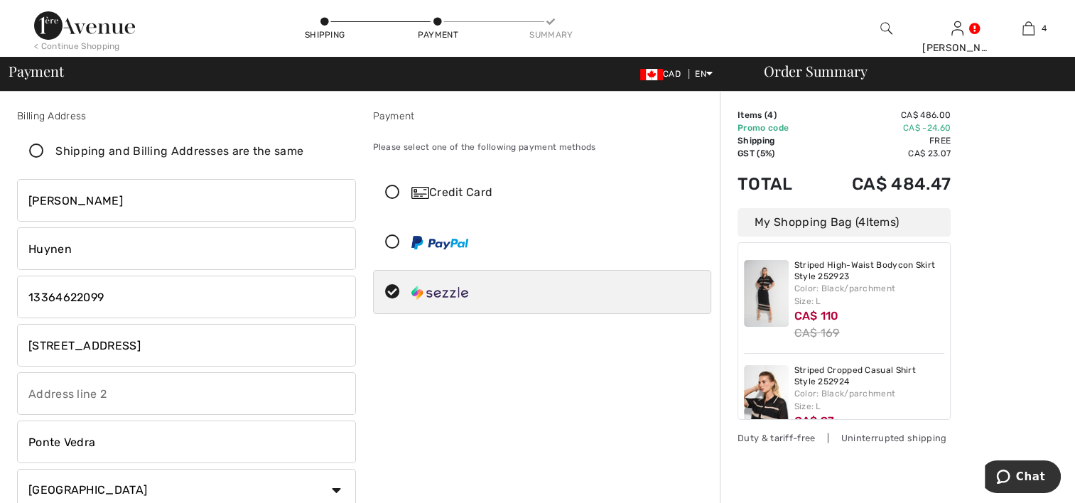
click at [390, 191] on icon at bounding box center [393, 193] width 38 height 15
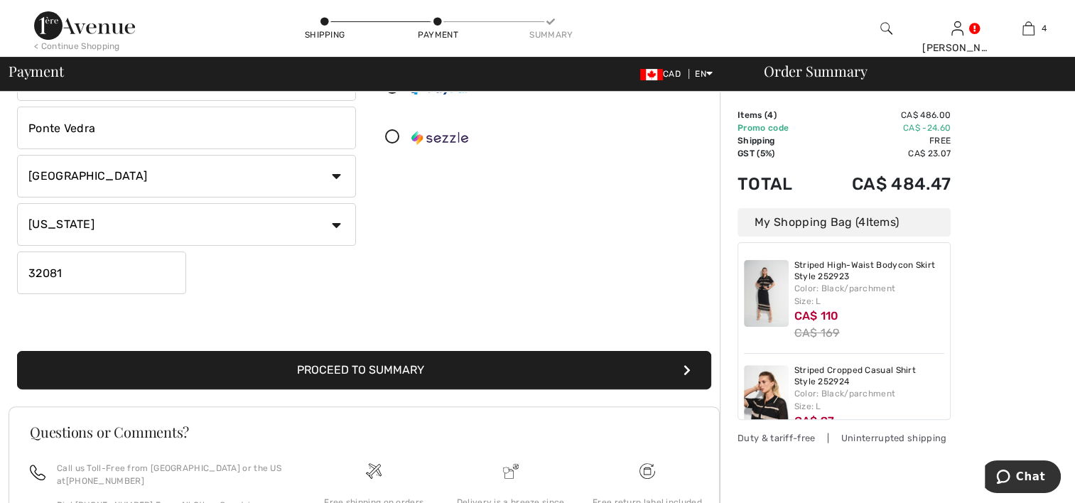
scroll to position [341, 0]
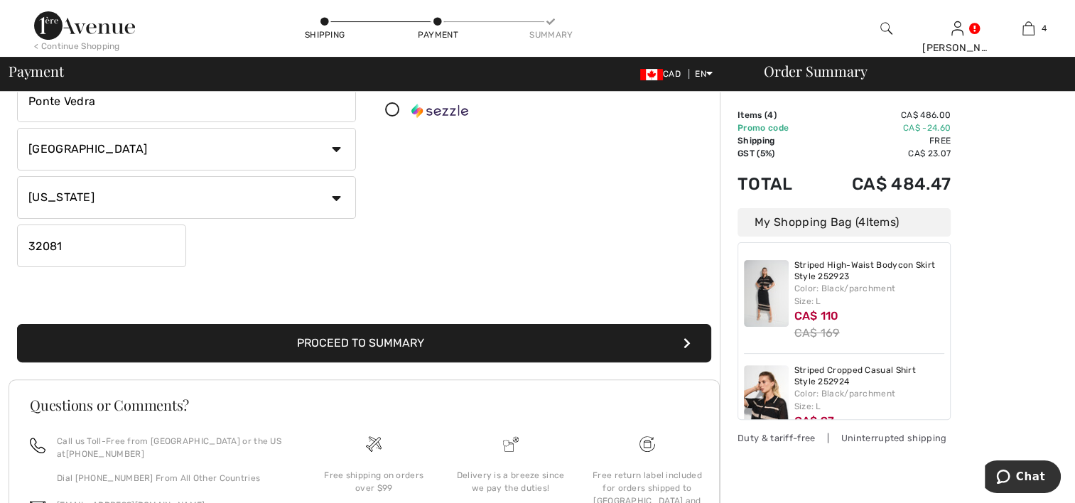
click at [439, 340] on button "Proceed to Summary" at bounding box center [364, 343] width 694 height 38
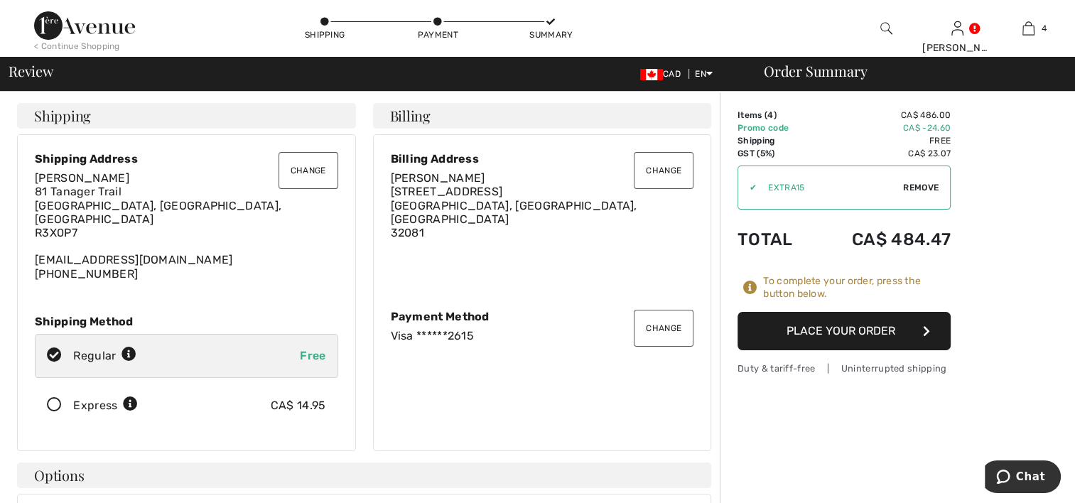
click at [839, 325] on button "Place Your Order" at bounding box center [844, 331] width 213 height 38
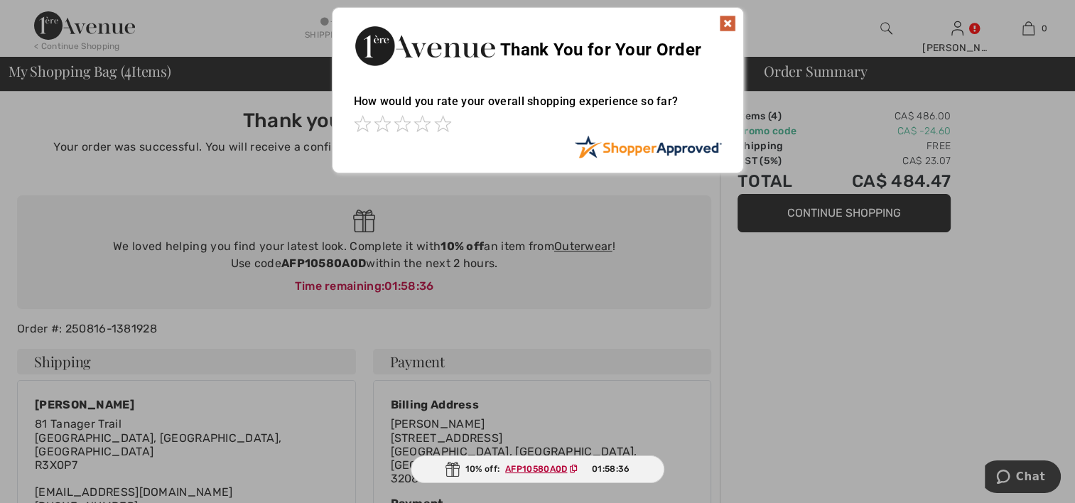
click at [773, 314] on div at bounding box center [537, 251] width 1075 height 503
click at [726, 20] on img at bounding box center [727, 23] width 17 height 17
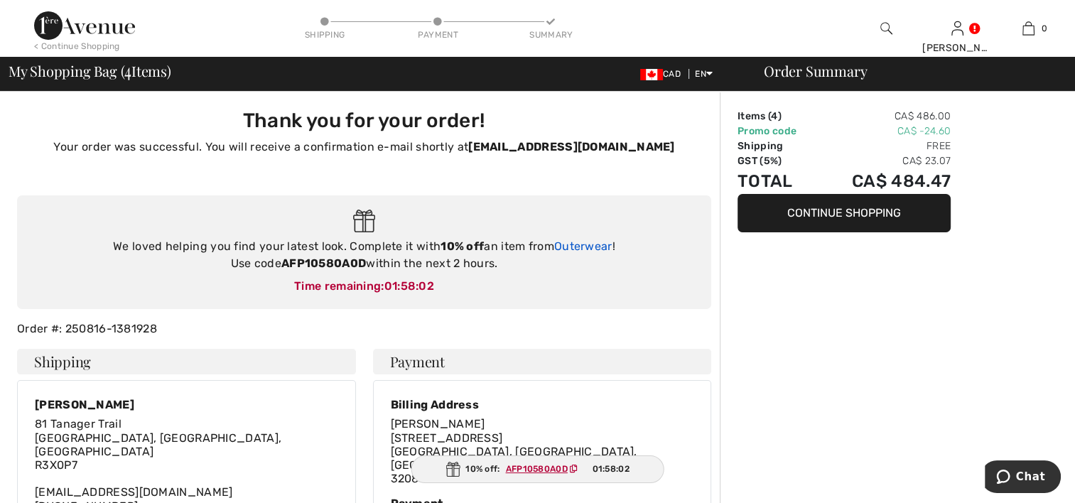
click at [569, 247] on link "Outerwear" at bounding box center [583, 247] width 58 height 14
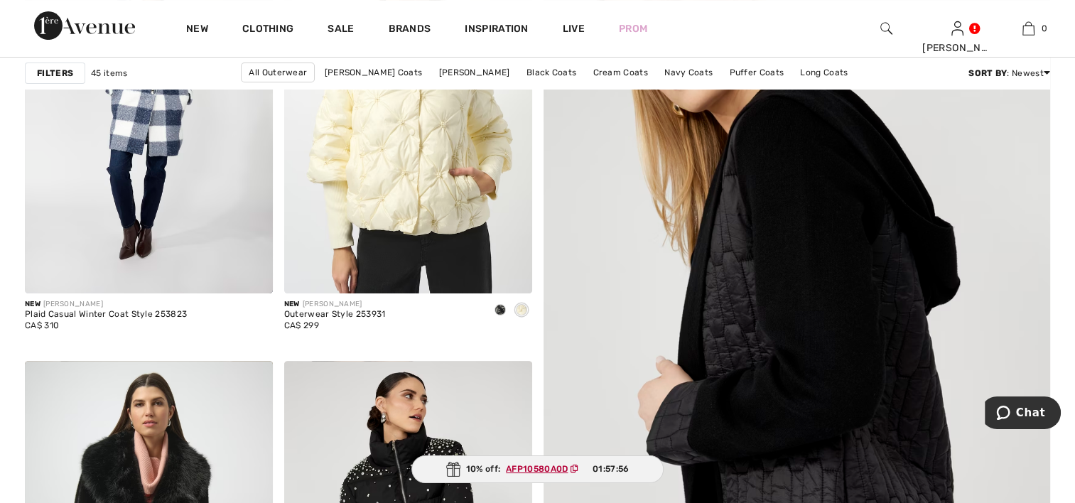
scroll to position [398, 0]
